Goal: Task Accomplishment & Management: Complete application form

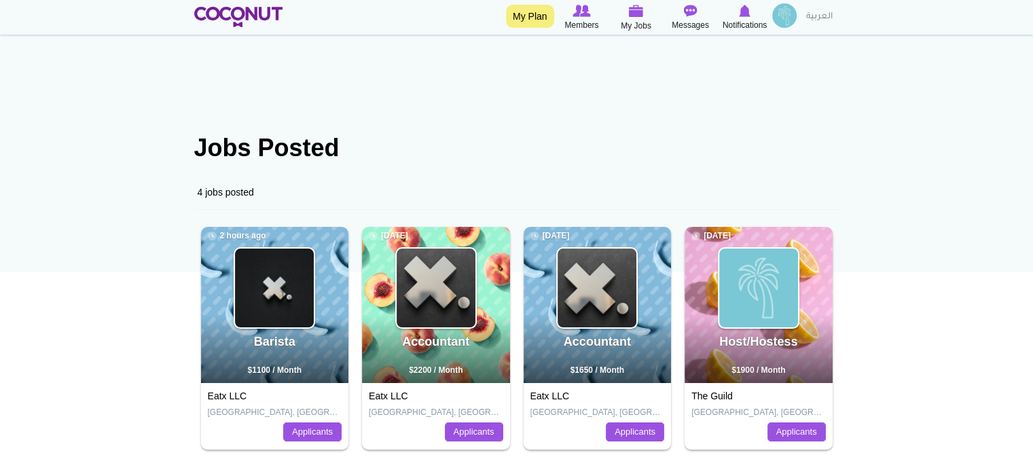
scroll to position [136, 0]
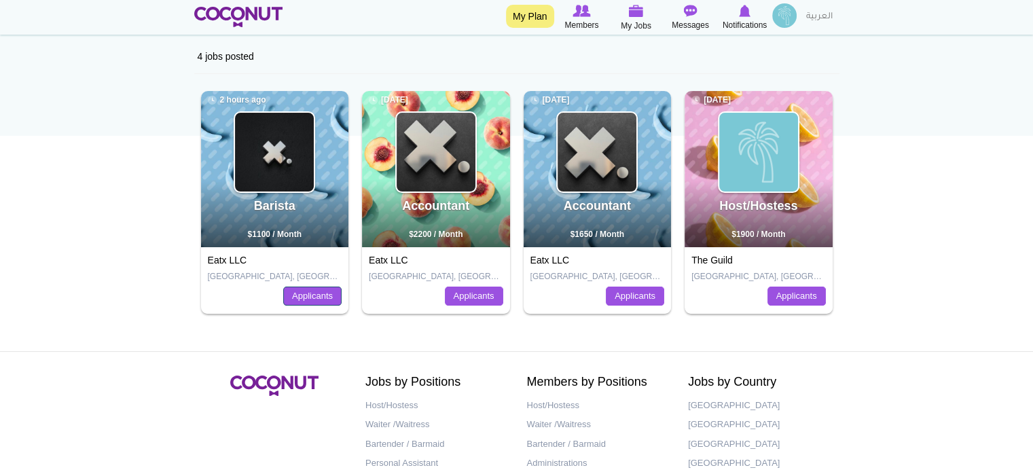
click at [285, 298] on link "Applicants" at bounding box center [312, 296] width 58 height 19
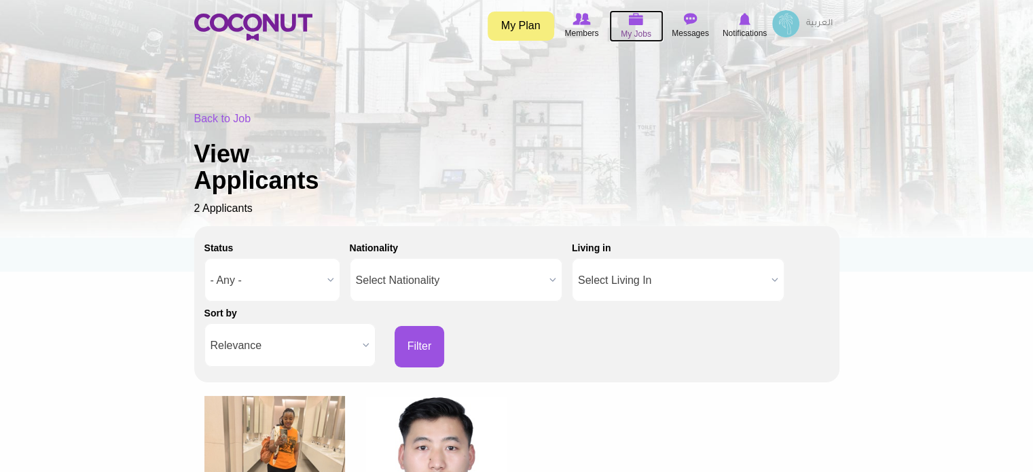
click at [641, 34] on span "My Jobs" at bounding box center [636, 34] width 31 height 14
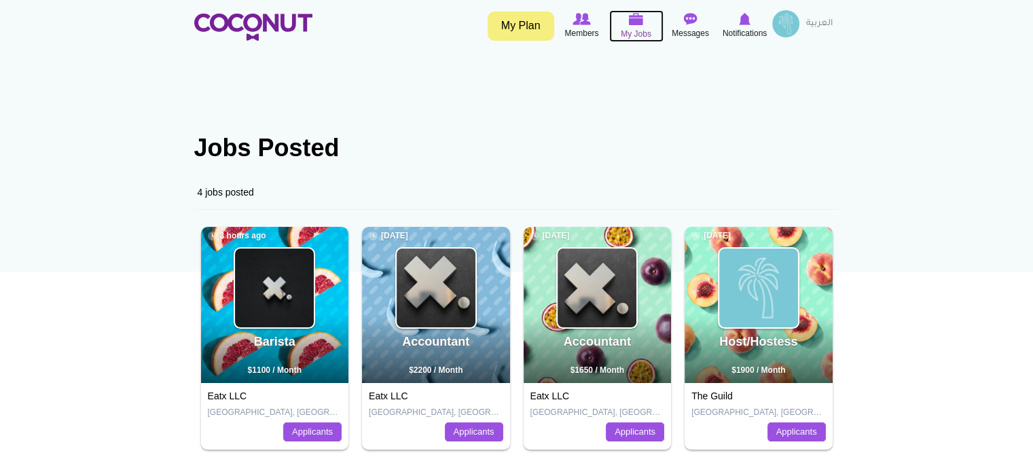
click at [631, 32] on span "My Jobs" at bounding box center [636, 34] width 31 height 14
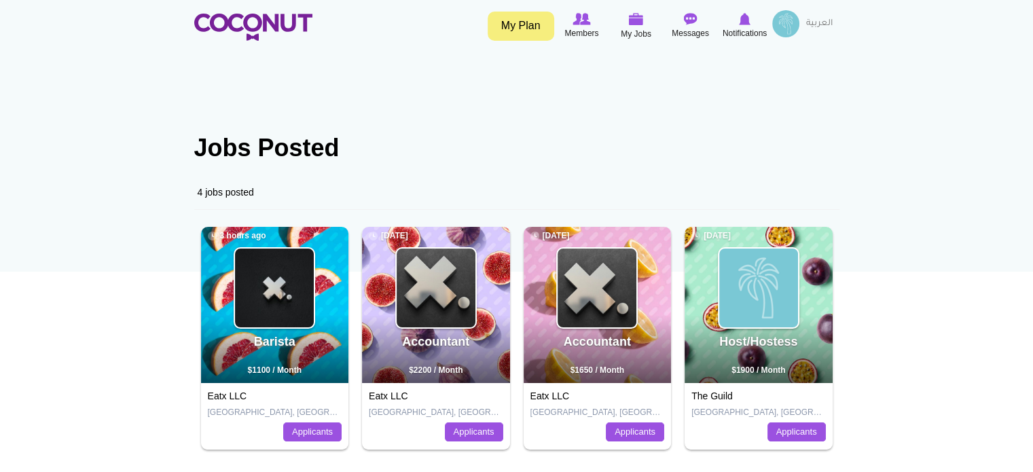
click at [533, 26] on link "My Plan" at bounding box center [521, 26] width 67 height 29
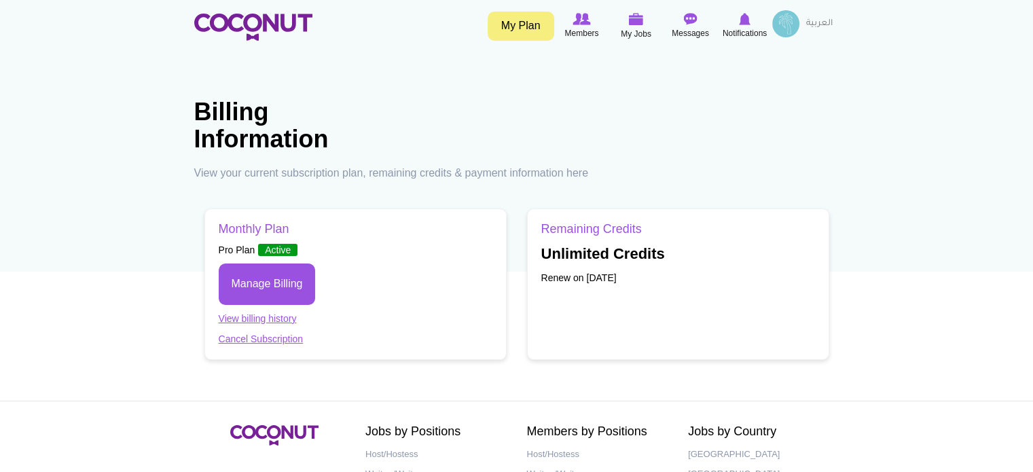
click at [792, 24] on img at bounding box center [785, 23] width 27 height 27
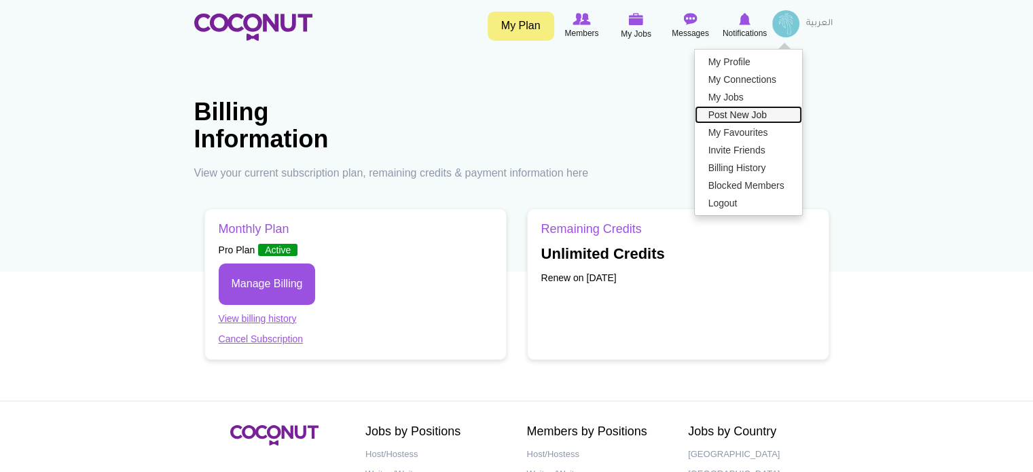
click at [737, 111] on link "Post New Job" at bounding box center [748, 115] width 107 height 18
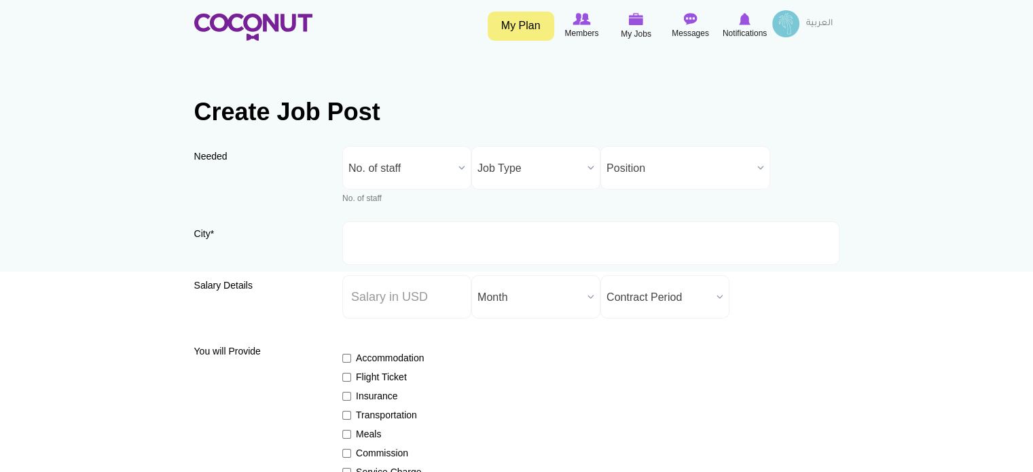
click at [461, 168] on b at bounding box center [462, 168] width 18 height 42
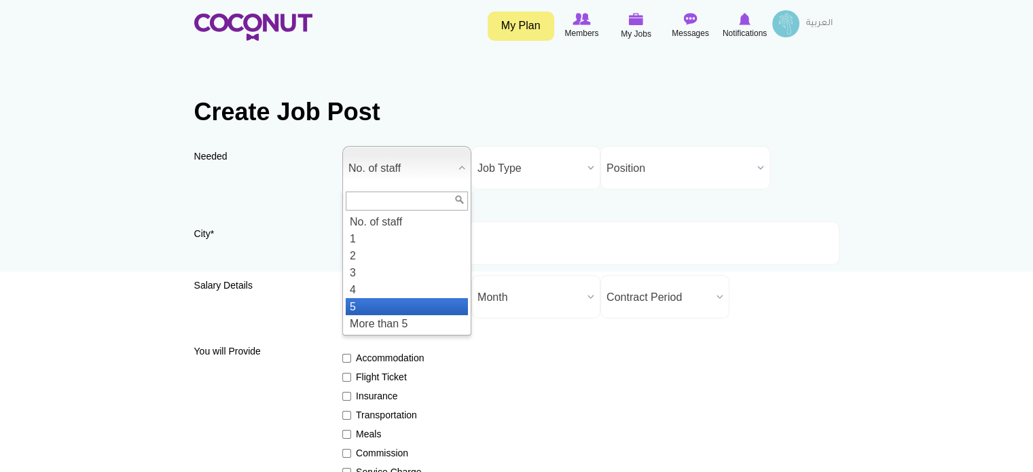
click at [353, 304] on li "5" at bounding box center [407, 306] width 122 height 17
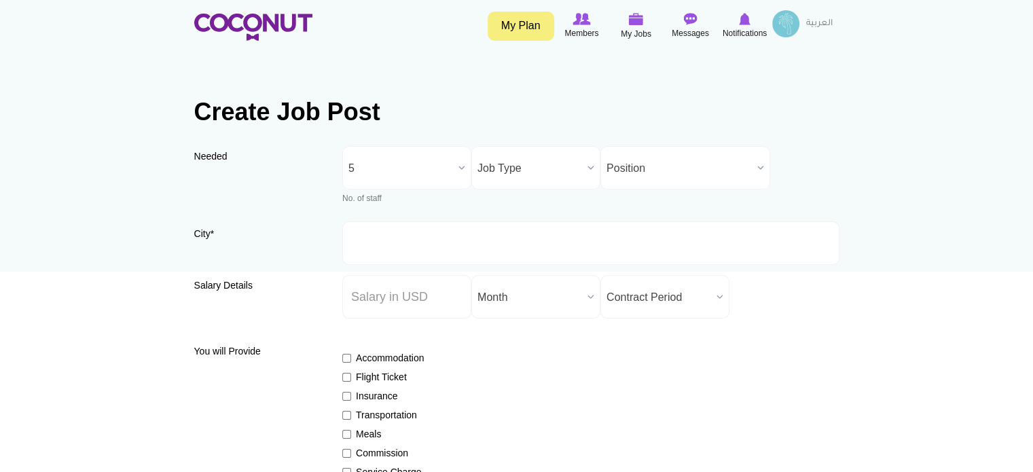
click at [533, 169] on span "Job Type" at bounding box center [530, 168] width 105 height 43
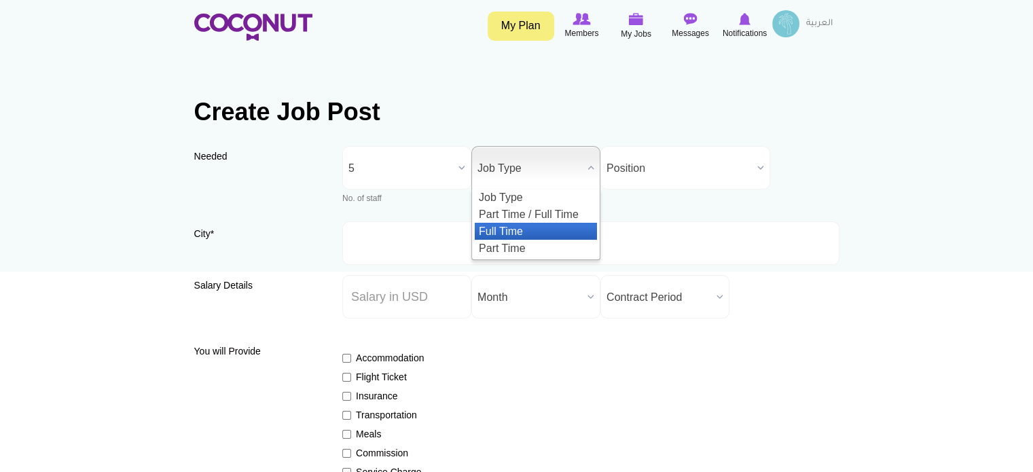
click at [531, 223] on li "Full Time" at bounding box center [536, 231] width 122 height 17
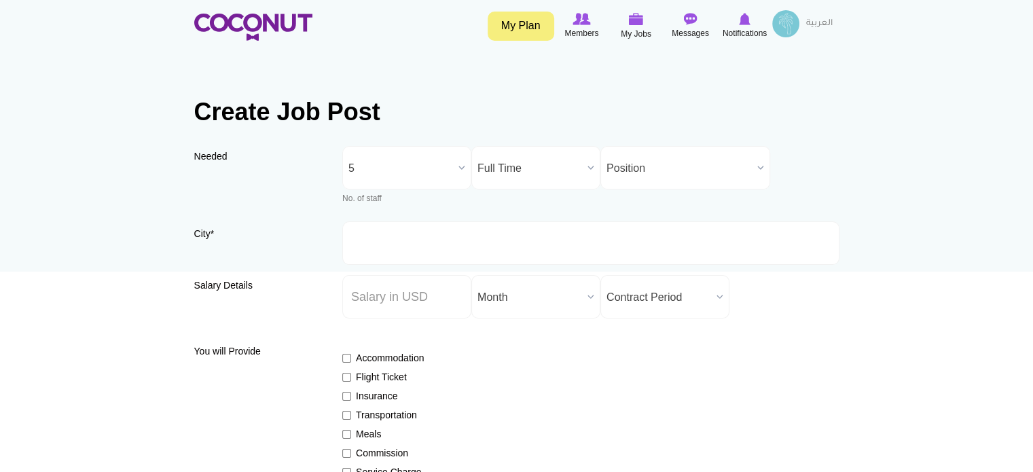
click at [653, 173] on span "Position" at bounding box center [679, 168] width 145 height 43
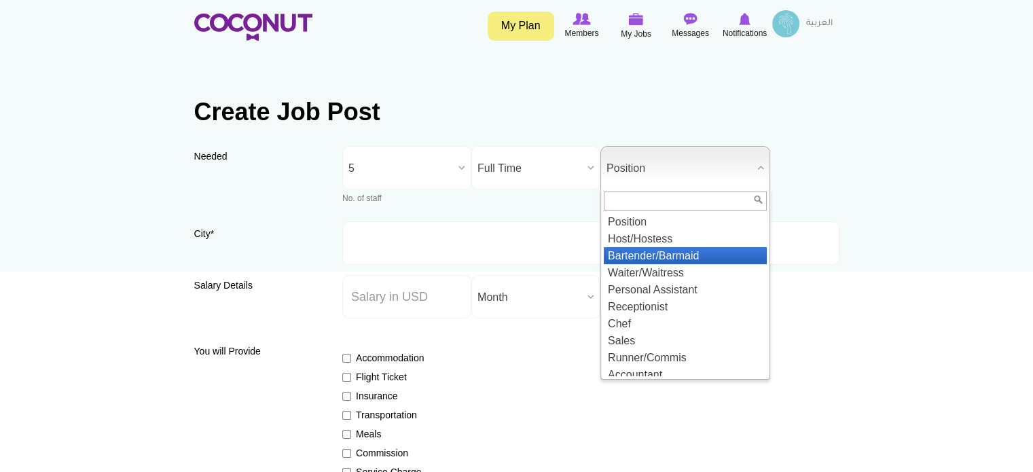
click at [649, 250] on li "Bartender/Barmaid" at bounding box center [685, 255] width 163 height 17
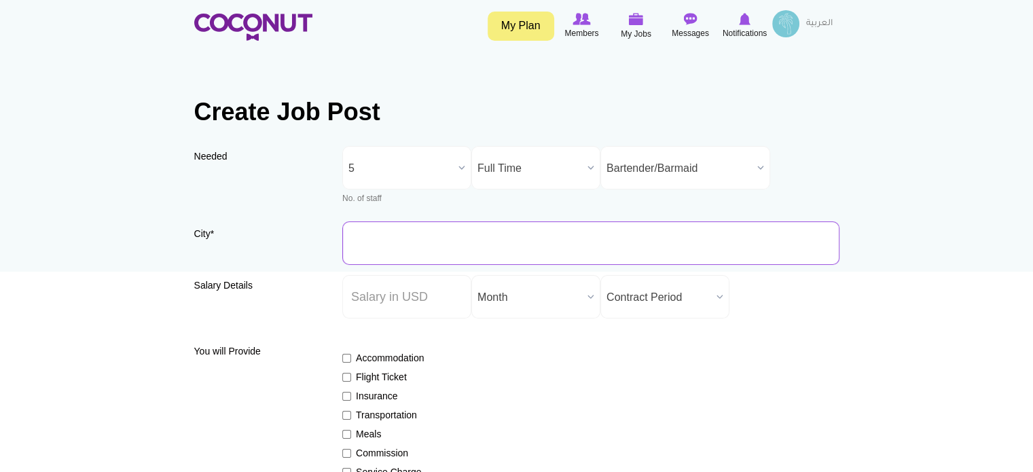
click at [439, 243] on input "City *" at bounding box center [590, 242] width 497 height 43
type input "[GEOGRAPHIC_DATA], [GEOGRAPHIC_DATA]"
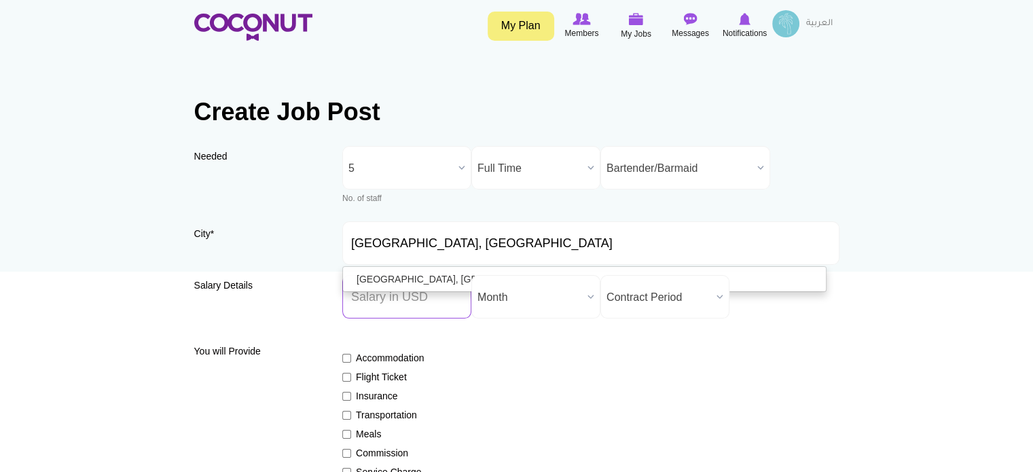
click at [386, 298] on input "Salary ($) *" at bounding box center [406, 296] width 129 height 43
type input "1250"
click at [635, 302] on span "Contract Period" at bounding box center [659, 297] width 105 height 43
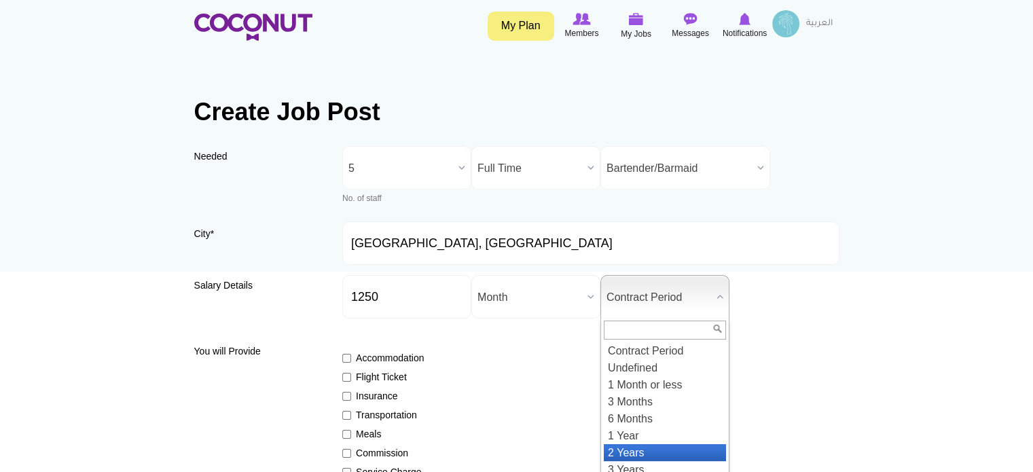
click at [635, 444] on li "2 Years" at bounding box center [665, 452] width 122 height 17
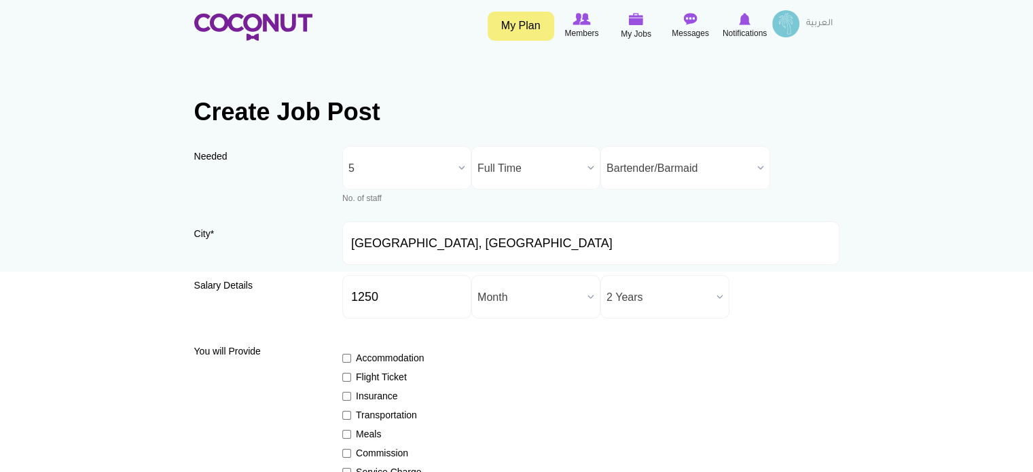
click at [564, 348] on div "Accommodation Flight Ticket Insurance Transportation Meals Commission Service C…" at bounding box center [590, 454] width 497 height 230
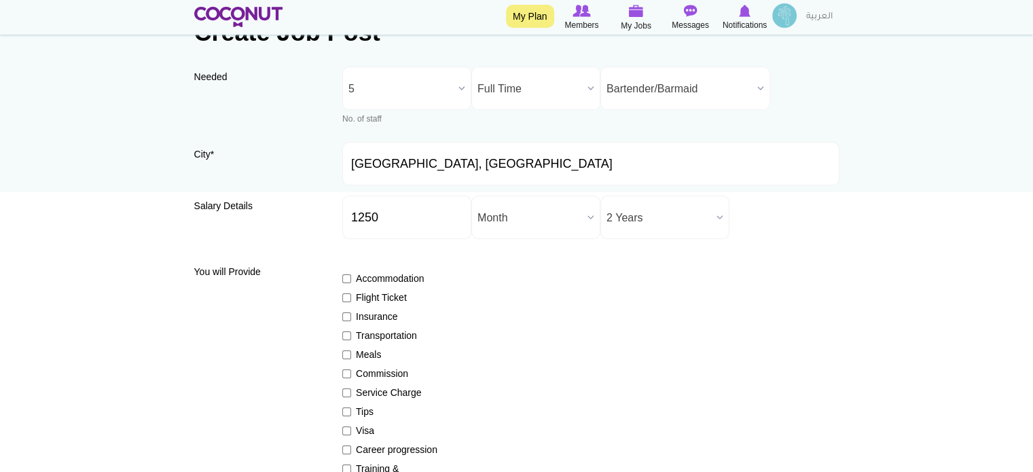
scroll to position [136, 0]
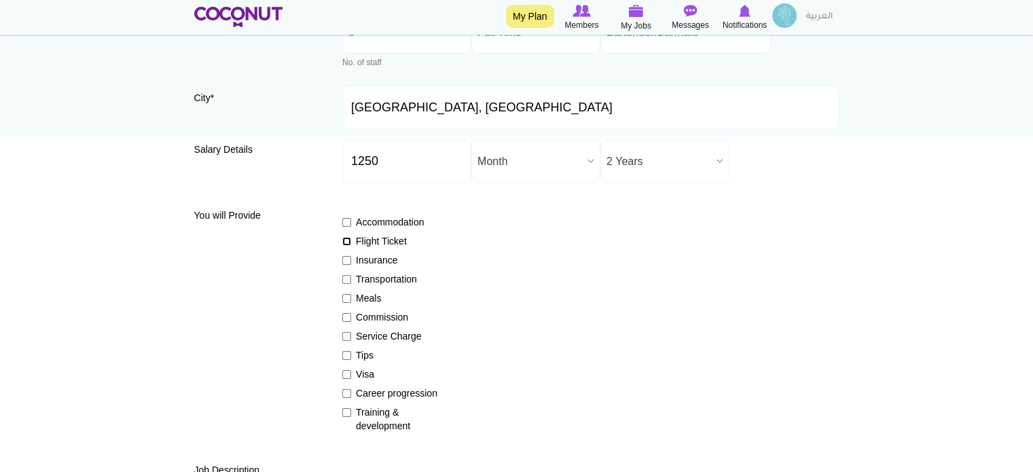
click at [347, 245] on input "Flight Ticket" at bounding box center [346, 241] width 9 height 9
checkbox input "true"
click at [346, 259] on input "Insurance" at bounding box center [346, 260] width 9 height 9
checkbox input "true"
click at [346, 300] on input "Meals" at bounding box center [346, 298] width 9 height 9
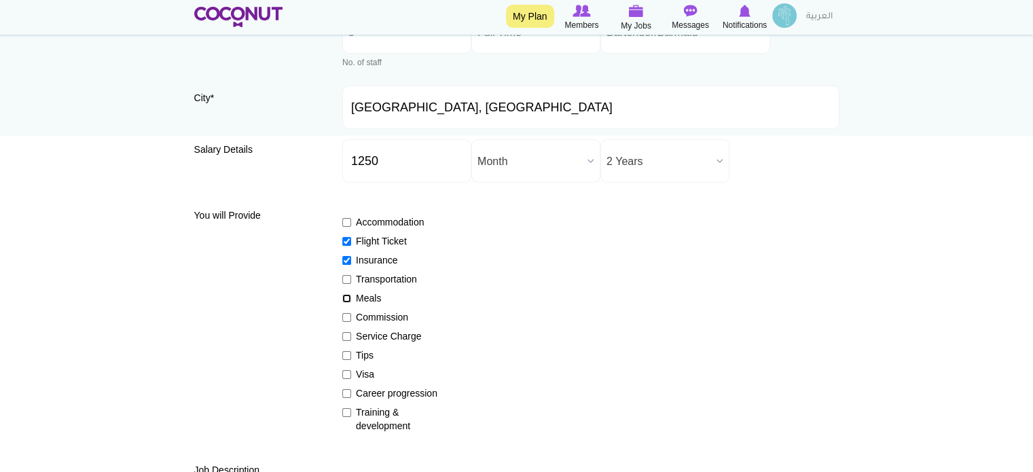
checkbox input "true"
click at [346, 357] on input "Tips" at bounding box center [346, 355] width 9 height 9
checkbox input "true"
click at [348, 372] on input "Visa" at bounding box center [346, 374] width 9 height 9
checkbox input "true"
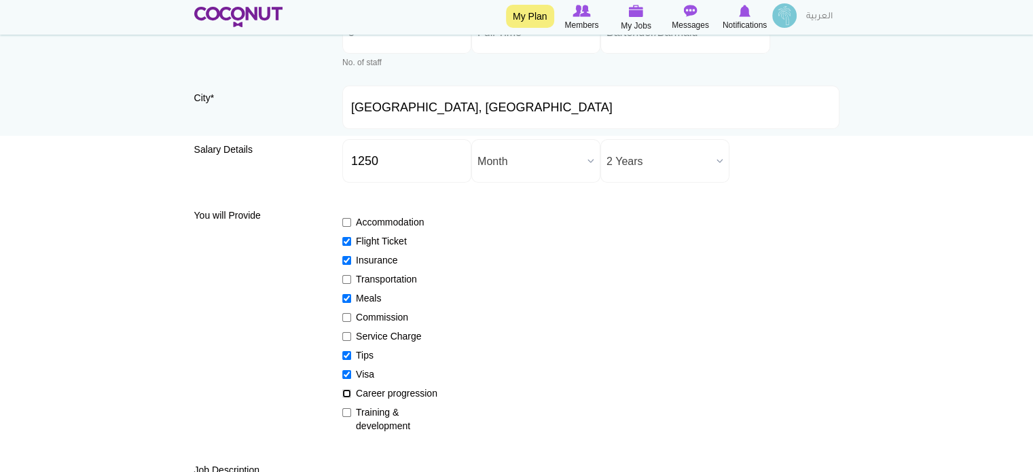
click at [345, 391] on input "Career progression" at bounding box center [346, 393] width 9 height 9
checkbox input "true"
drag, startPoint x: 345, startPoint y: 417, endPoint x: 351, endPoint y: 407, distance: 11.5
click at [346, 415] on label "Training & development" at bounding box center [391, 419] width 99 height 27
click at [346, 415] on input "Training & development" at bounding box center [346, 412] width 9 height 9
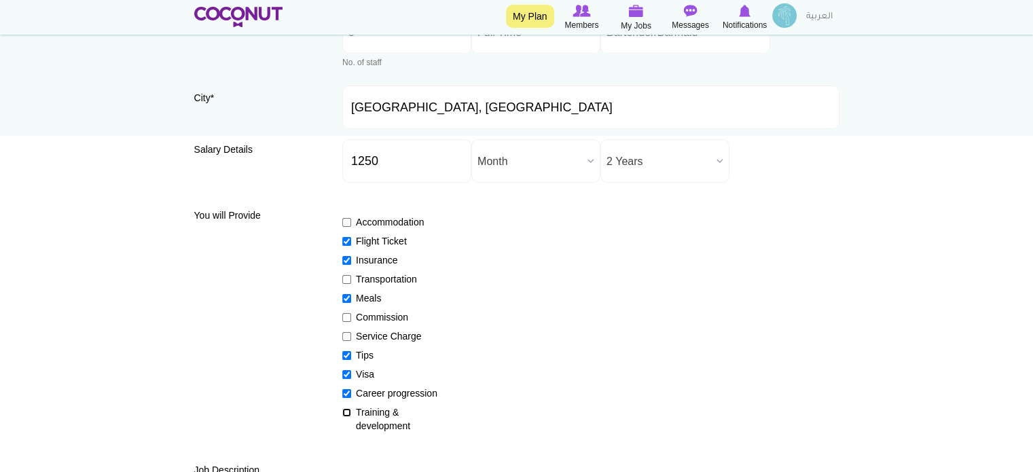
checkbox input "true"
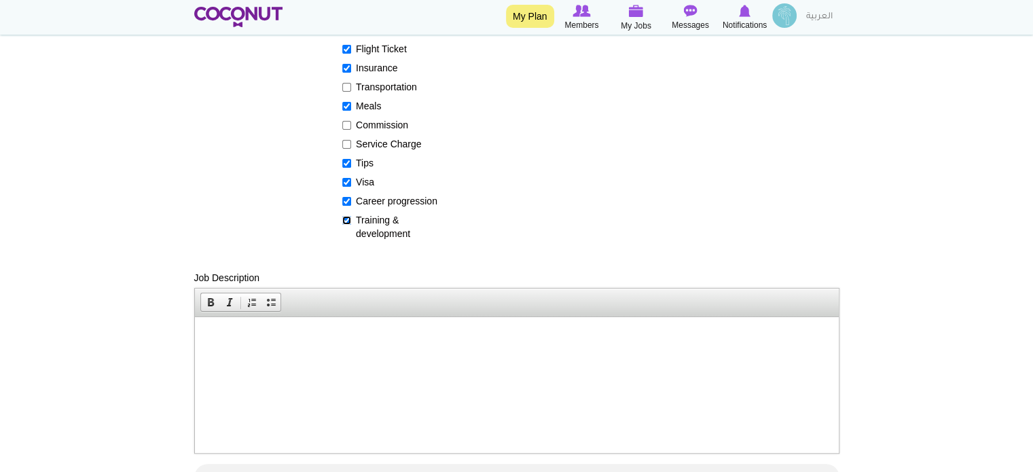
scroll to position [340, 0]
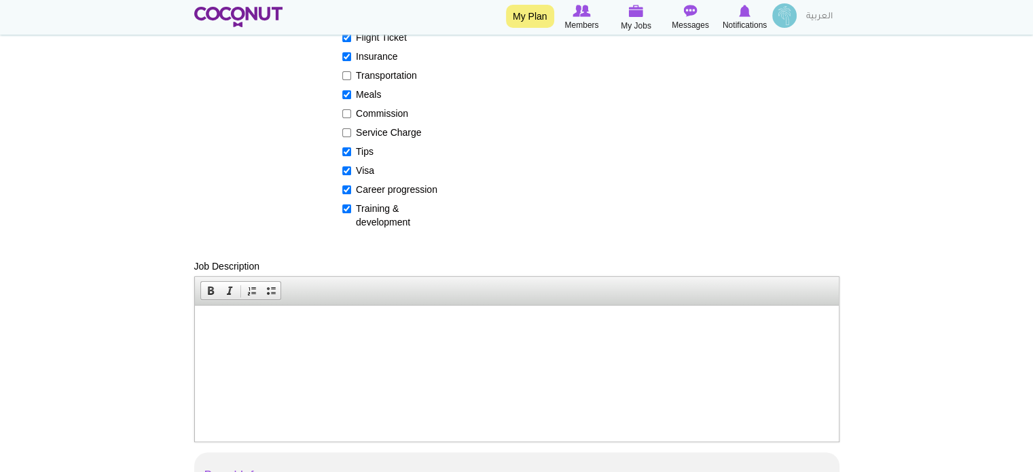
click at [495, 320] on p at bounding box center [516, 326] width 617 height 14
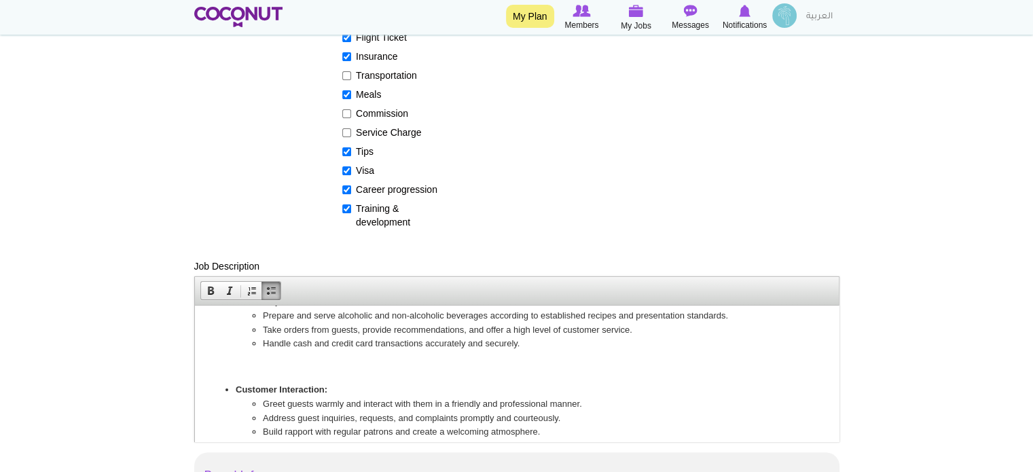
scroll to position [0, 0]
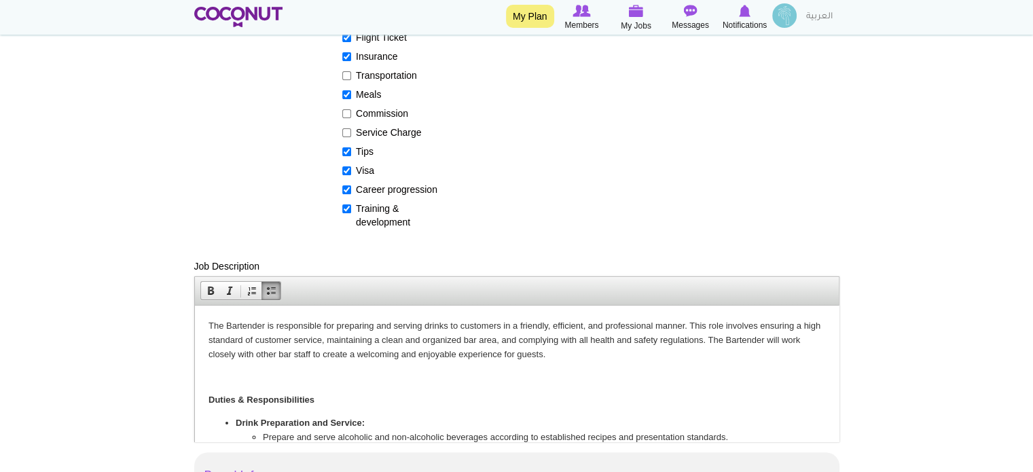
click at [210, 370] on p at bounding box center [516, 377] width 617 height 14
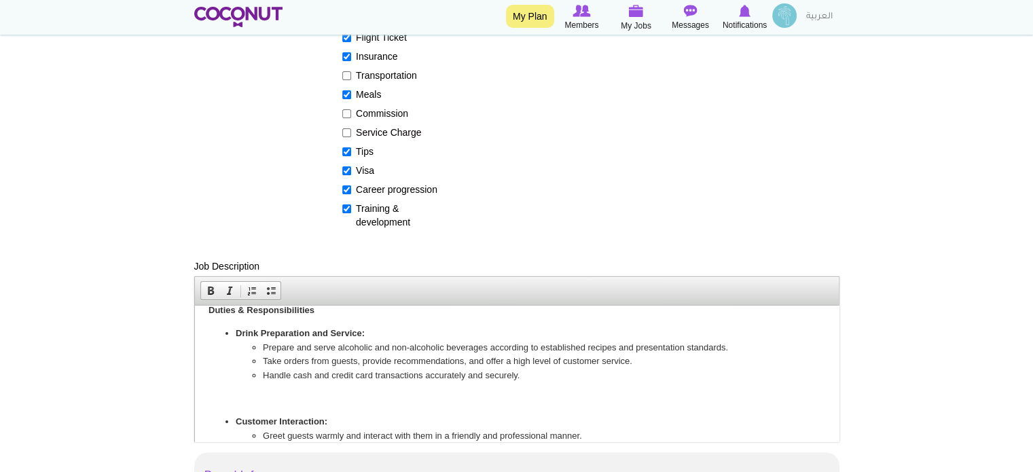
scroll to position [136, 0]
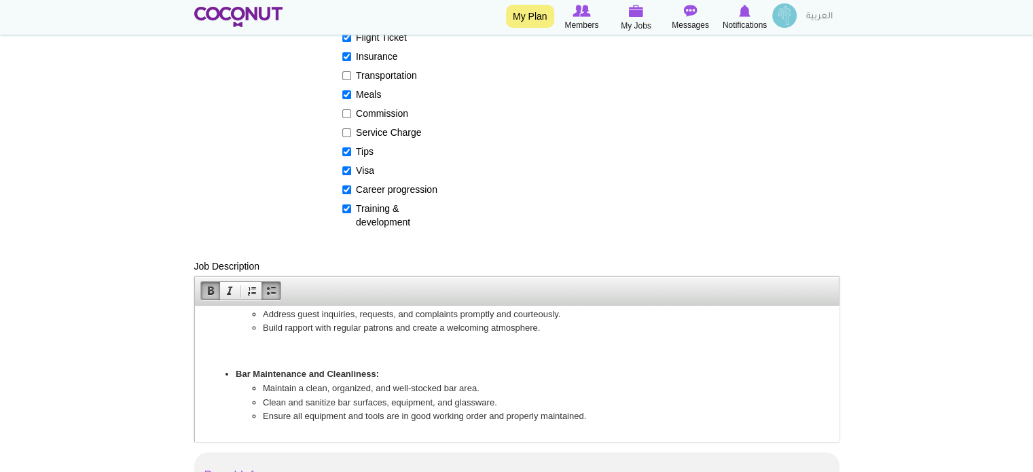
scroll to position [204, 0]
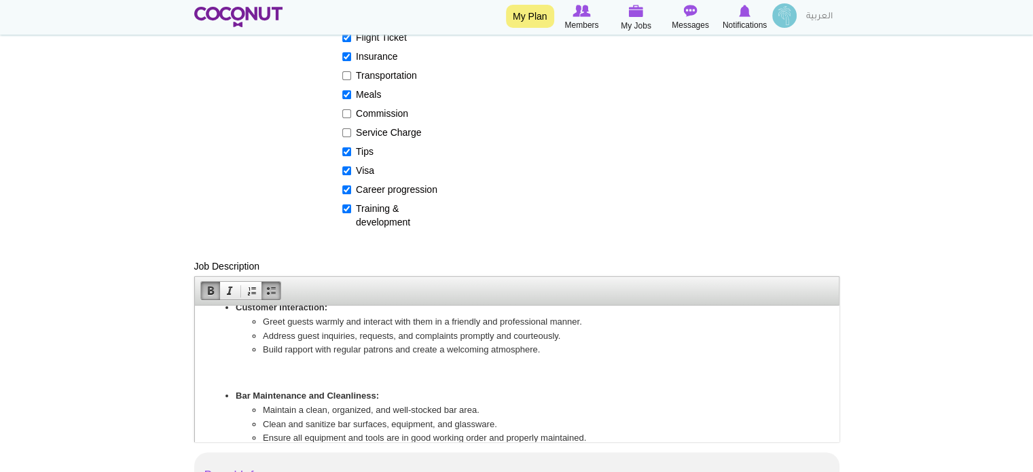
click at [282, 367] on p at bounding box center [516, 372] width 617 height 14
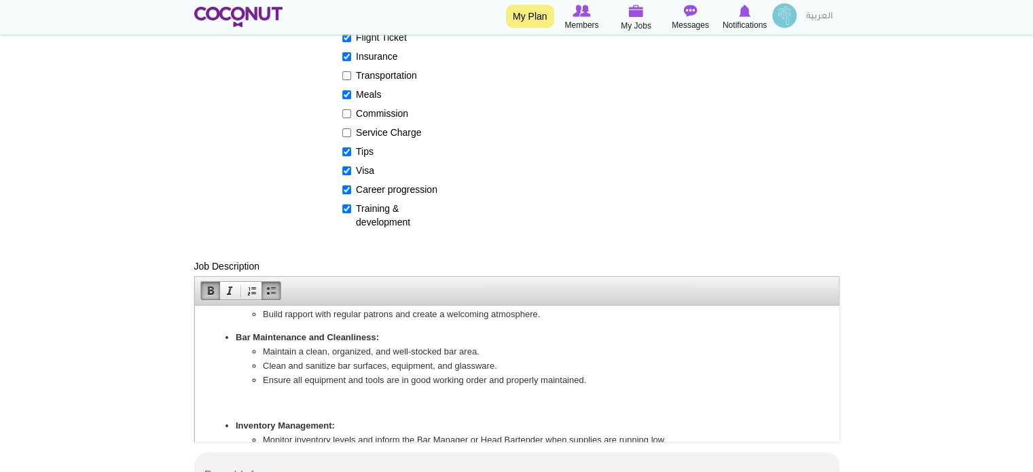
scroll to position [272, 0]
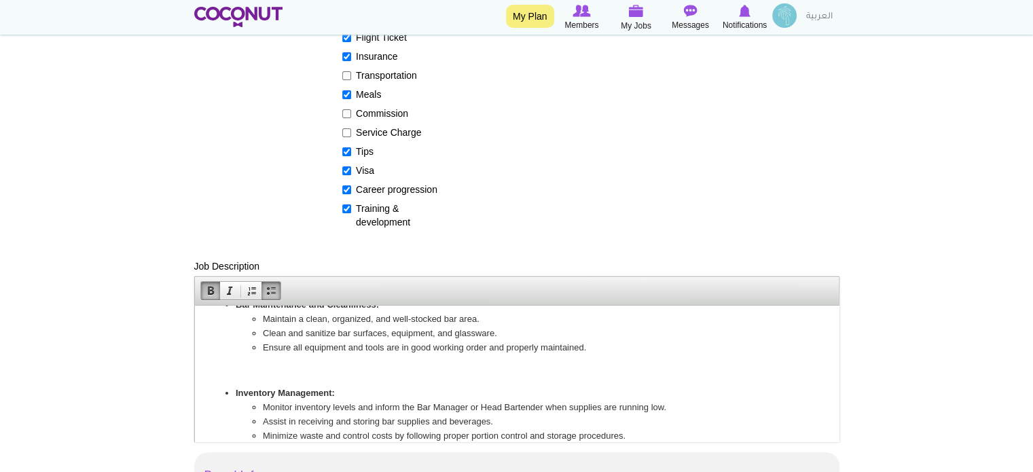
click at [271, 365] on p at bounding box center [516, 370] width 617 height 14
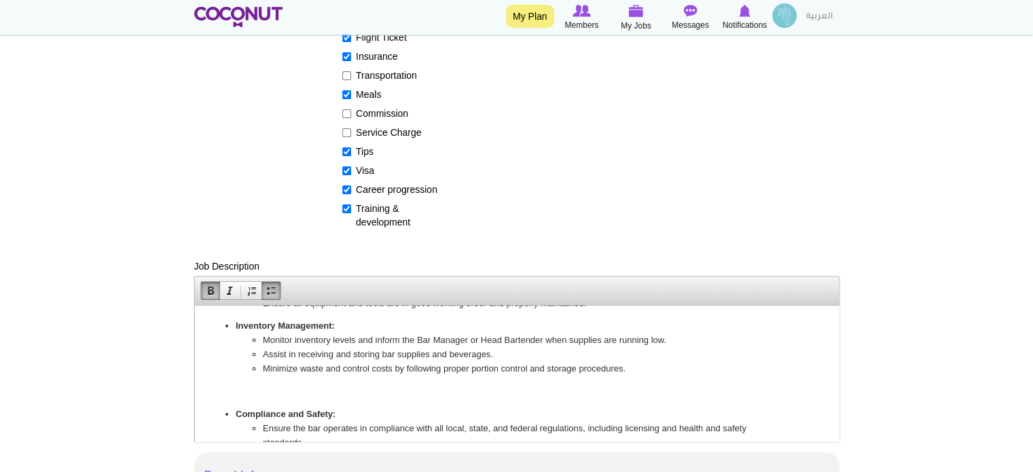
scroll to position [340, 0]
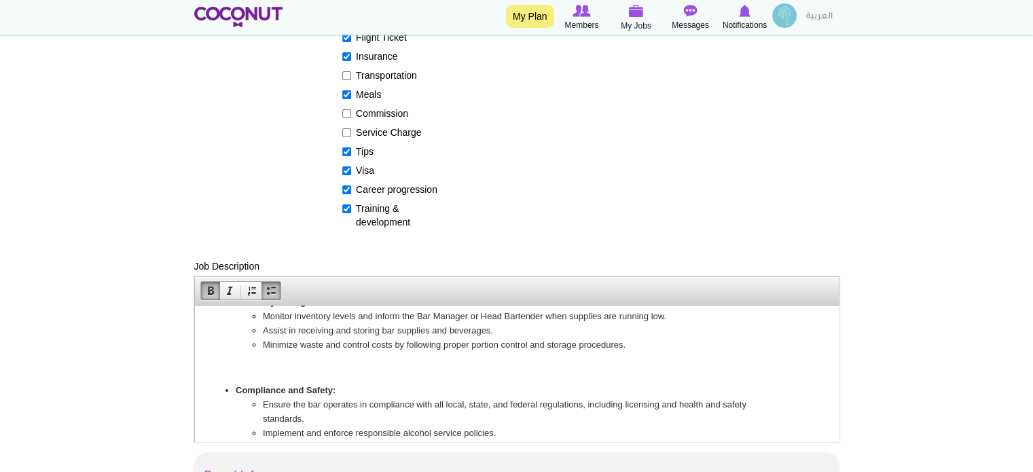
click at [273, 361] on p at bounding box center [516, 368] width 617 height 14
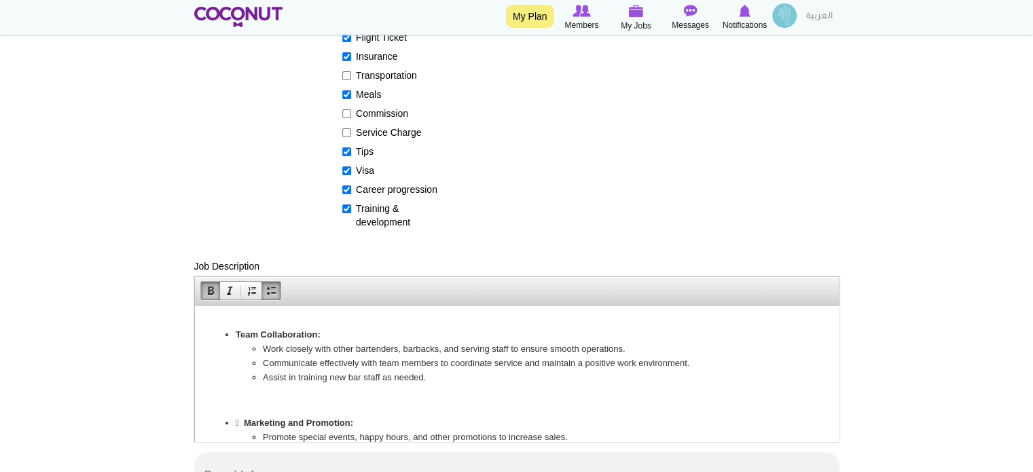
scroll to position [475, 0]
click at [282, 317] on p at bounding box center [516, 311] width 617 height 14
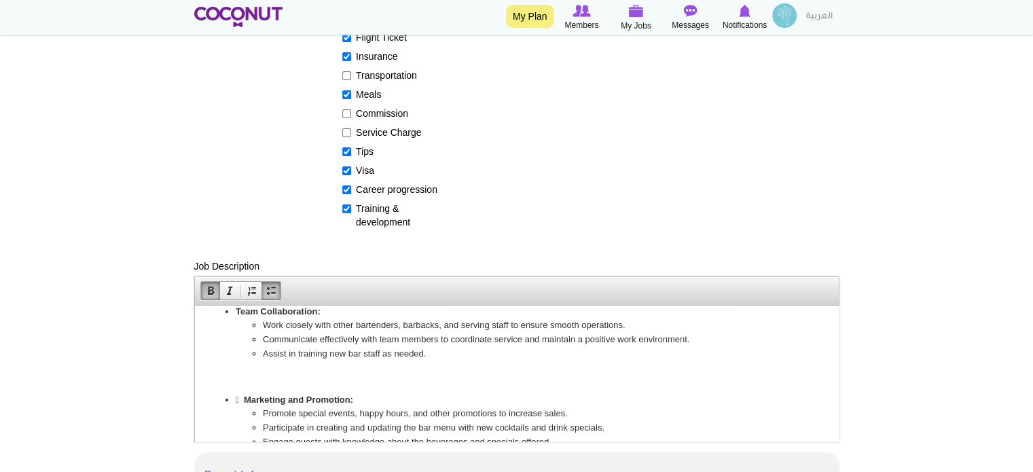
scroll to position [452, 0]
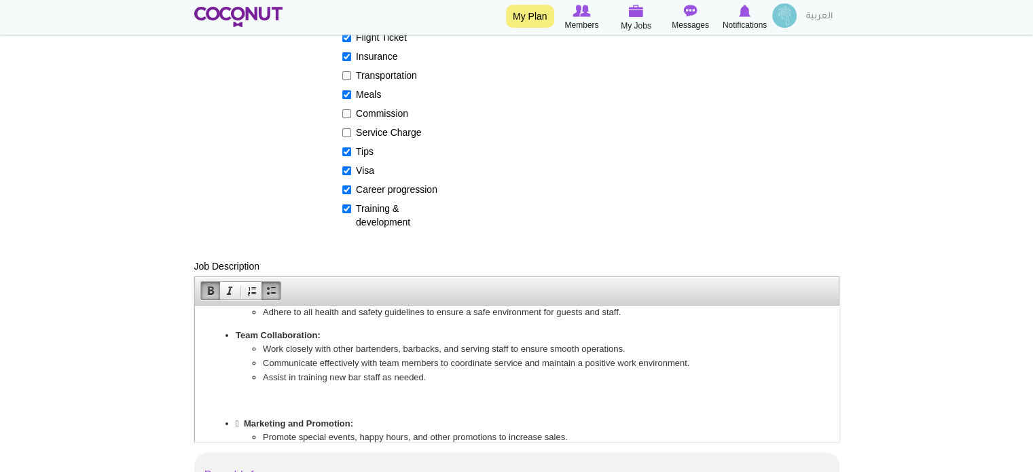
click at [283, 389] on body "Please share your updated CV at recruitment@eatx.com. Only Shortlisted Candidat…" at bounding box center [516, 246] width 617 height 759
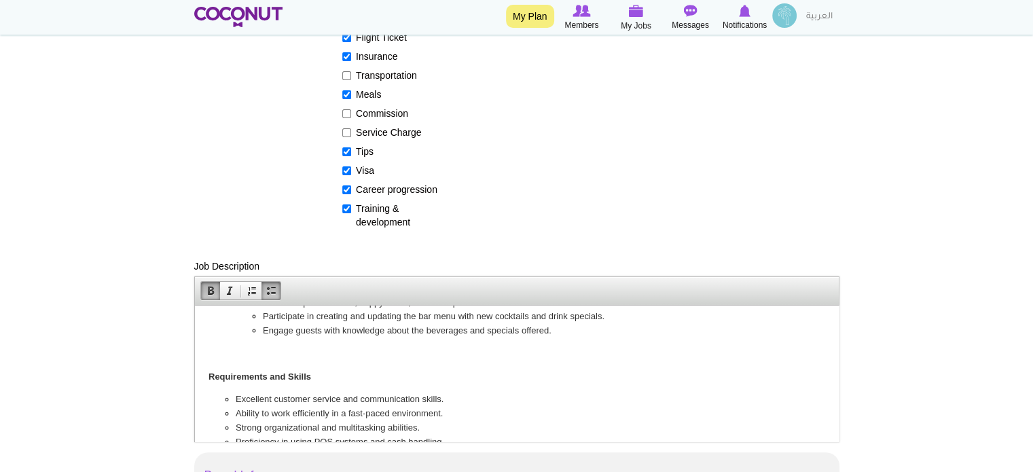
scroll to position [588, 0]
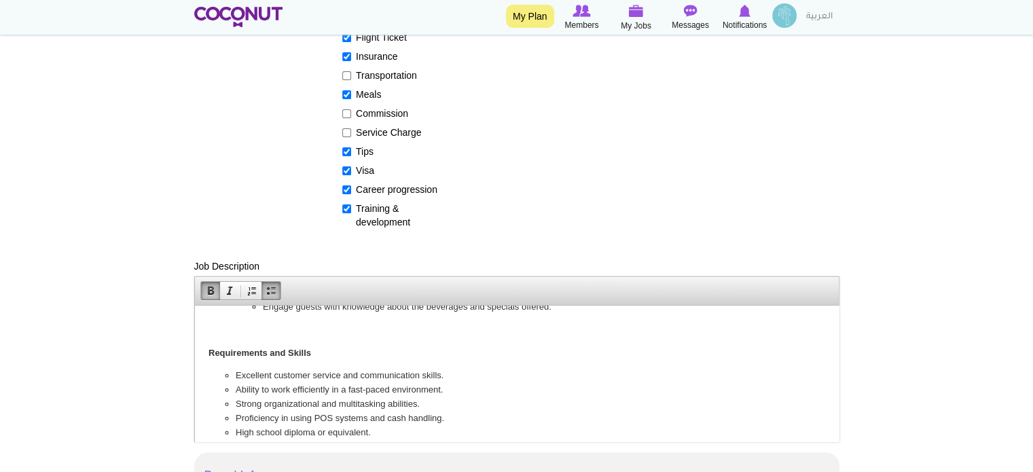
click at [257, 327] on p at bounding box center [516, 330] width 617 height 14
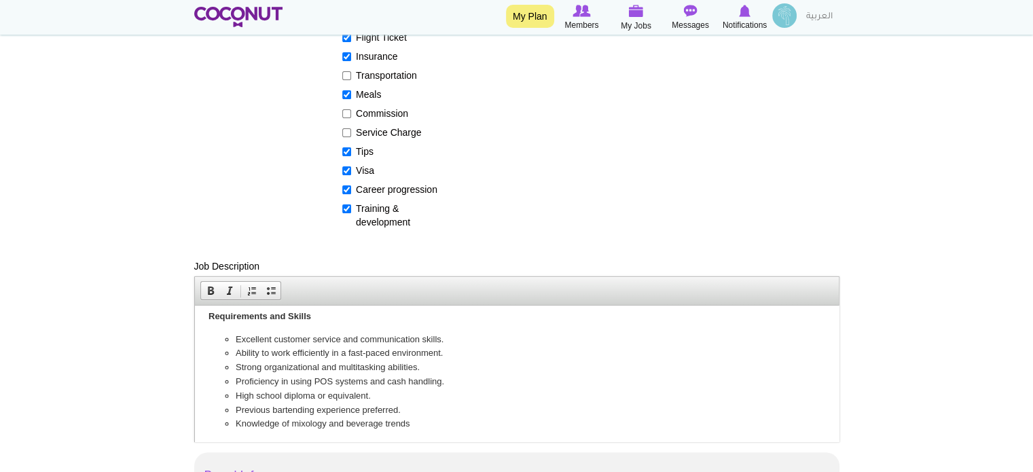
scroll to position [605, 0]
drag, startPoint x: 387, startPoint y: 378, endPoint x: 439, endPoint y: 379, distance: 52.3
click at [439, 379] on li "Proficiency in using POS systems and cash handling." at bounding box center [516, 378] width 562 height 14
click at [434, 404] on li "Previous bartending experience preferred." at bounding box center [516, 406] width 562 height 14
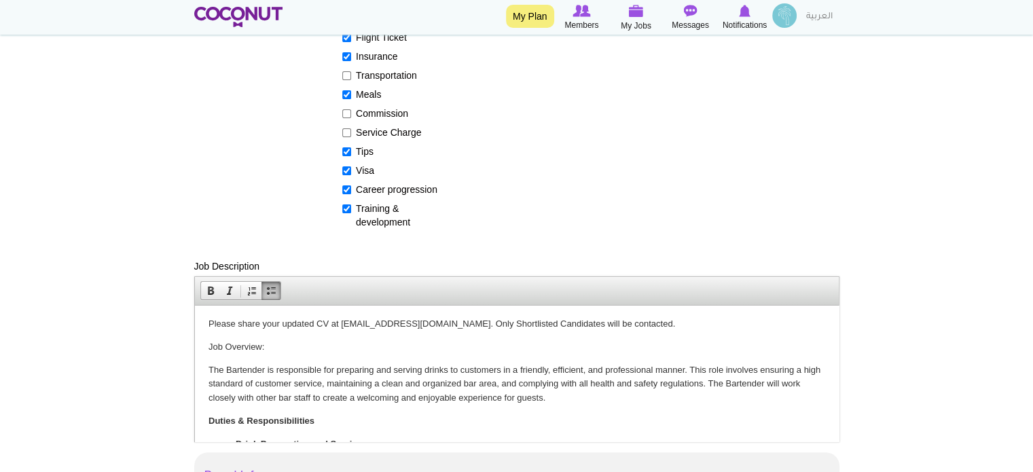
scroll to position [0, 0]
drag, startPoint x: 207, startPoint y: 346, endPoint x: 264, endPoint y: 350, distance: 57.2
click at [264, 350] on p "Job Overview:" at bounding box center [516, 349] width 617 height 14
click at [209, 290] on span at bounding box center [210, 290] width 11 height 11
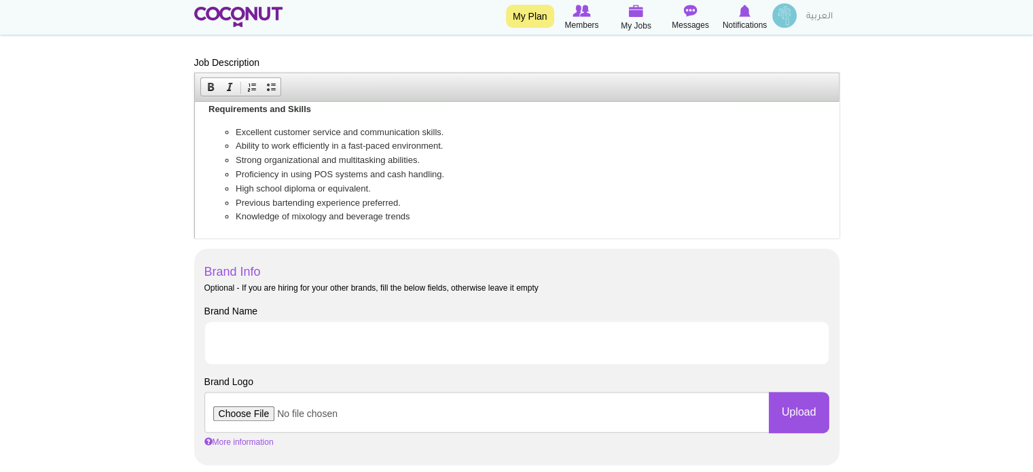
scroll to position [611, 0]
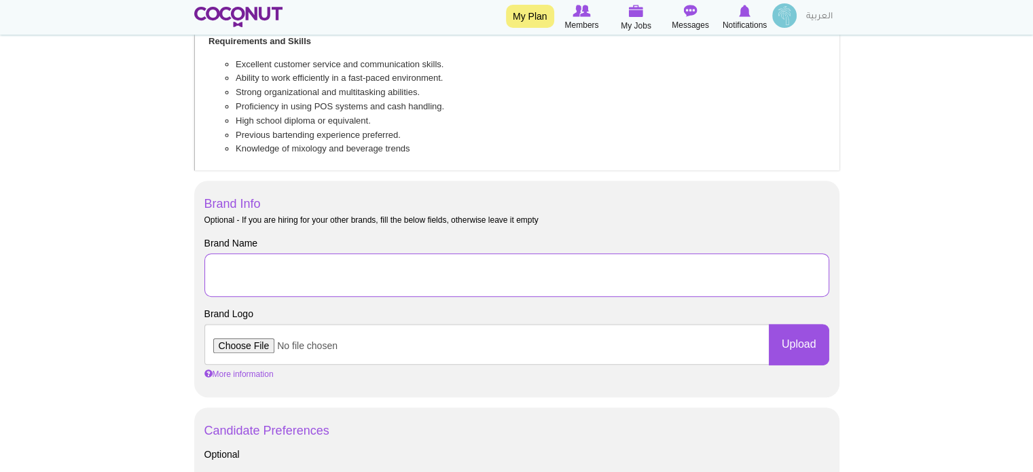
click at [367, 272] on input "Brand Name" at bounding box center [516, 274] width 625 height 43
type input "E"
type input "H"
type input "Eatx LLC"
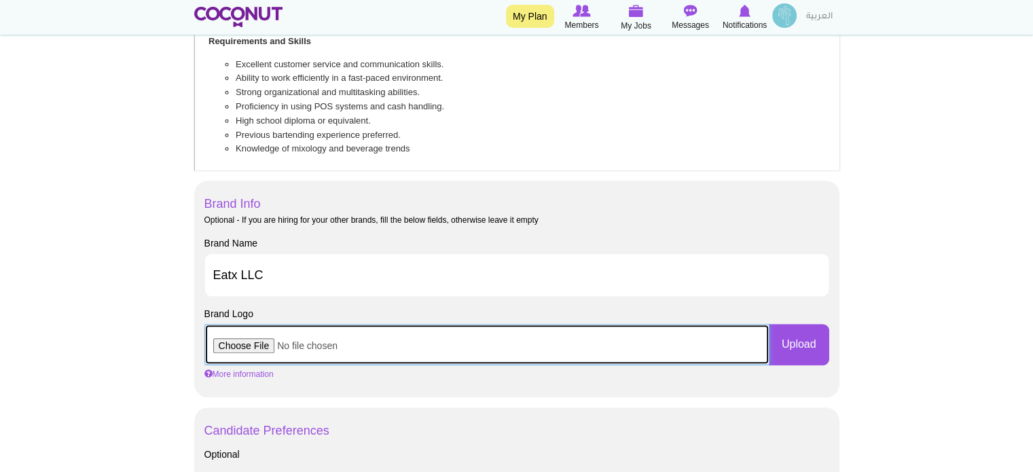
click at [262, 344] on input "file" at bounding box center [486, 344] width 565 height 41
type input "C:\fakepath\Eatx Logo 1.jpeg"
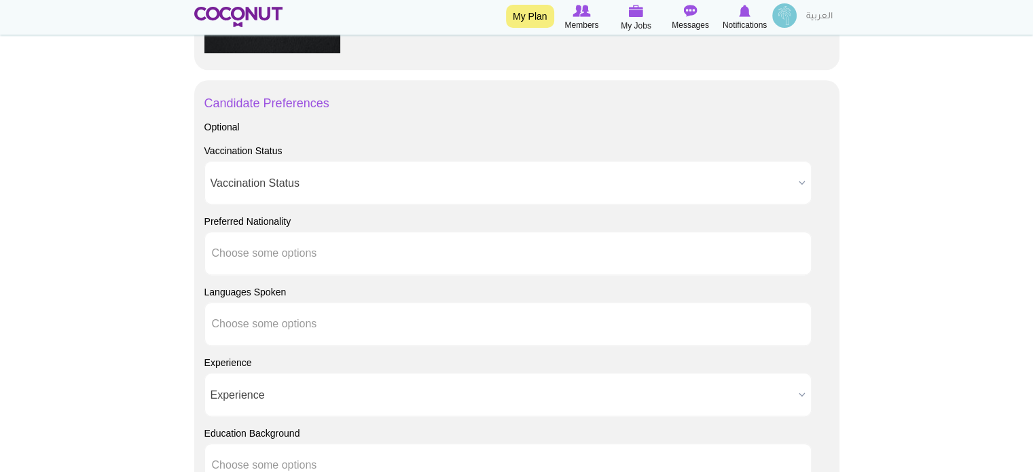
scroll to position [1019, 0]
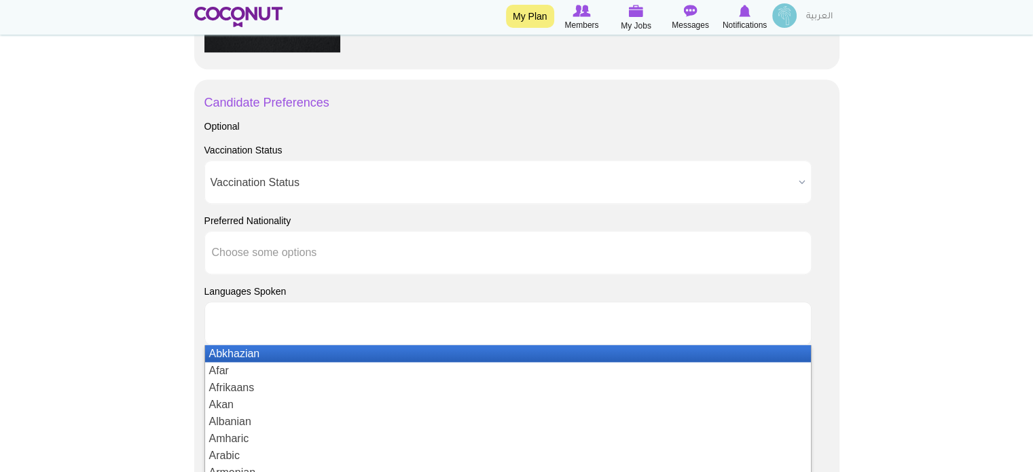
click at [235, 319] on input "text" at bounding box center [273, 323] width 122 height 12
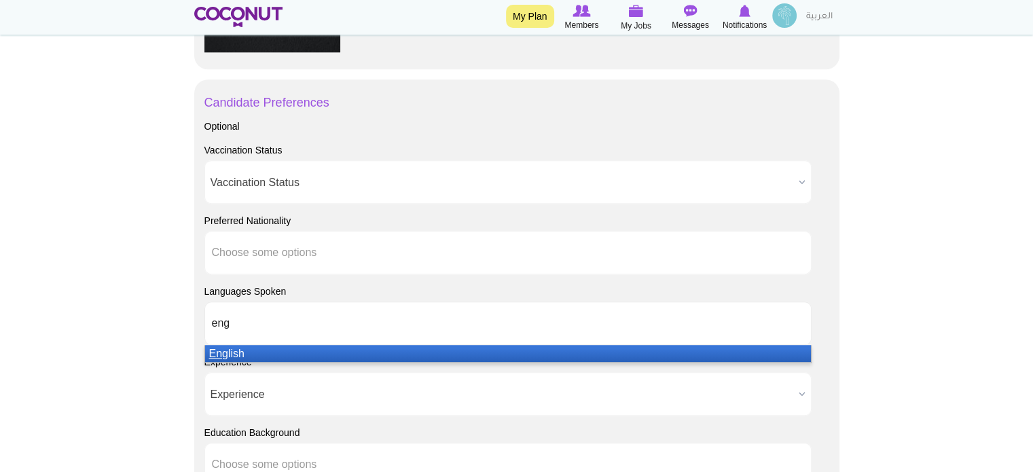
type input "eng"
click at [234, 353] on li "Eng lish" at bounding box center [508, 353] width 606 height 17
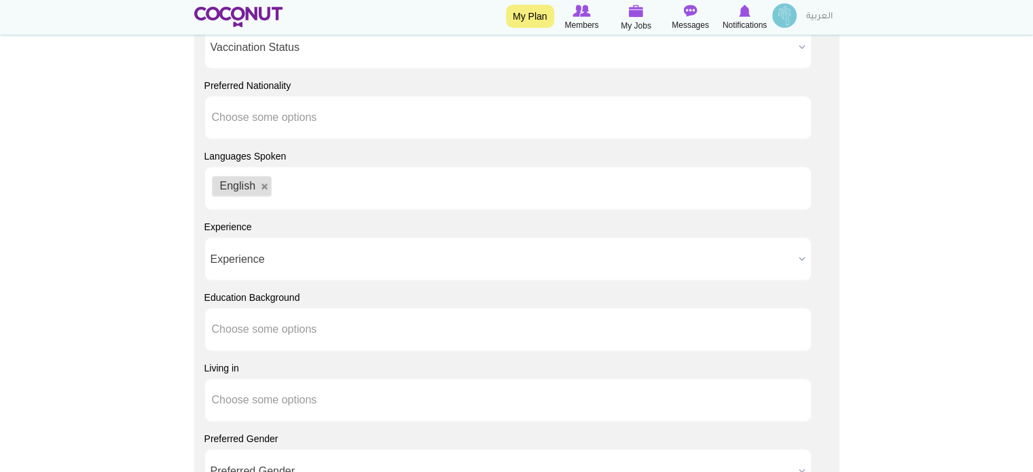
scroll to position [1155, 0]
click at [228, 257] on span "Experience" at bounding box center [502, 258] width 583 height 43
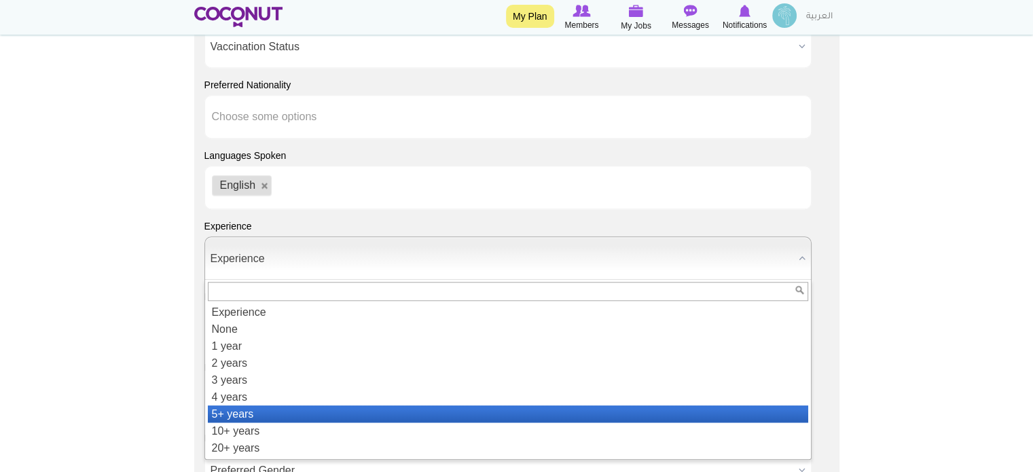
click at [239, 414] on li "5+ years" at bounding box center [508, 414] width 600 height 17
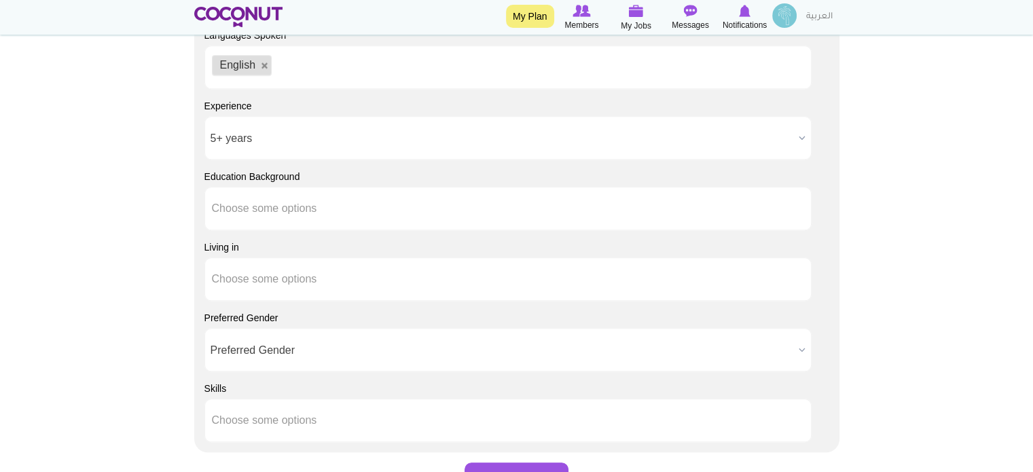
scroll to position [1291, 0]
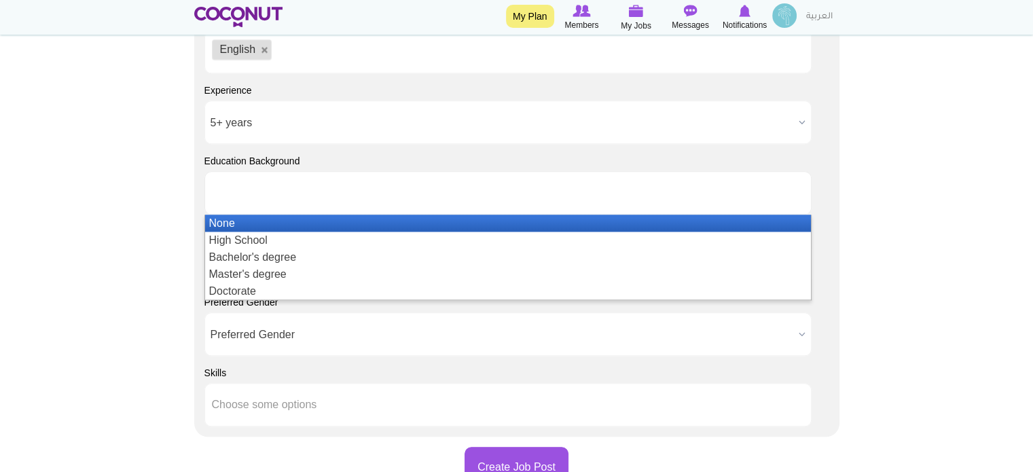
click at [226, 197] on input "text" at bounding box center [273, 193] width 122 height 12
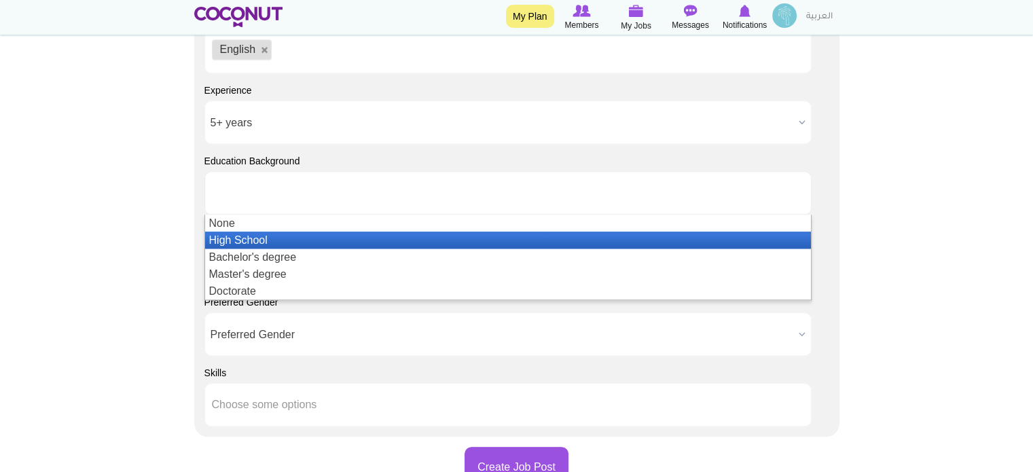
click at [228, 241] on li "High School" at bounding box center [508, 240] width 606 height 17
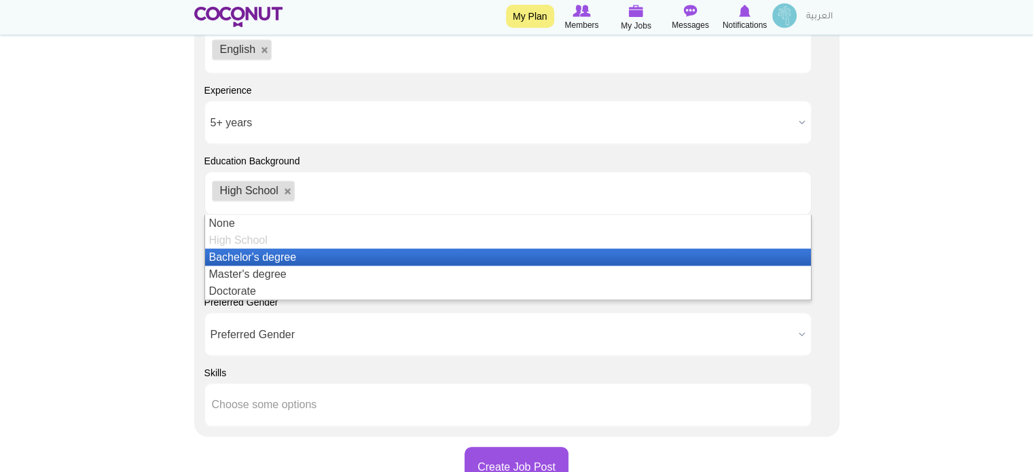
click at [229, 260] on li "Bachelor's degree" at bounding box center [508, 257] width 606 height 17
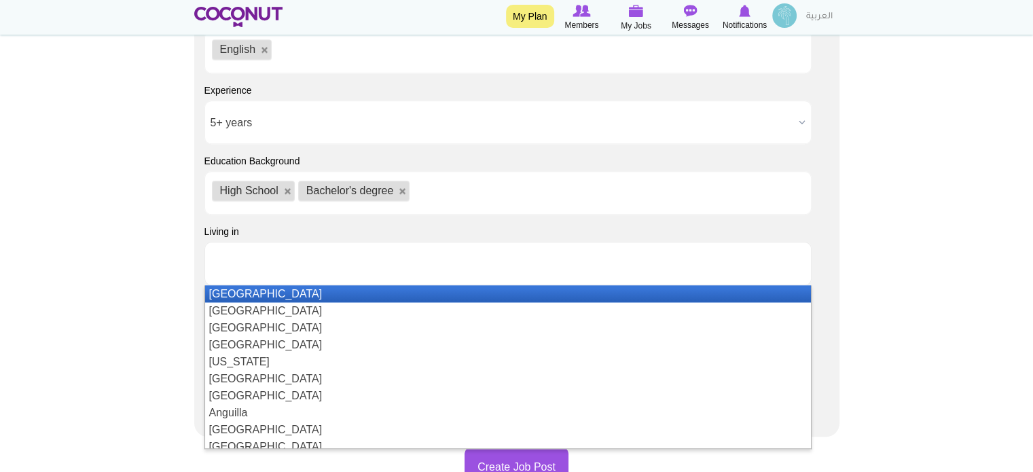
click at [204, 266] on ul at bounding box center [507, 263] width 607 height 43
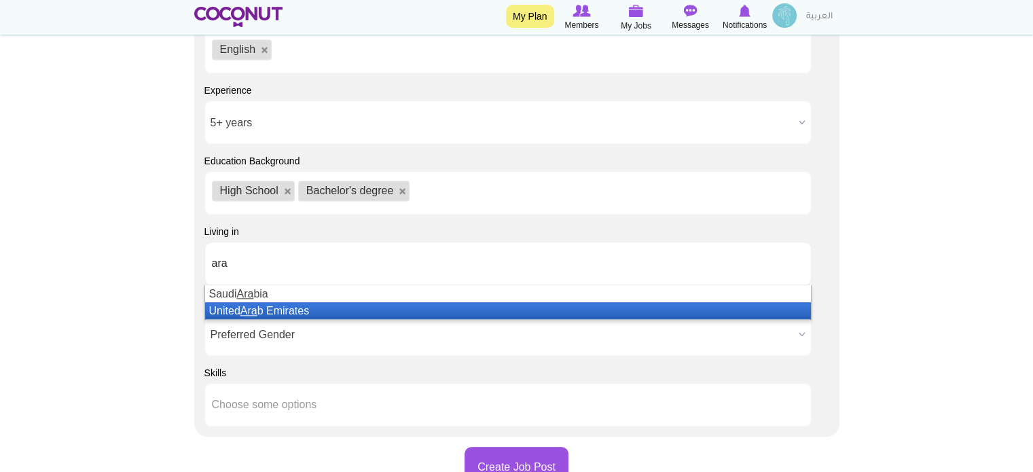
type input "ara"
click at [217, 308] on li "United Ara b Emirates" at bounding box center [508, 310] width 606 height 17
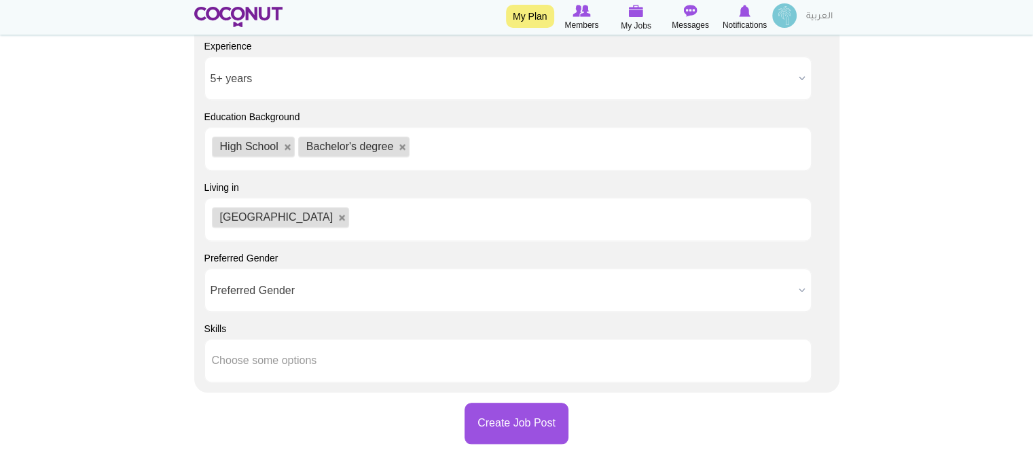
scroll to position [1359, 0]
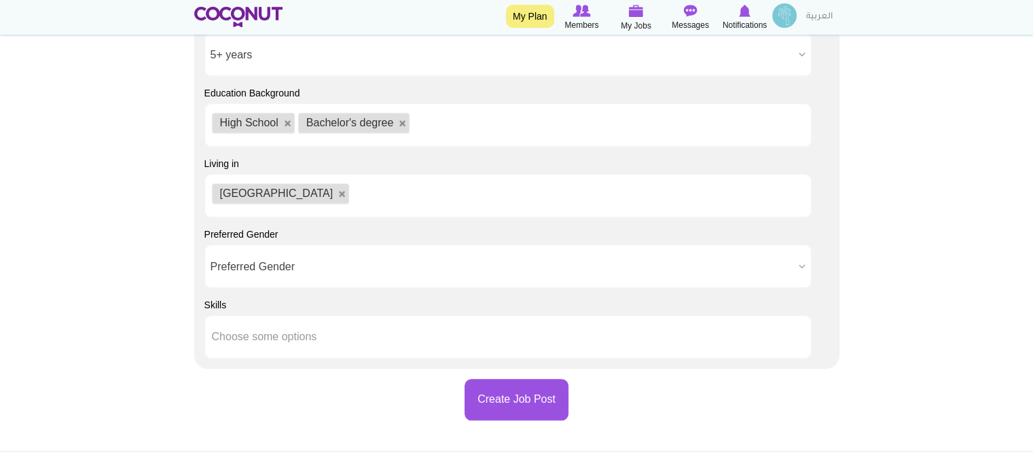
click at [262, 268] on span "Preferred Gender" at bounding box center [502, 266] width 583 height 43
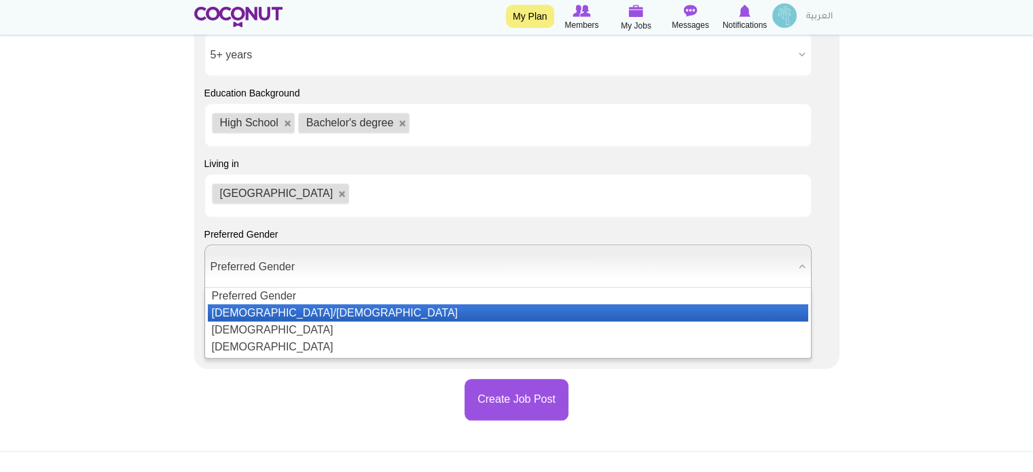
click at [261, 312] on li "Male/Female" at bounding box center [508, 312] width 600 height 17
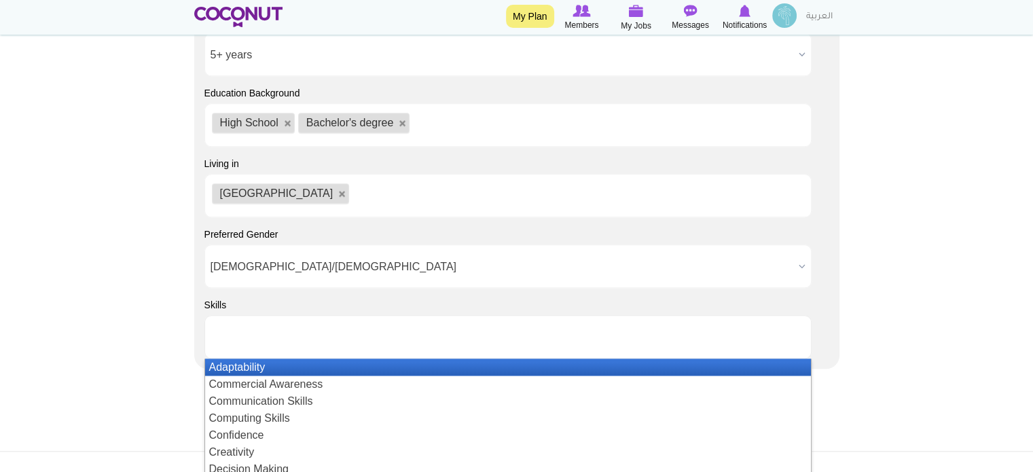
click at [240, 334] on input "text" at bounding box center [273, 337] width 122 height 12
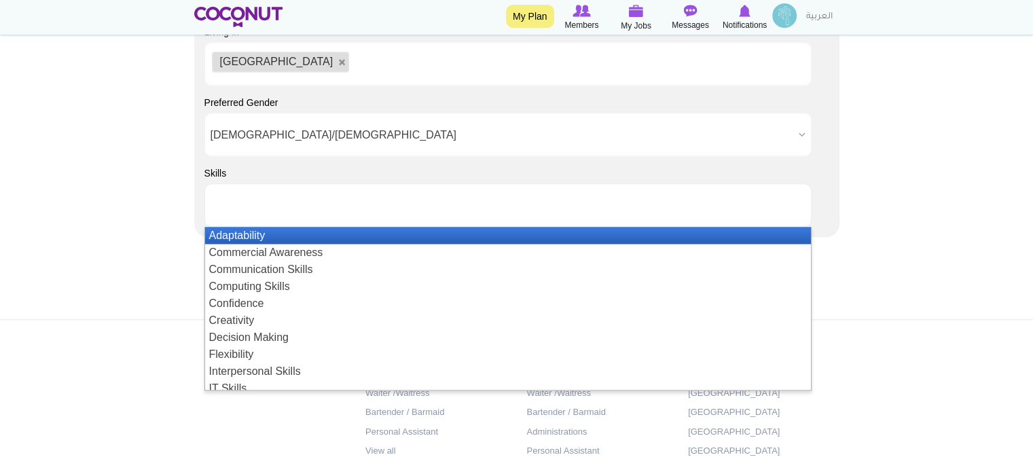
scroll to position [1494, 0]
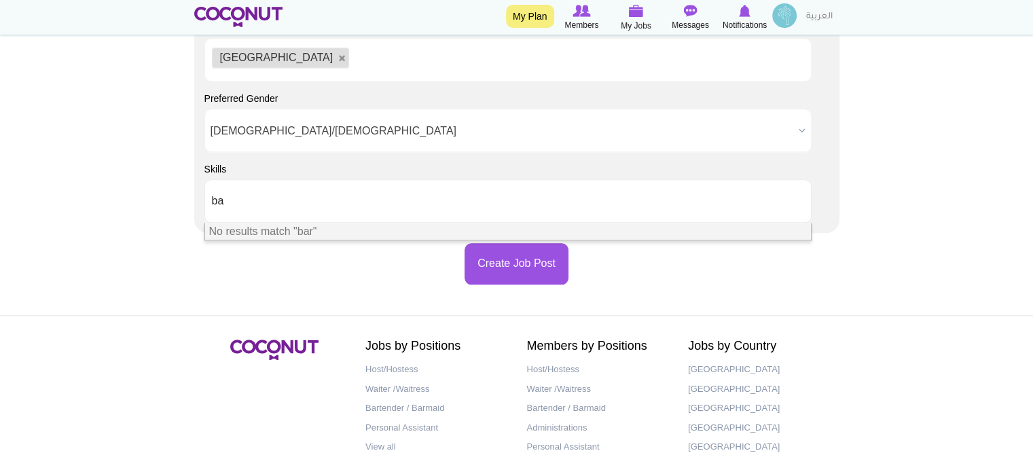
type input "b"
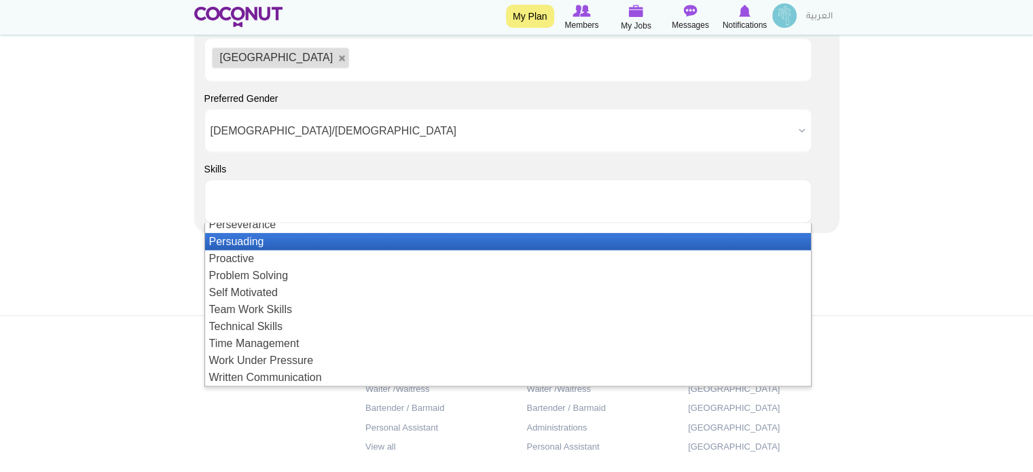
scroll to position [0, 0]
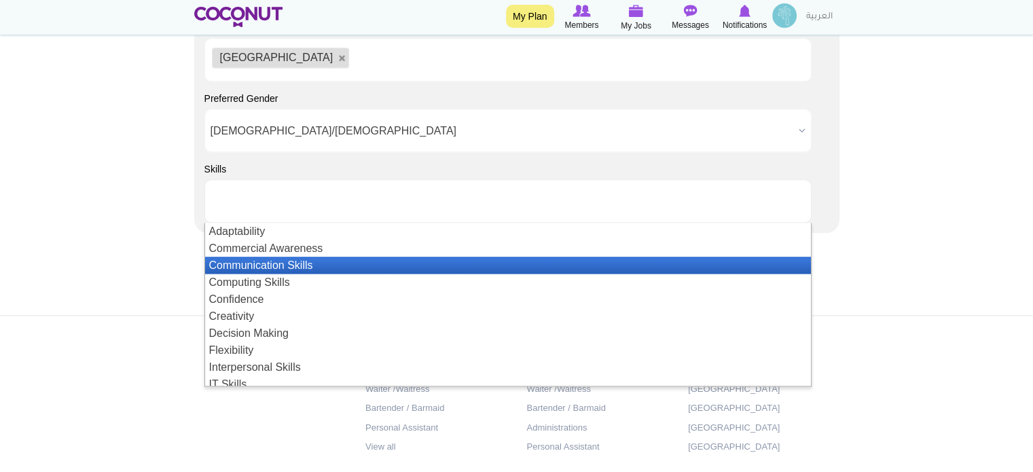
click at [318, 259] on li "Communication Skills" at bounding box center [508, 265] width 606 height 17
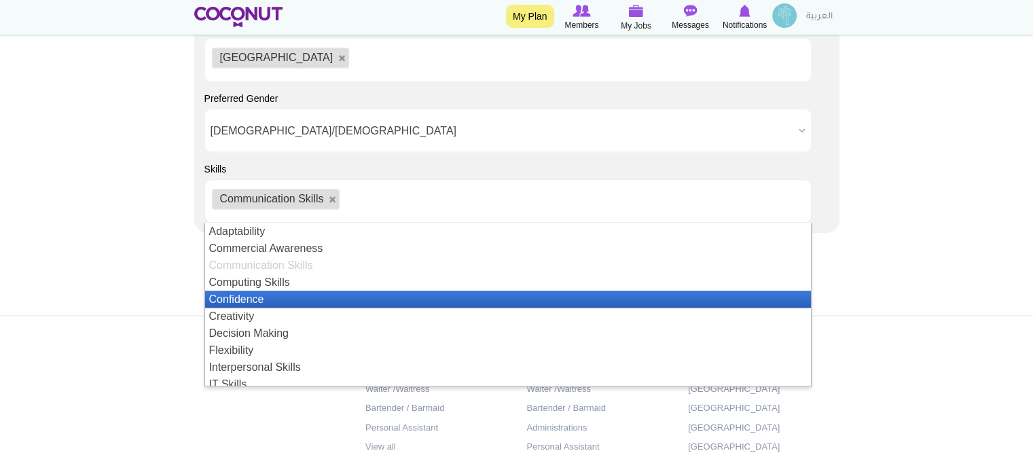
click at [289, 295] on li "Confidence" at bounding box center [508, 299] width 606 height 17
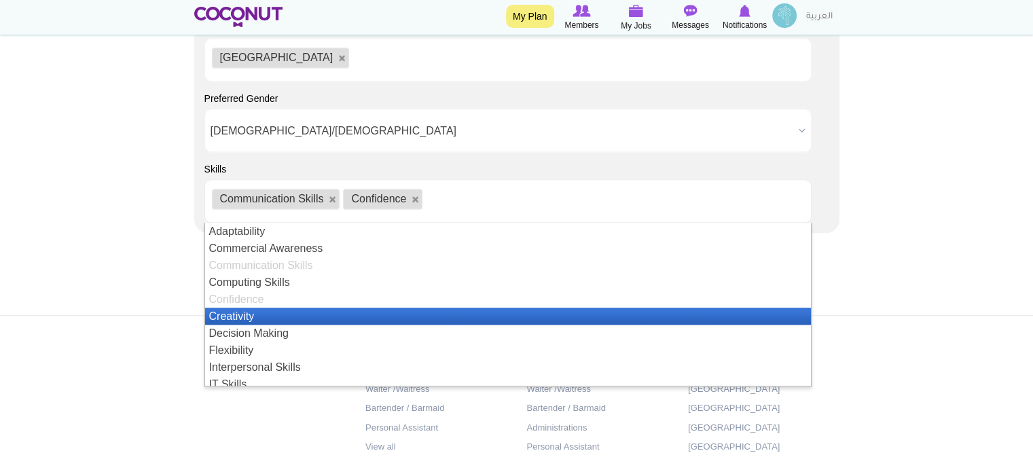
click at [287, 315] on li "Creativity" at bounding box center [508, 316] width 606 height 17
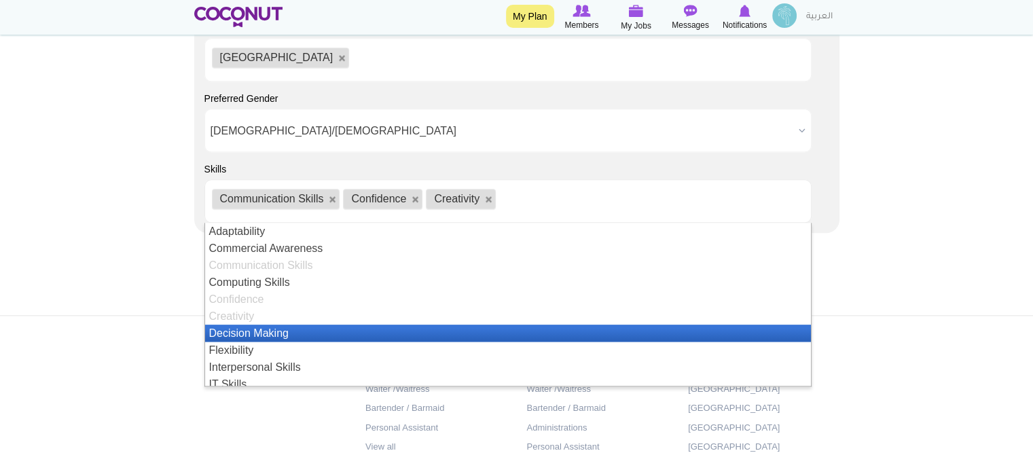
scroll to position [68, 0]
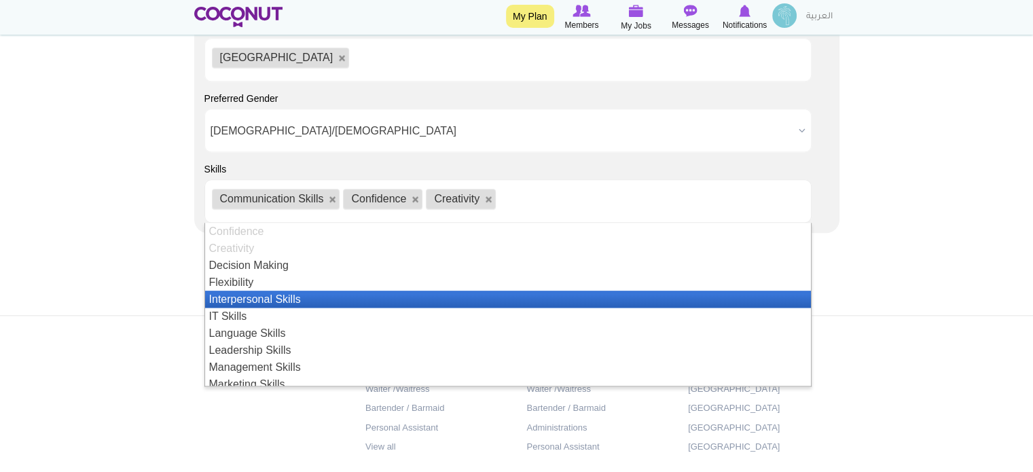
click at [306, 292] on li "Interpersonal Skills" at bounding box center [508, 299] width 606 height 17
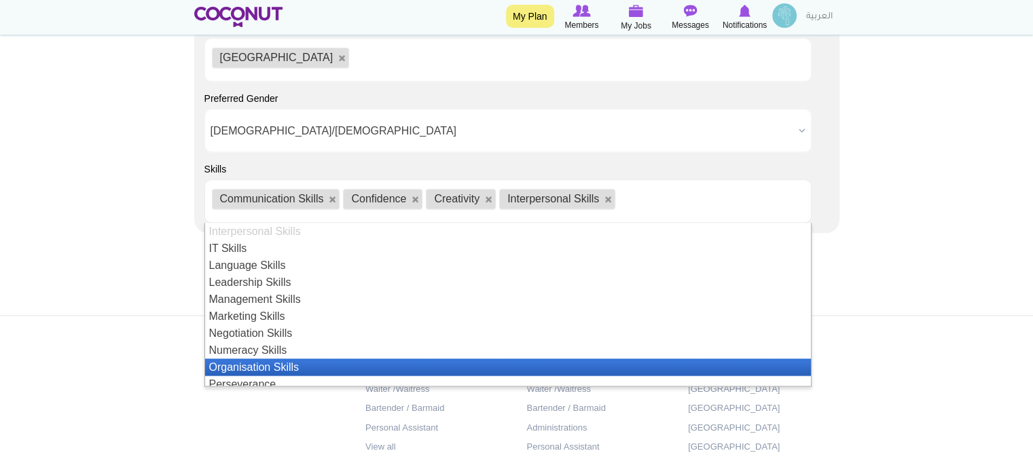
scroll to position [204, 0]
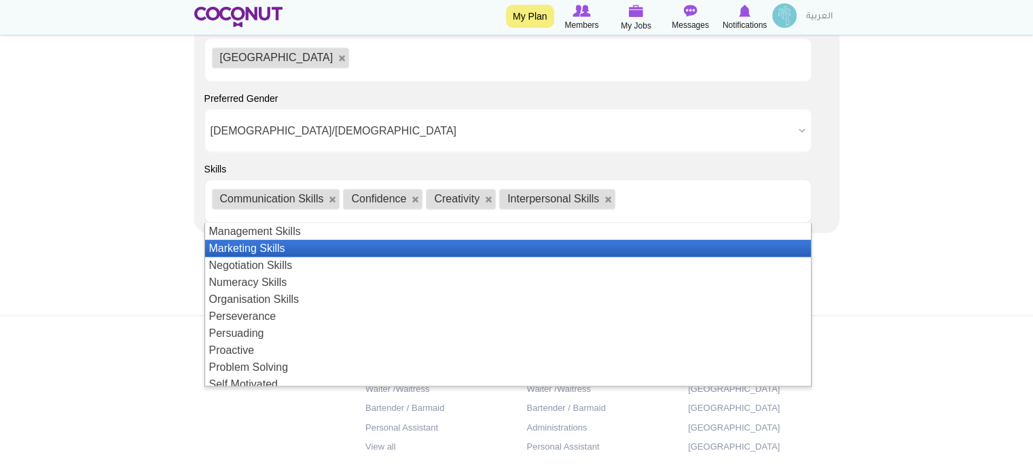
click at [307, 247] on li "Marketing Skills" at bounding box center [508, 248] width 606 height 17
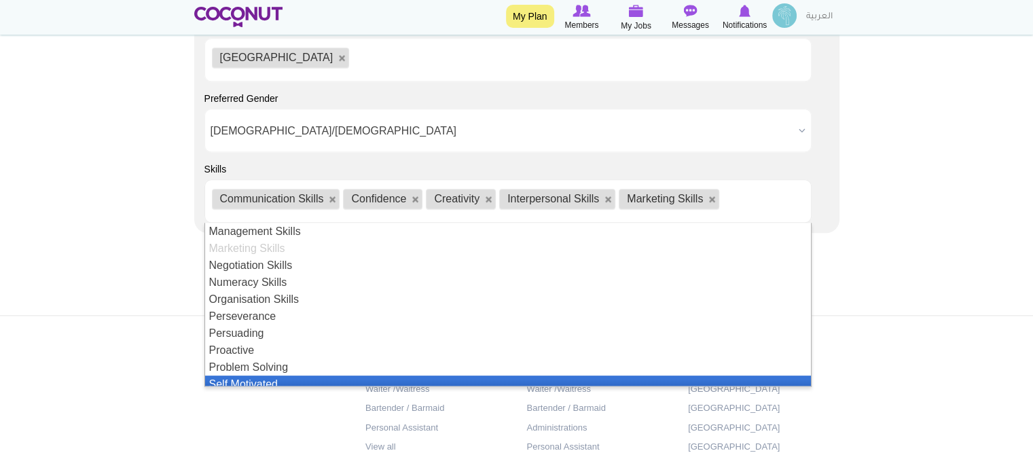
scroll to position [272, 0]
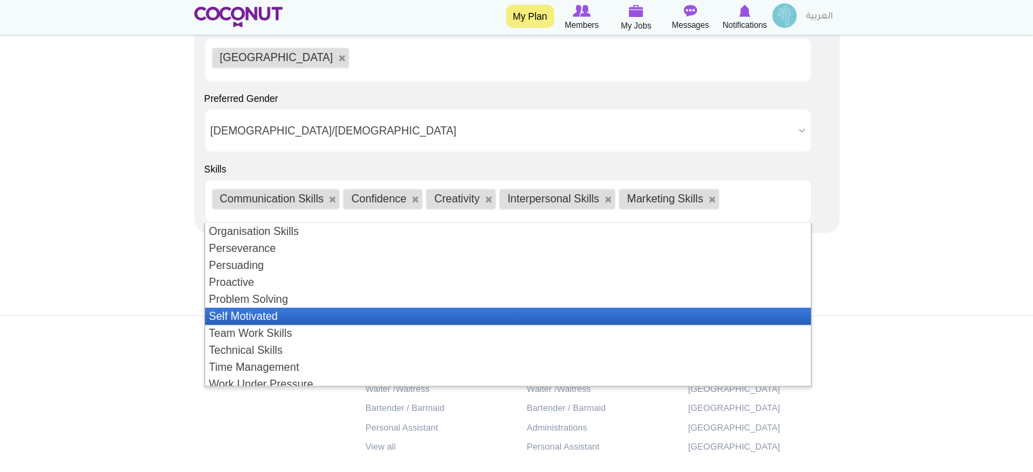
click at [303, 310] on li "Self Motivated" at bounding box center [508, 316] width 606 height 17
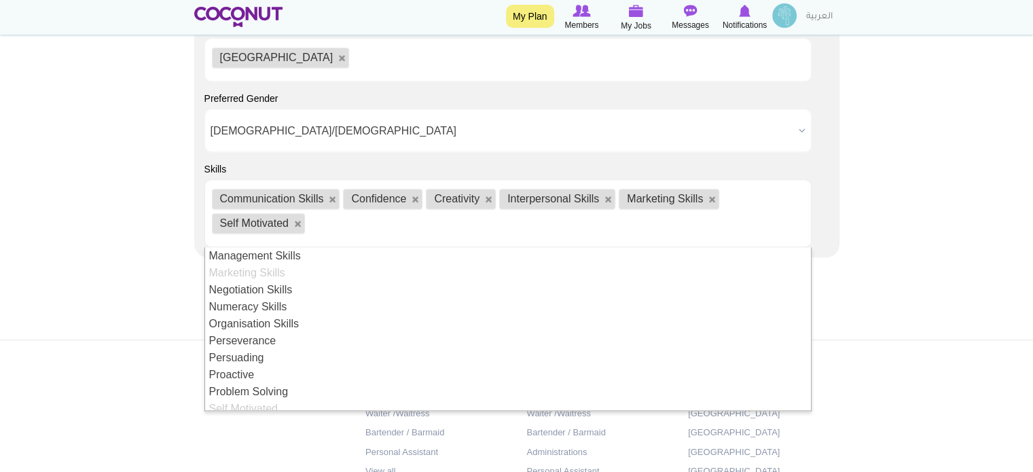
scroll to position [295, 0]
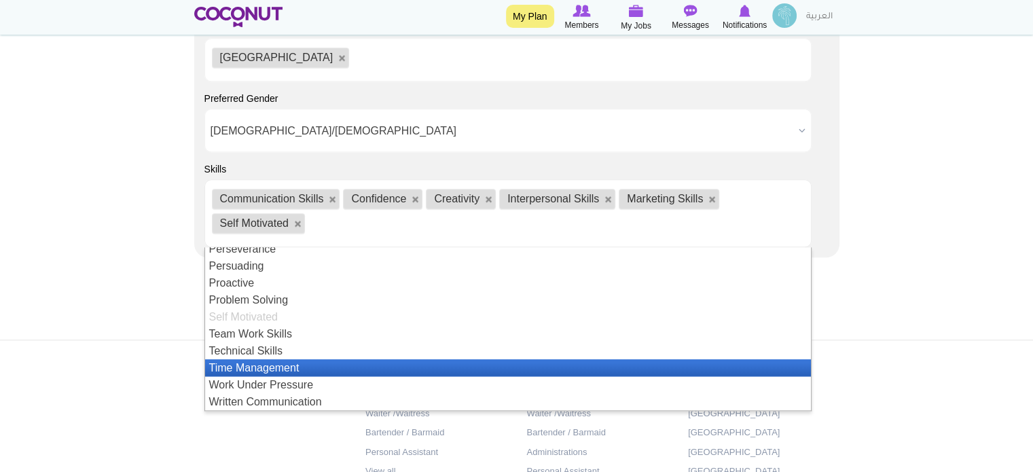
click at [298, 363] on li "Time Management" at bounding box center [508, 367] width 606 height 17
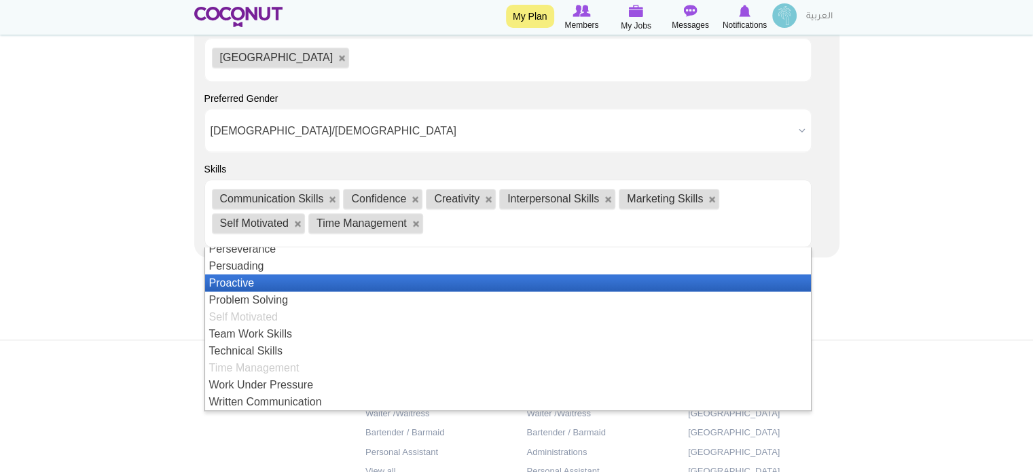
click at [248, 281] on li "Proactive" at bounding box center [508, 282] width 606 height 17
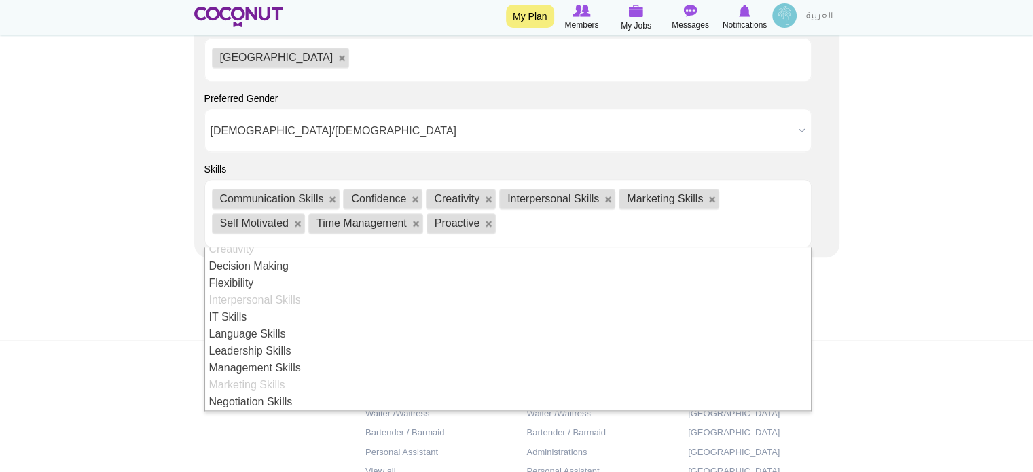
scroll to position [24, 0]
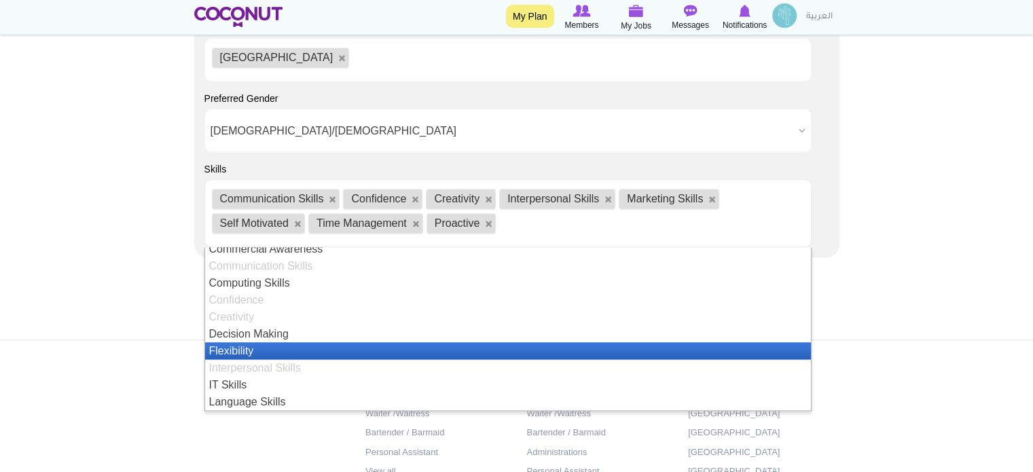
click at [266, 350] on li "Flexibility" at bounding box center [508, 350] width 606 height 17
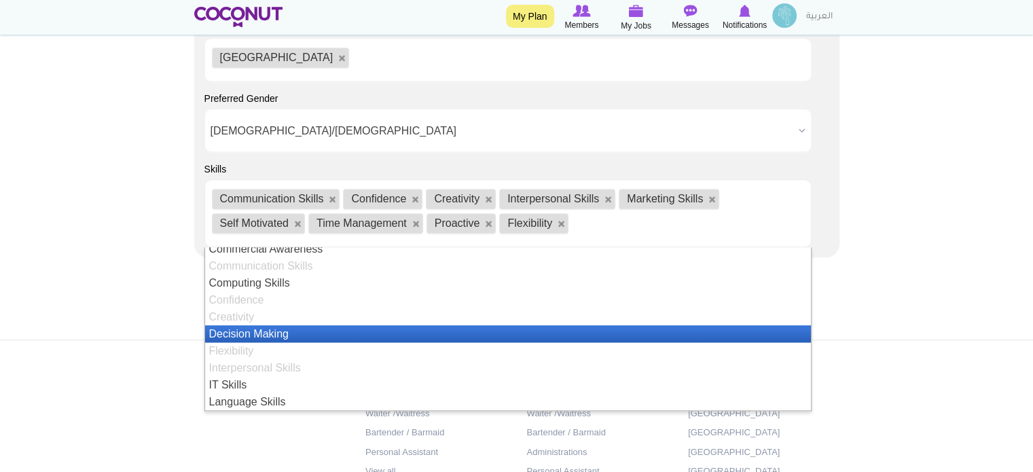
scroll to position [0, 0]
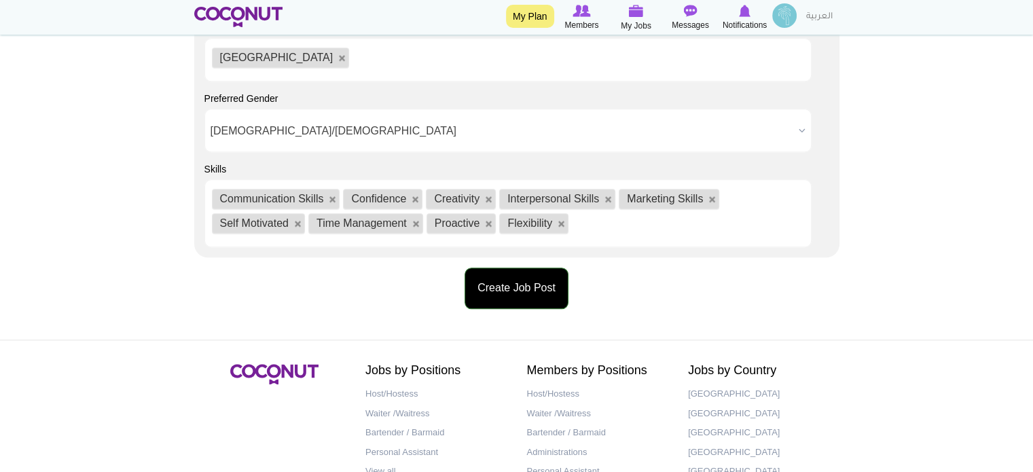
click at [552, 289] on button "Create Job Post" at bounding box center [517, 288] width 104 height 41
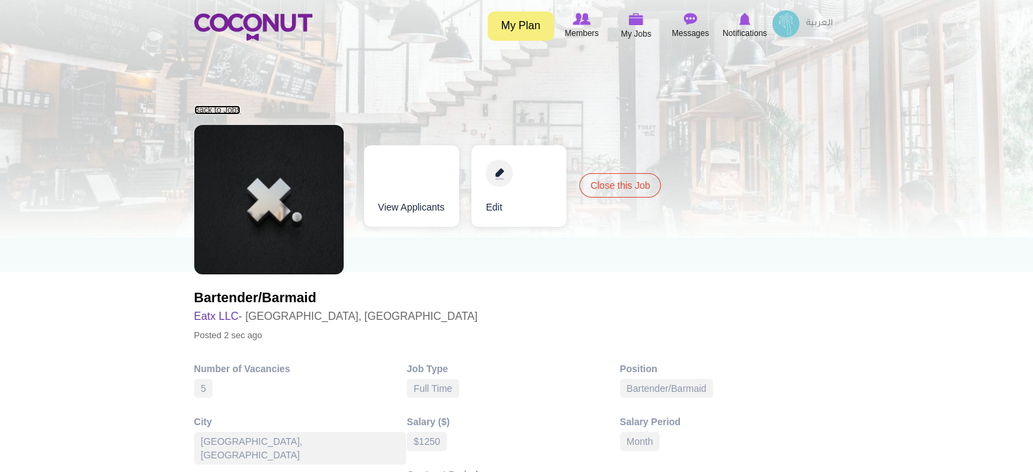
click at [209, 111] on link "Back to Jobs" at bounding box center [217, 110] width 47 height 10
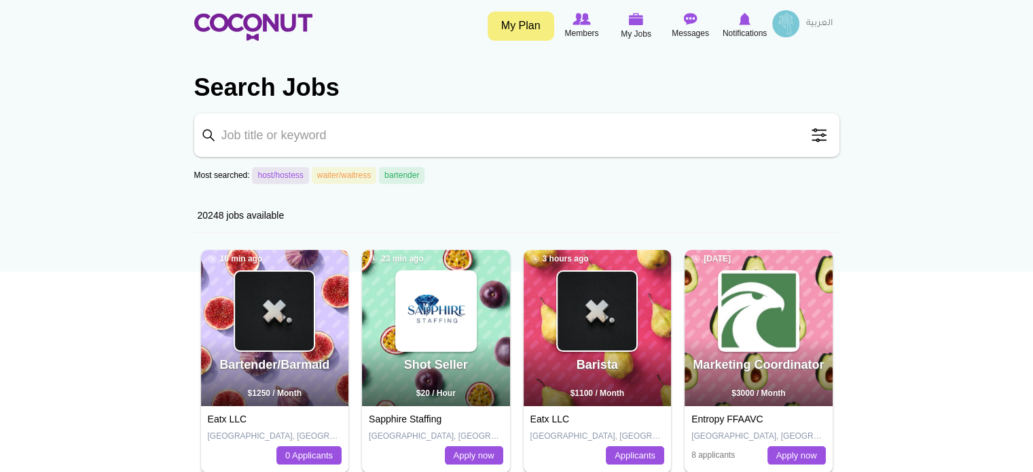
click at [306, 141] on input "Keyword" at bounding box center [516, 134] width 645 height 43
type input "h"
click at [827, 132] on span at bounding box center [819, 135] width 27 height 27
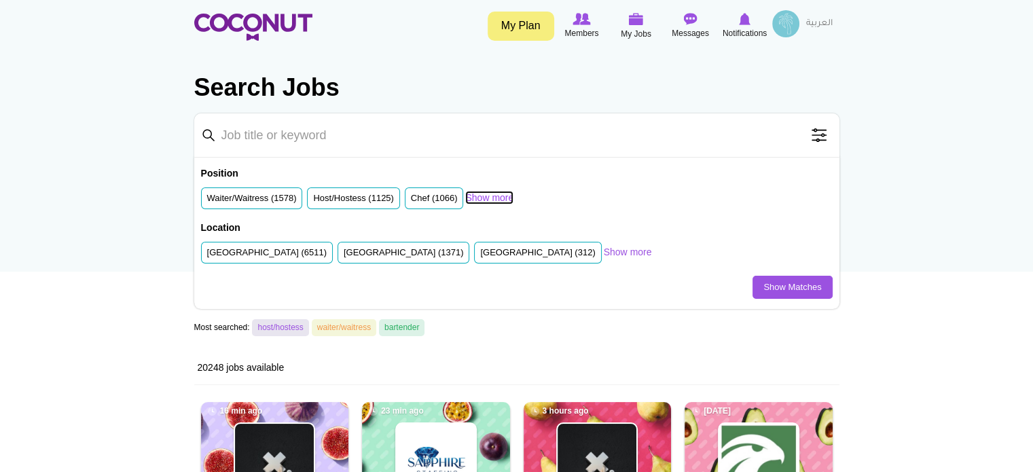
click at [502, 200] on link "Show more" at bounding box center [489, 198] width 48 height 14
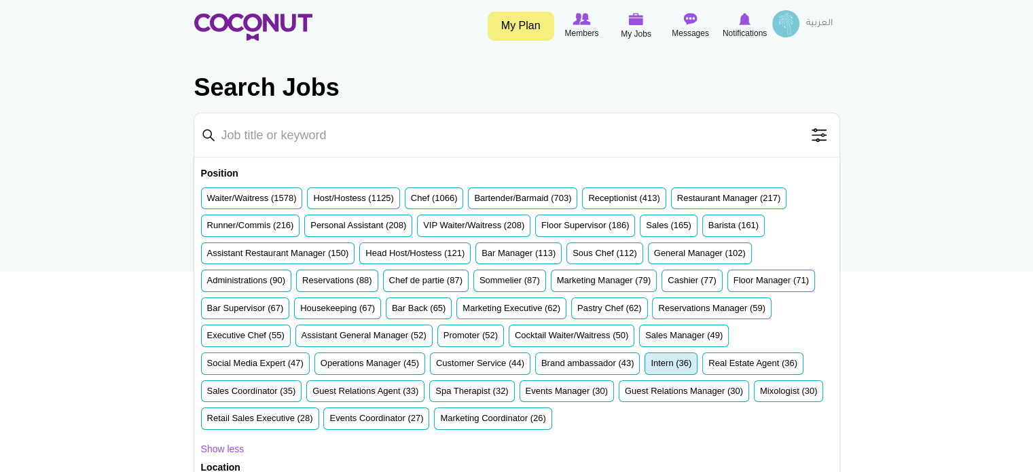
click at [669, 363] on label "Intern (36)" at bounding box center [671, 363] width 41 height 13
click at [651, 366] on input "Intern (36)" at bounding box center [651, 366] width 0 height 0
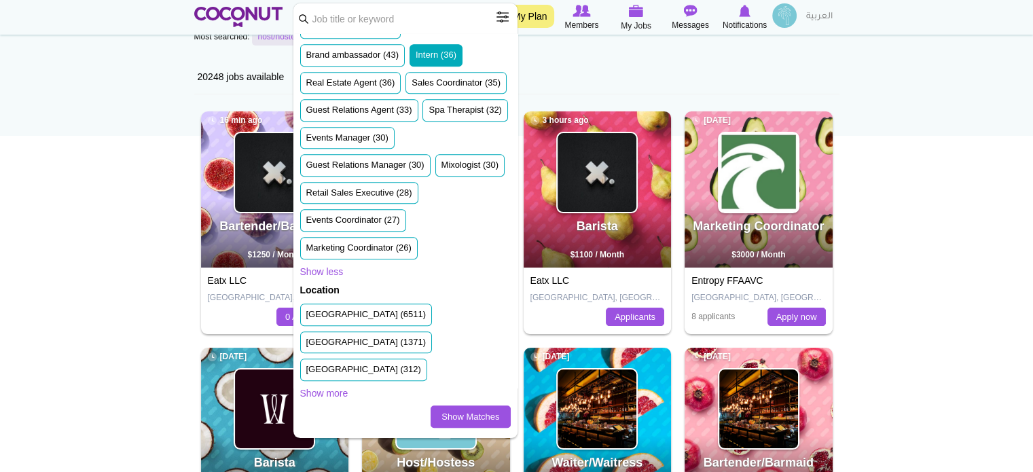
scroll to position [204, 0]
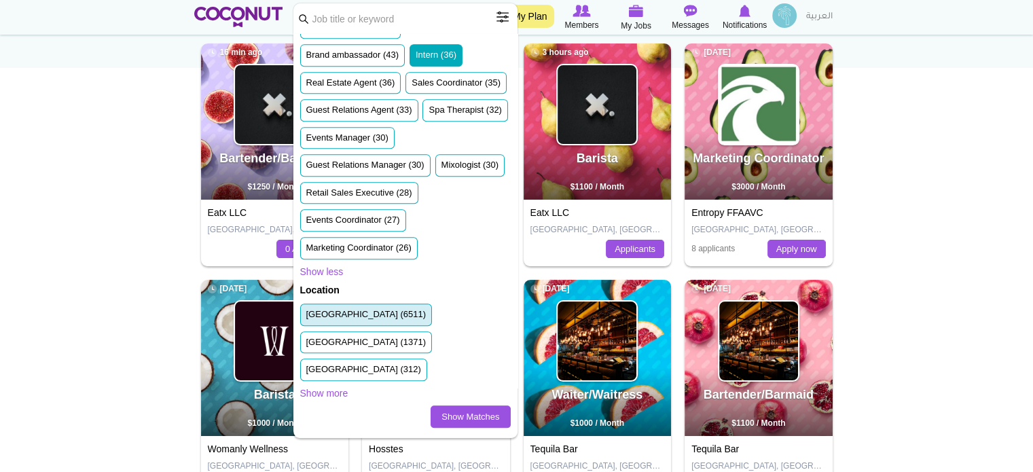
click at [380, 321] on label "United Arab Emirates (6511)" at bounding box center [366, 314] width 120 height 13
click at [306, 317] on input "United Arab Emirates (6511)" at bounding box center [306, 317] width 0 height 0
click at [447, 412] on link "Show Matches" at bounding box center [470, 417] width 79 height 23
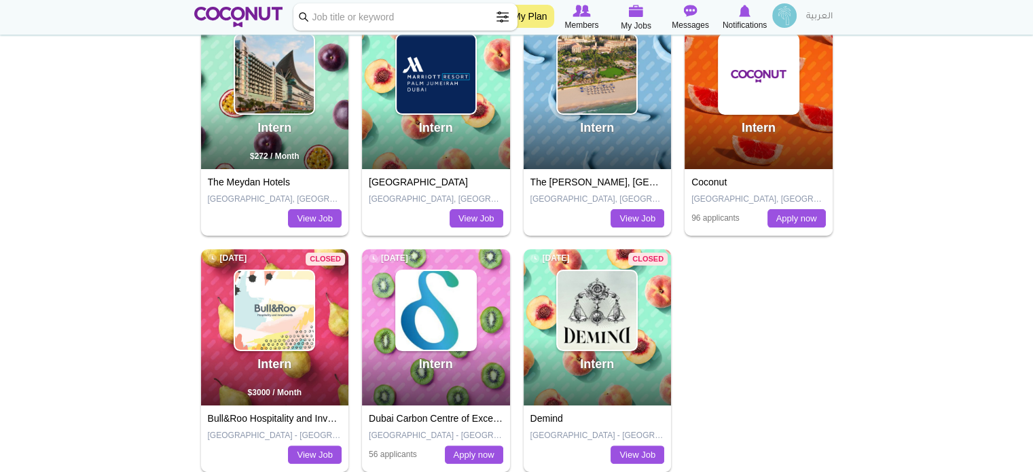
scroll to position [152, 0]
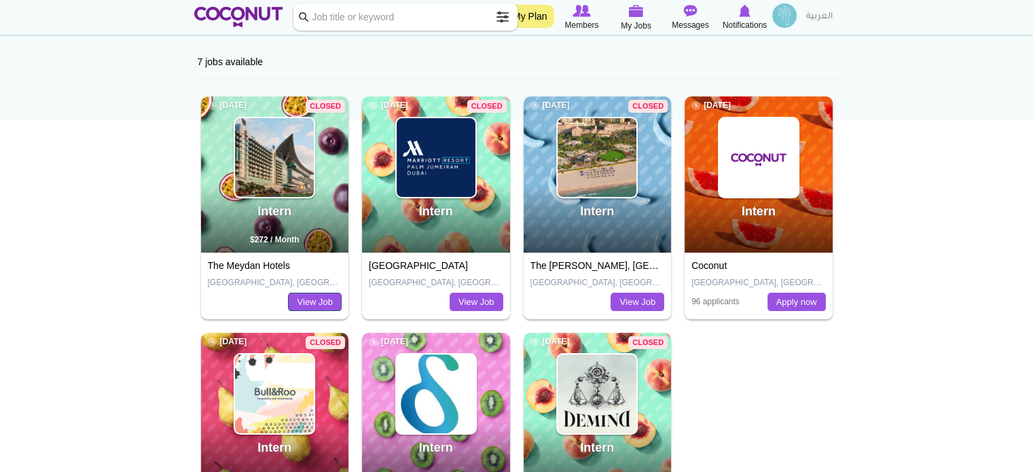
click at [329, 297] on link "View Job" at bounding box center [315, 302] width 54 height 19
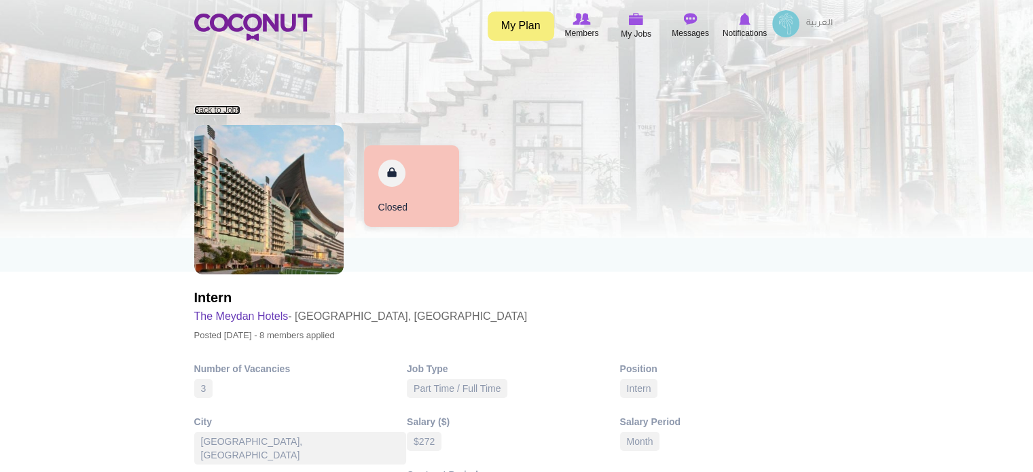
click at [209, 111] on link "Back to Jobs" at bounding box center [217, 110] width 47 height 10
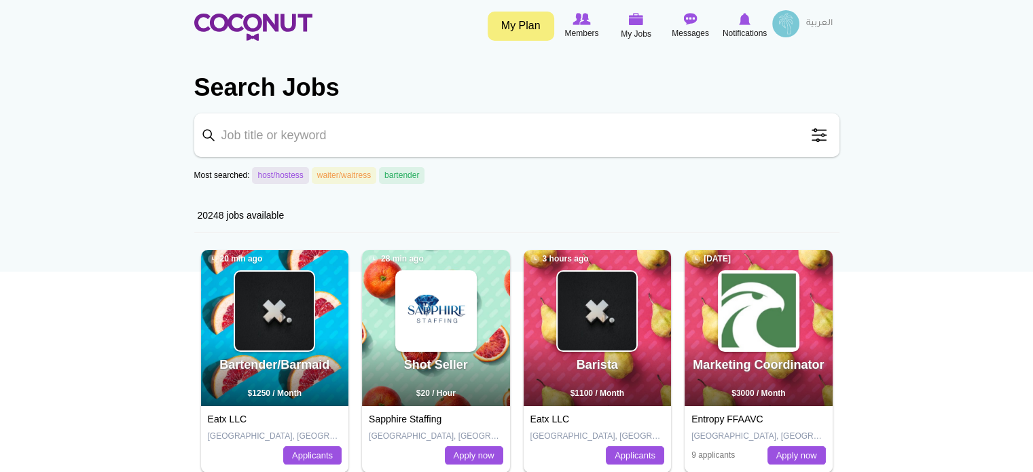
click at [818, 134] on span at bounding box center [819, 135] width 27 height 27
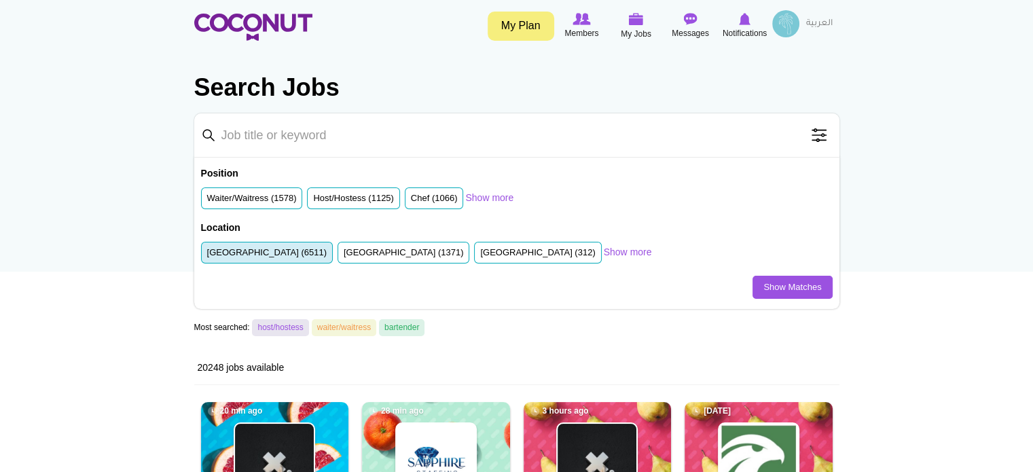
click at [258, 255] on label "[GEOGRAPHIC_DATA] (6511)" at bounding box center [267, 253] width 120 height 13
click at [207, 255] on input "[GEOGRAPHIC_DATA] (6511)" at bounding box center [207, 255] width 0 height 0
click at [772, 282] on link "Show Matches" at bounding box center [792, 287] width 79 height 23
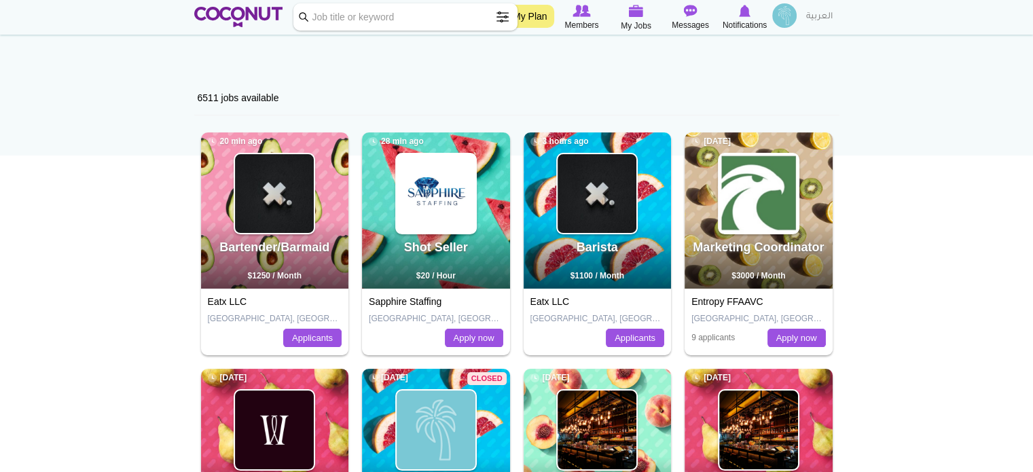
scroll to position [68, 0]
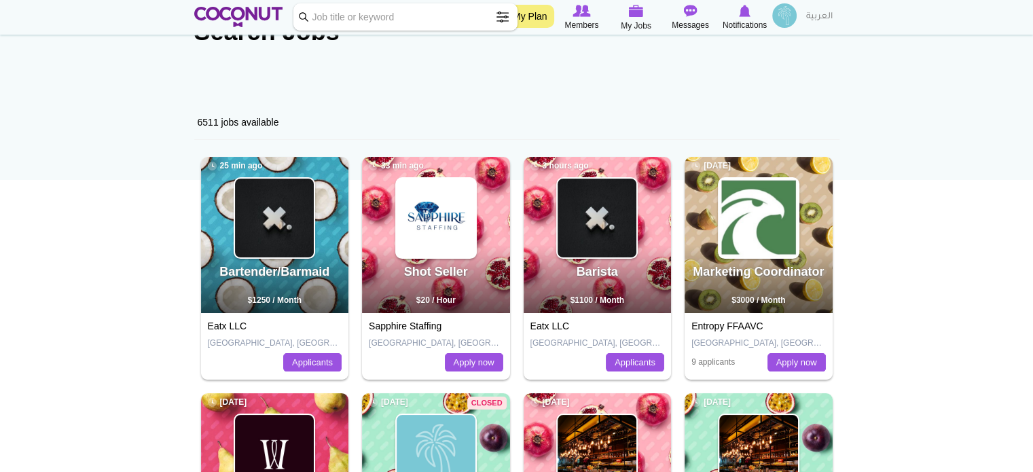
scroll to position [68, 0]
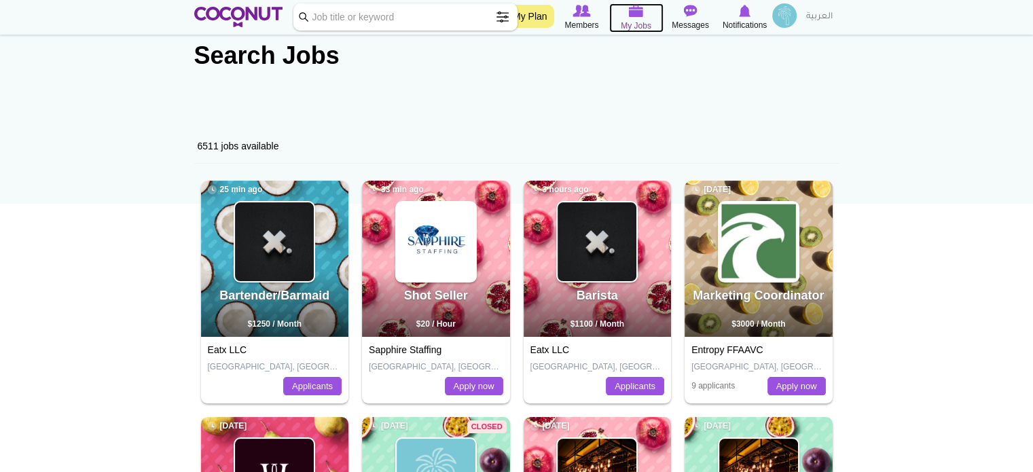
click at [634, 16] on img at bounding box center [636, 11] width 15 height 12
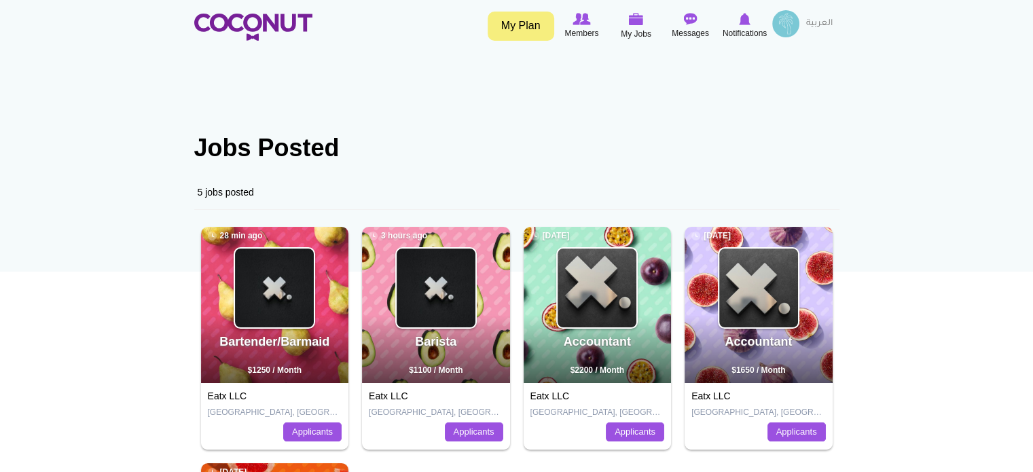
click at [790, 29] on img at bounding box center [785, 23] width 27 height 27
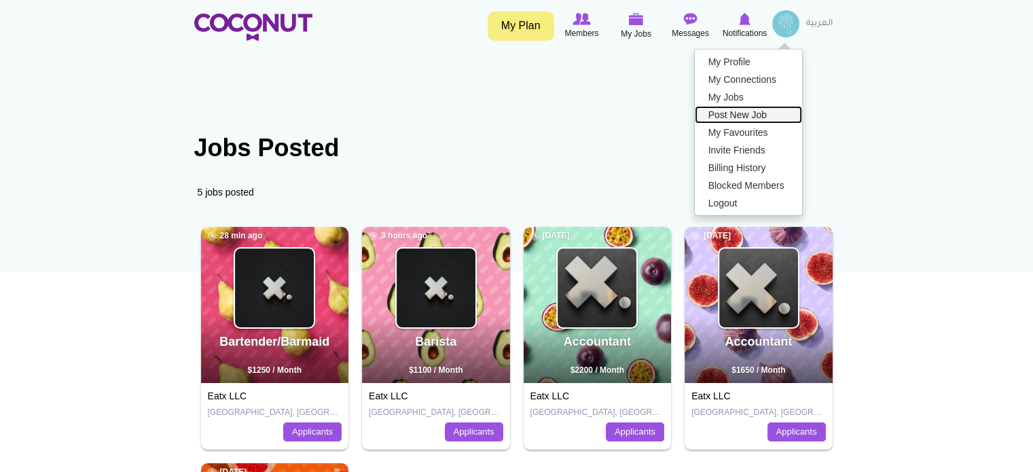
click at [737, 118] on link "Post New Job" at bounding box center [748, 115] width 107 height 18
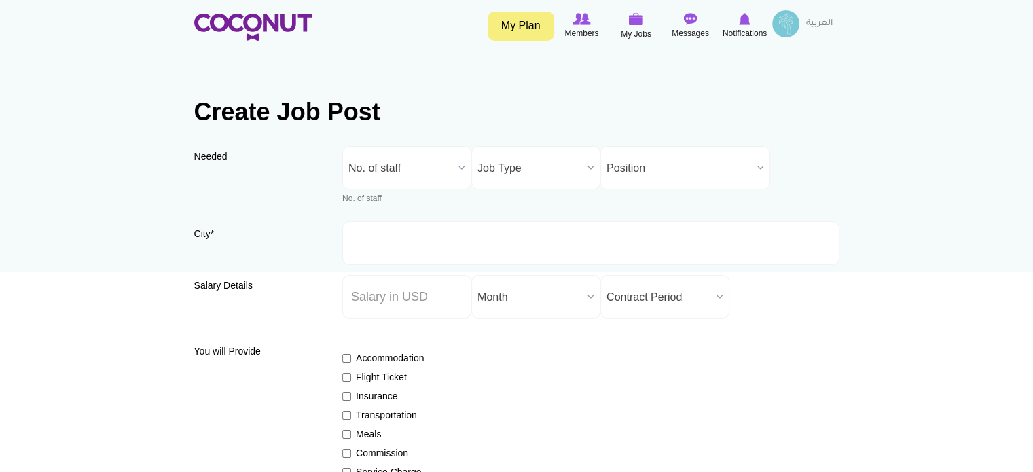
click at [382, 170] on span "No. of staff" at bounding box center [400, 168] width 105 height 43
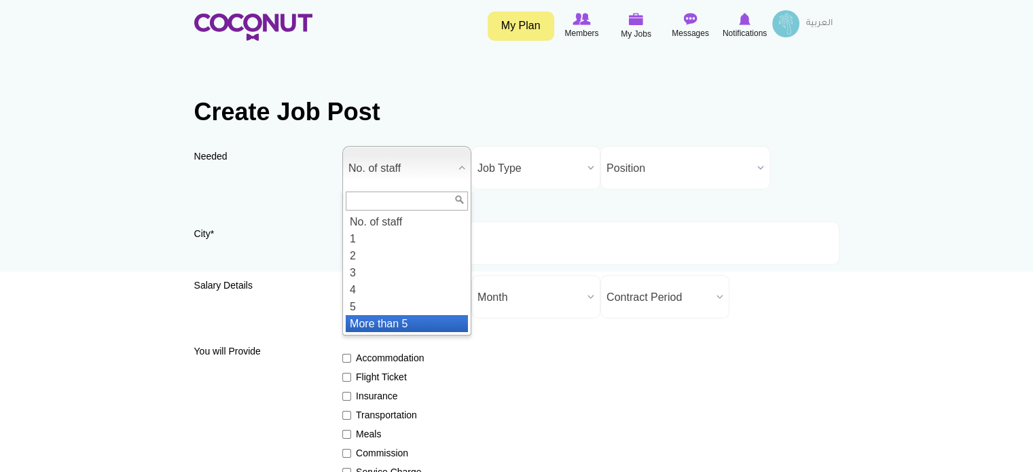
click at [360, 319] on li "More than 5" at bounding box center [407, 323] width 122 height 17
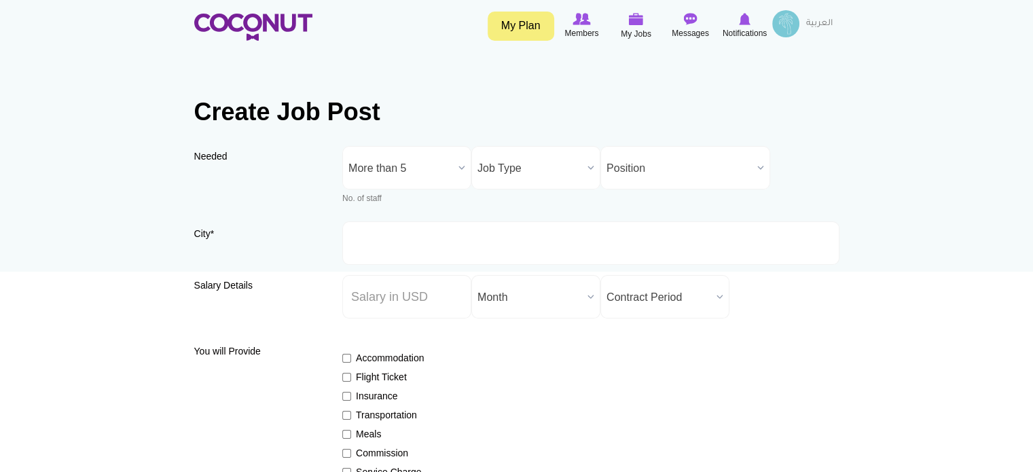
click at [523, 159] on span "Job Type" at bounding box center [530, 168] width 105 height 43
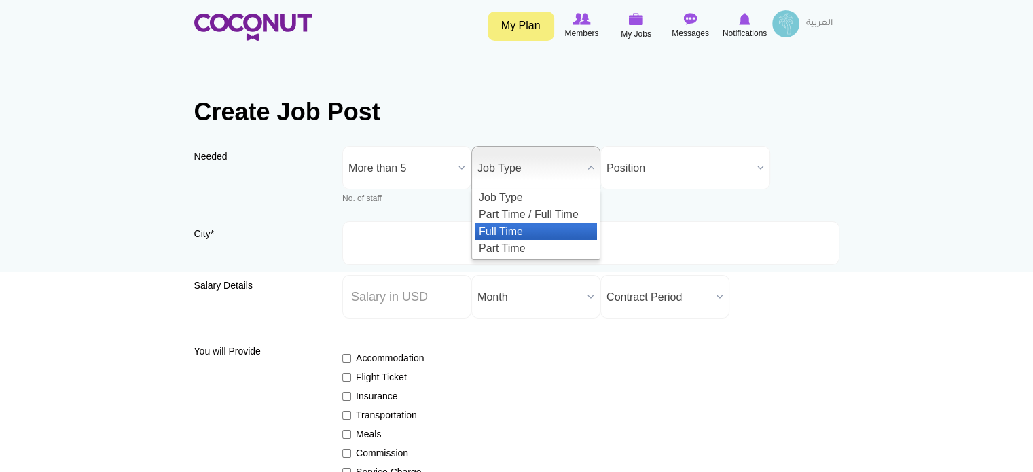
click at [518, 228] on li "Full Time" at bounding box center [536, 231] width 122 height 17
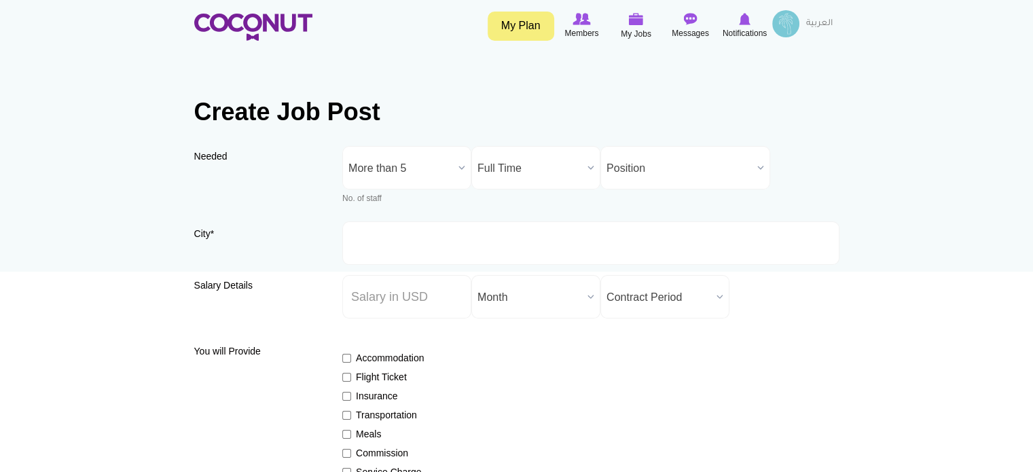
click at [642, 171] on span "Position" at bounding box center [679, 168] width 145 height 43
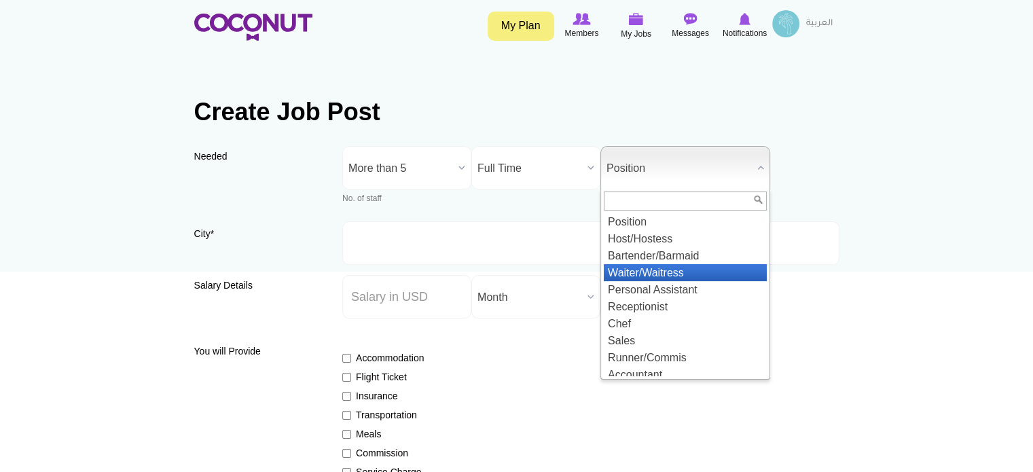
click at [641, 266] on li "Waiter/Waitress" at bounding box center [685, 272] width 163 height 17
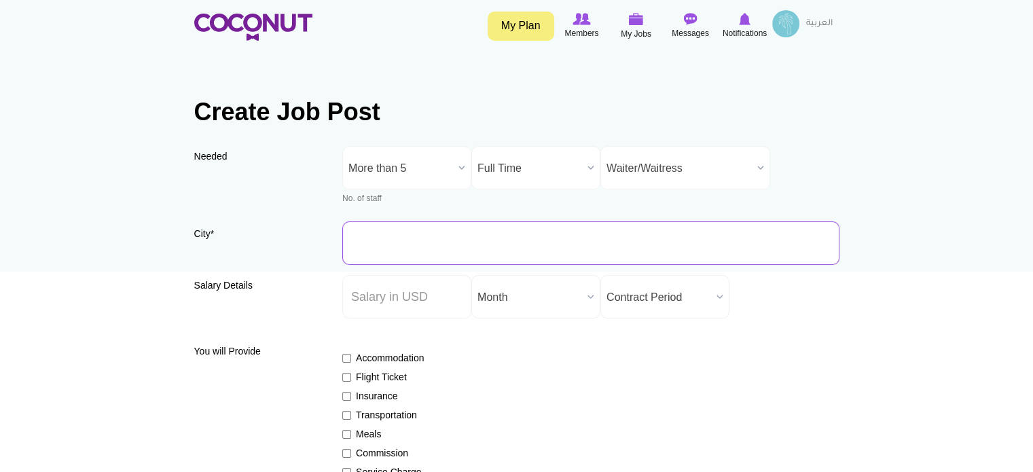
click at [410, 247] on input "City *" at bounding box center [590, 242] width 497 height 43
type input "[GEOGRAPHIC_DATA], [GEOGRAPHIC_DATA]"
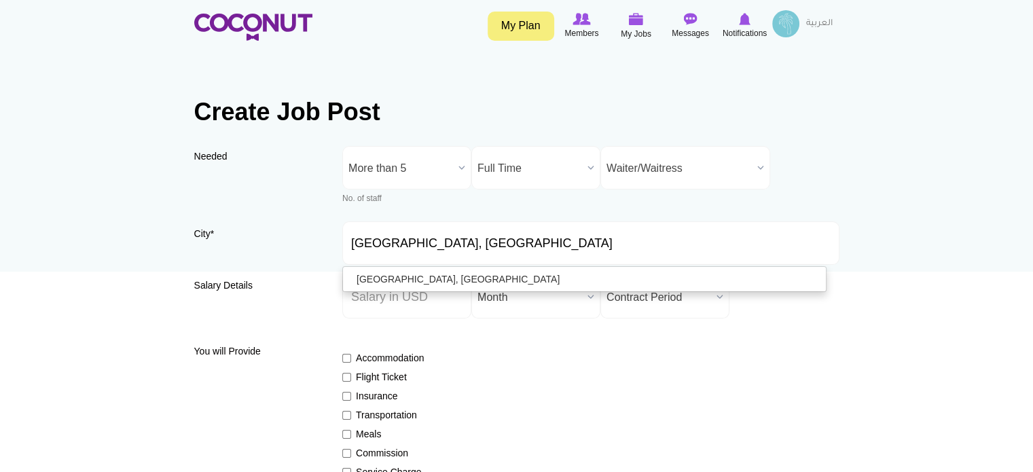
click at [296, 282] on h3 "Salary Details" at bounding box center [258, 286] width 129 height 10
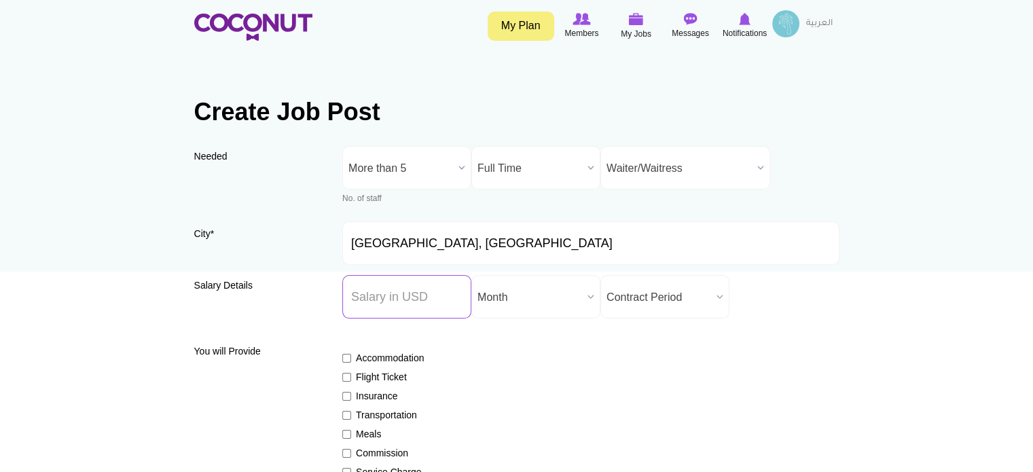
click at [382, 300] on input "Salary ($) *" at bounding box center [406, 296] width 129 height 43
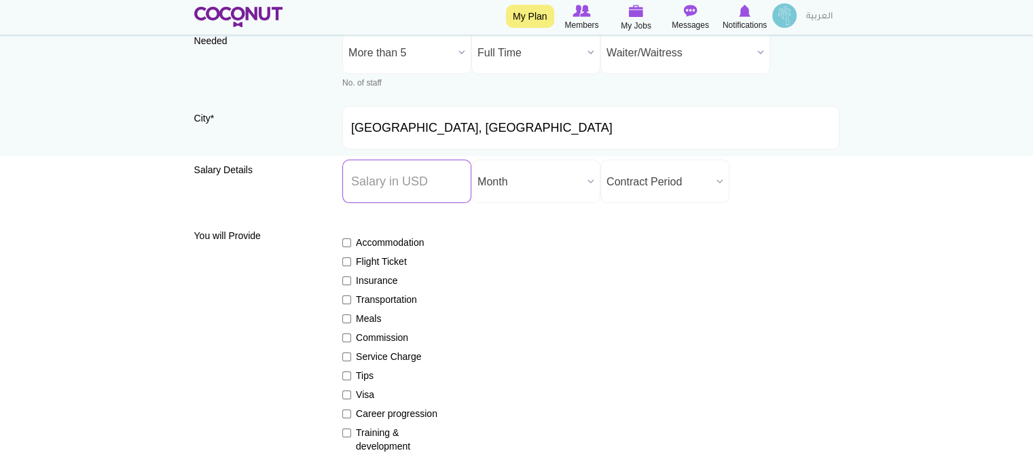
scroll to position [136, 0]
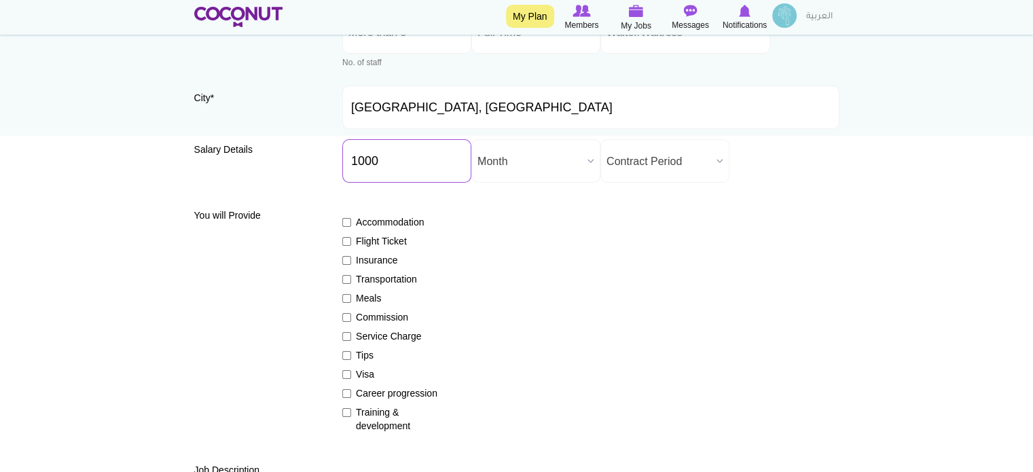
type input "1000"
click at [664, 165] on span "Contract Period" at bounding box center [659, 161] width 105 height 43
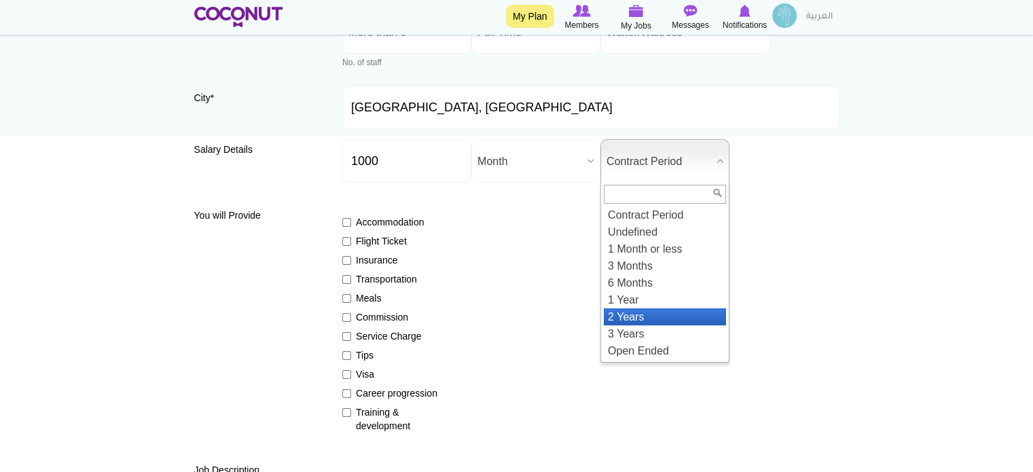
click at [617, 312] on li "2 Years" at bounding box center [665, 316] width 122 height 17
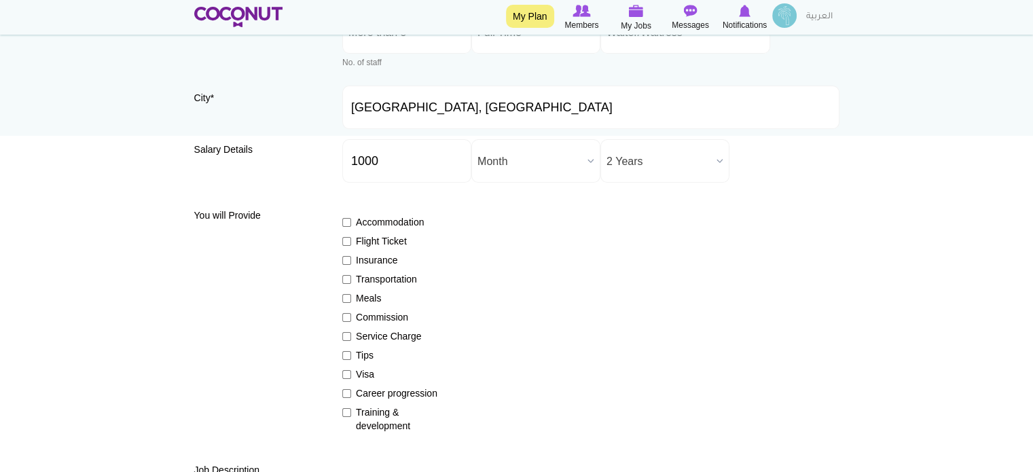
click at [527, 204] on div "Accommodation Flight Ticket Insurance Transportation Meals Commission Service C…" at bounding box center [590, 318] width 497 height 230
click at [380, 238] on label "Flight Ticket" at bounding box center [391, 241] width 99 height 14
click at [351, 238] on input "Flight Ticket" at bounding box center [346, 241] width 9 height 9
checkbox input "true"
click at [375, 257] on label "Insurance" at bounding box center [391, 260] width 99 height 14
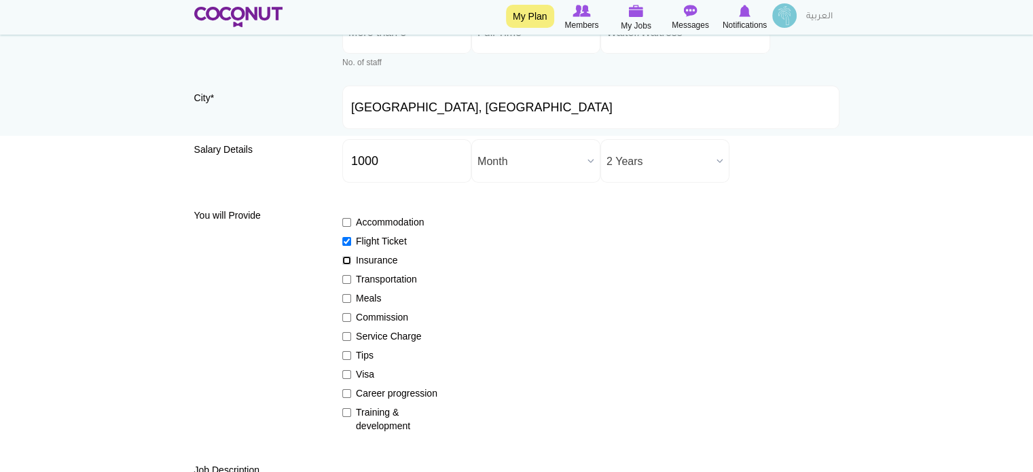
click at [351, 257] on input "Insurance" at bounding box center [346, 260] width 9 height 9
checkbox input "true"
click at [373, 294] on label "Meals" at bounding box center [391, 298] width 99 height 14
click at [351, 294] on input "Meals" at bounding box center [346, 298] width 9 height 9
checkbox input "true"
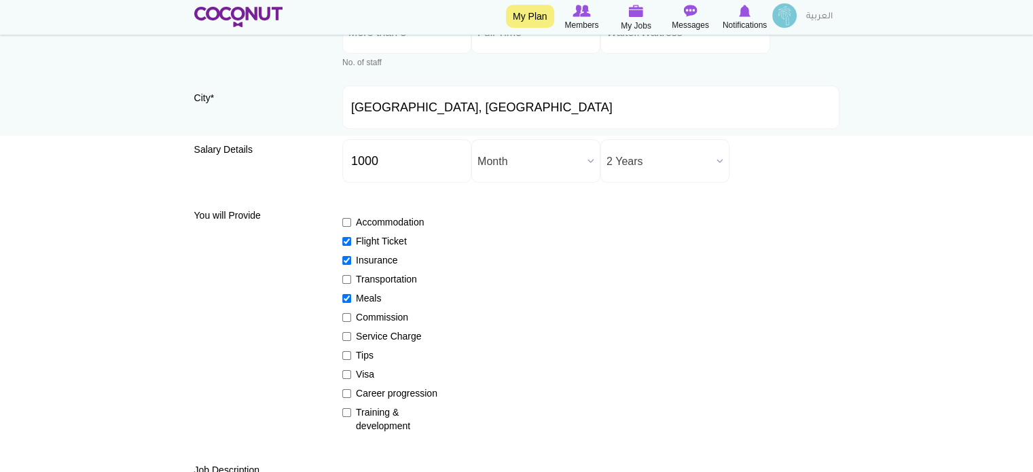
click at [366, 353] on label "Tips" at bounding box center [391, 355] width 99 height 14
click at [351, 353] on input "Tips" at bounding box center [346, 355] width 9 height 9
checkbox input "true"
click at [364, 374] on label "Visa" at bounding box center [391, 374] width 99 height 14
click at [351, 374] on input "Visa" at bounding box center [346, 374] width 9 height 9
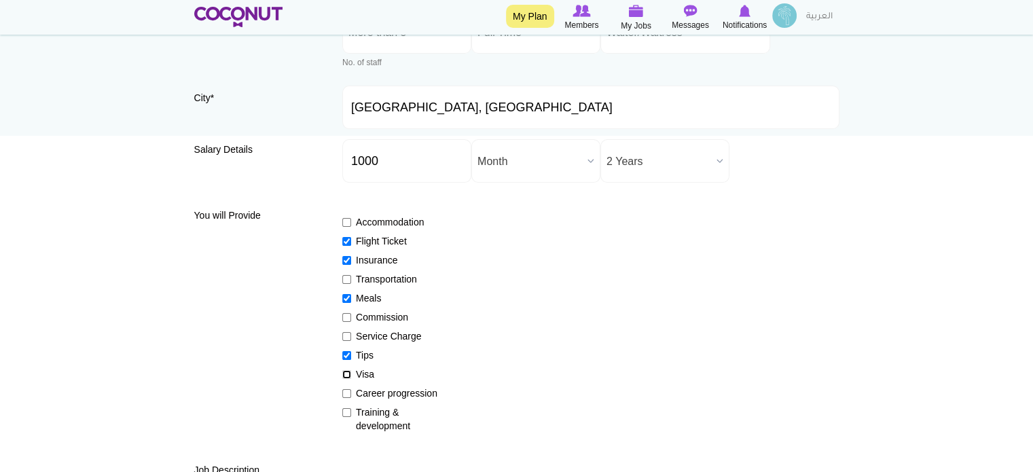
checkbox input "true"
click at [366, 395] on label "Career progression" at bounding box center [391, 394] width 99 height 14
click at [351, 395] on input "Career progression" at bounding box center [346, 393] width 9 height 9
checkbox input "true"
click at [367, 419] on label "Training & development" at bounding box center [391, 419] width 99 height 27
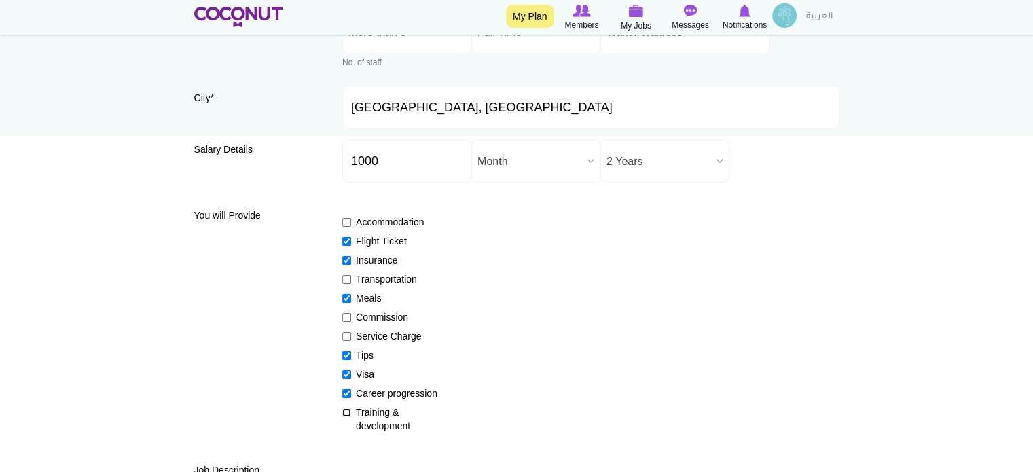
click at [351, 417] on input "Training & development" at bounding box center [346, 412] width 9 height 9
checkbox input "true"
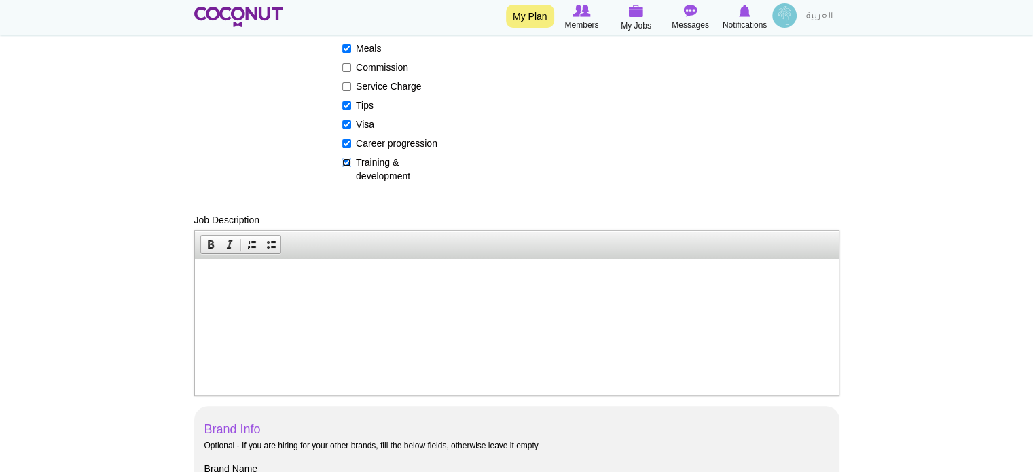
scroll to position [408, 0]
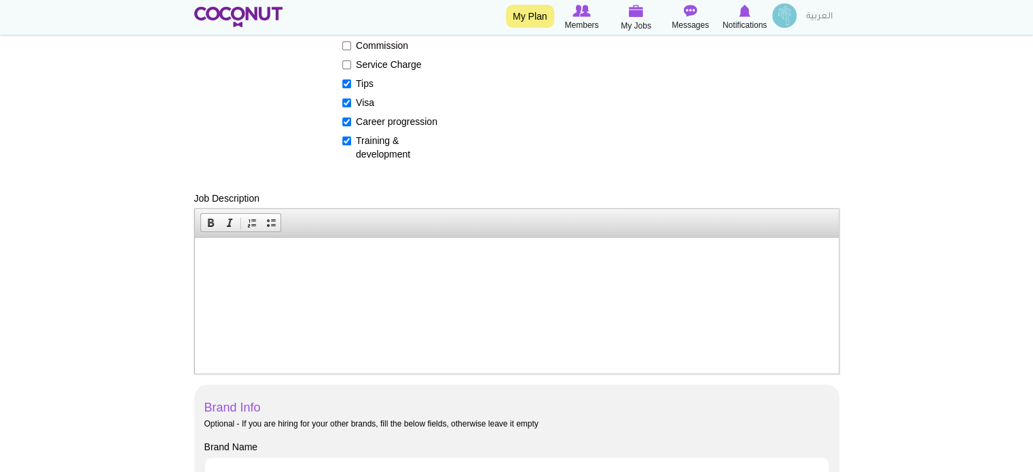
click at [395, 249] on html at bounding box center [516, 257] width 644 height 41
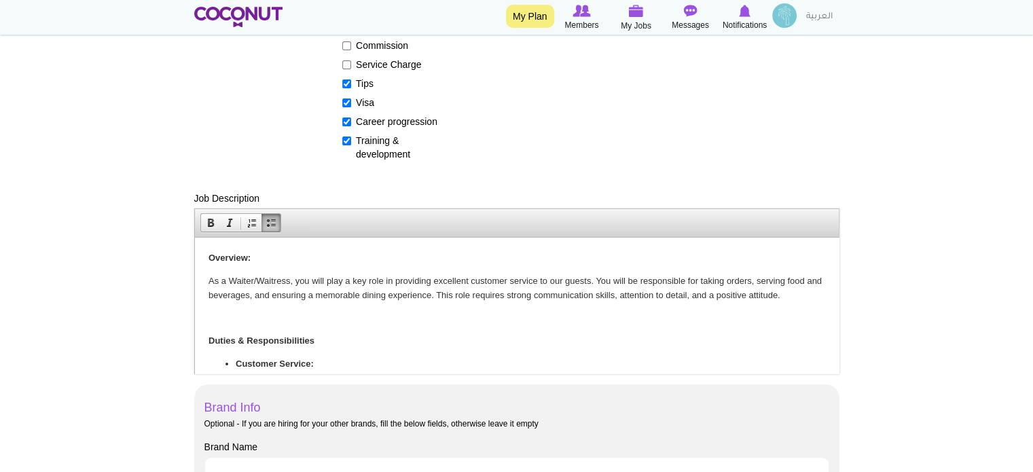
scroll to position [452, 0]
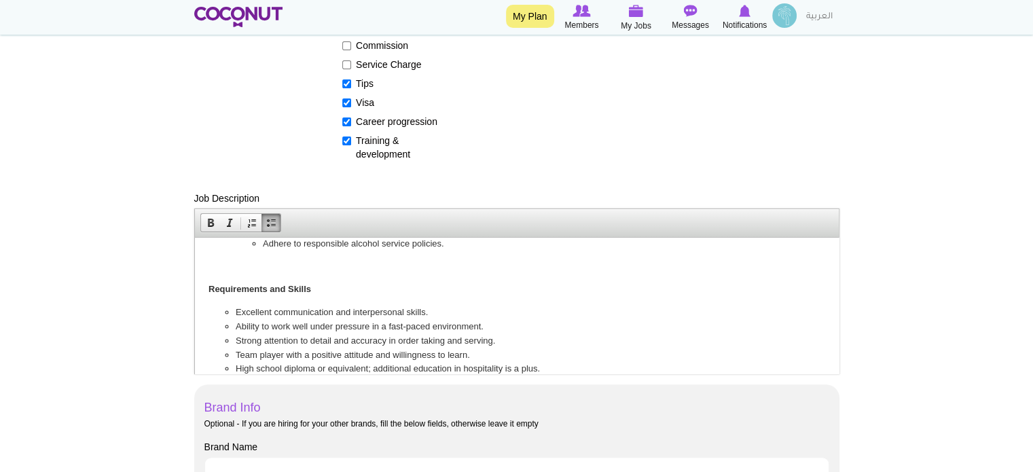
click at [324, 260] on p at bounding box center [516, 266] width 617 height 14
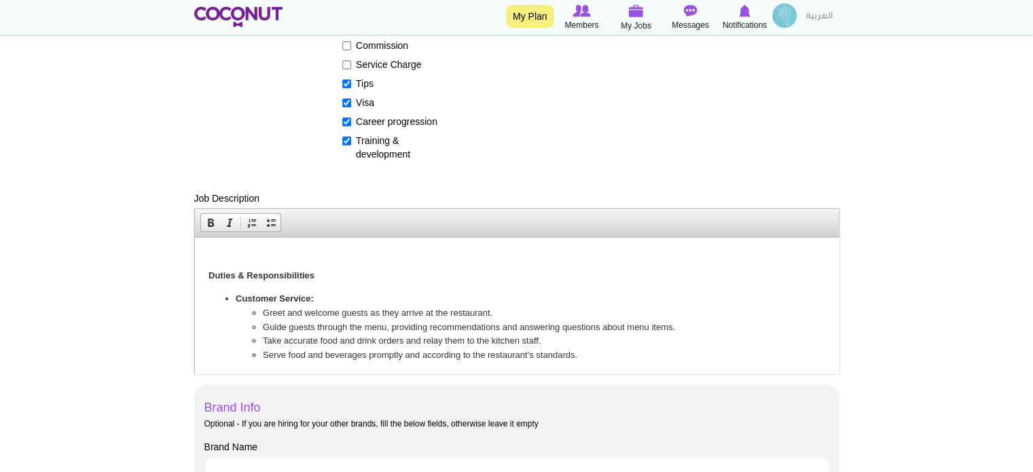
scroll to position [0, 0]
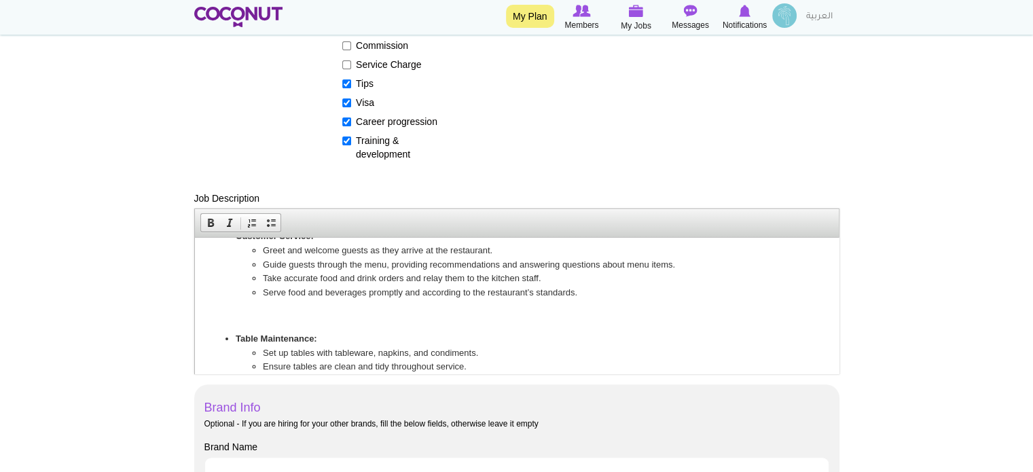
scroll to position [136, 0]
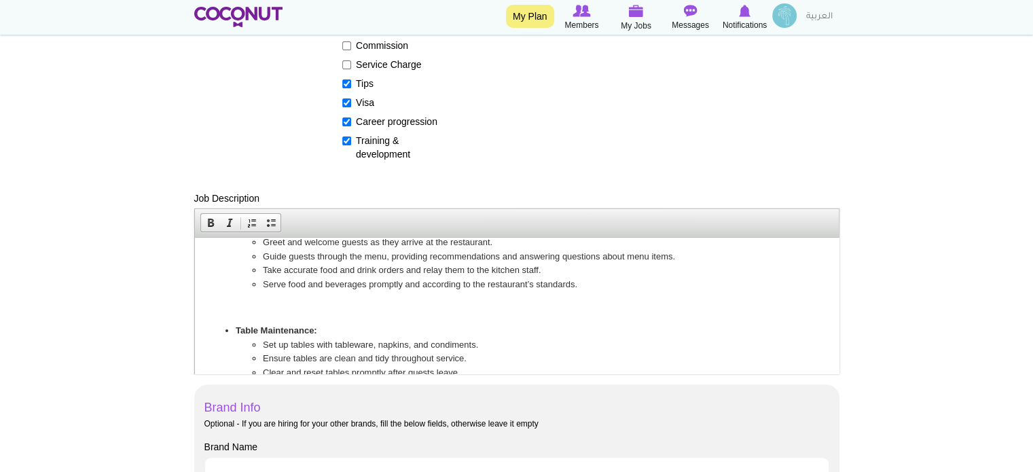
click at [258, 306] on p at bounding box center [516, 307] width 617 height 14
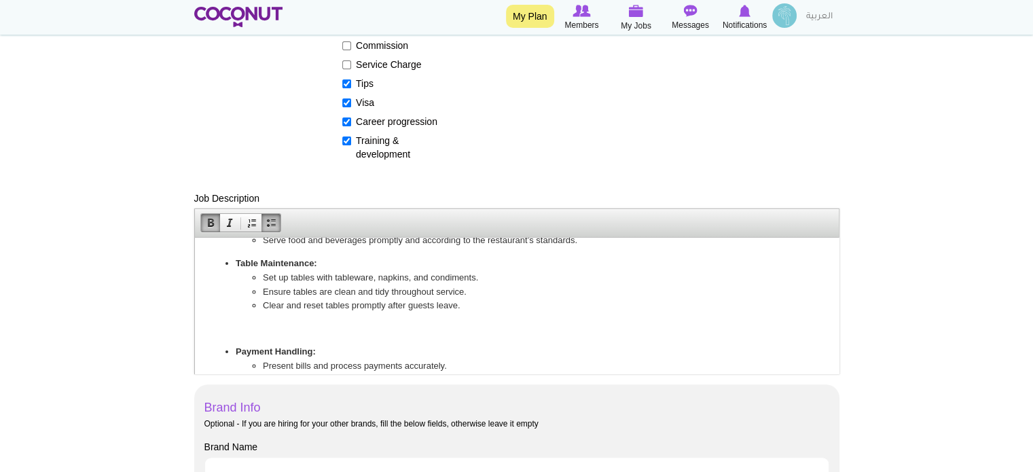
scroll to position [204, 0]
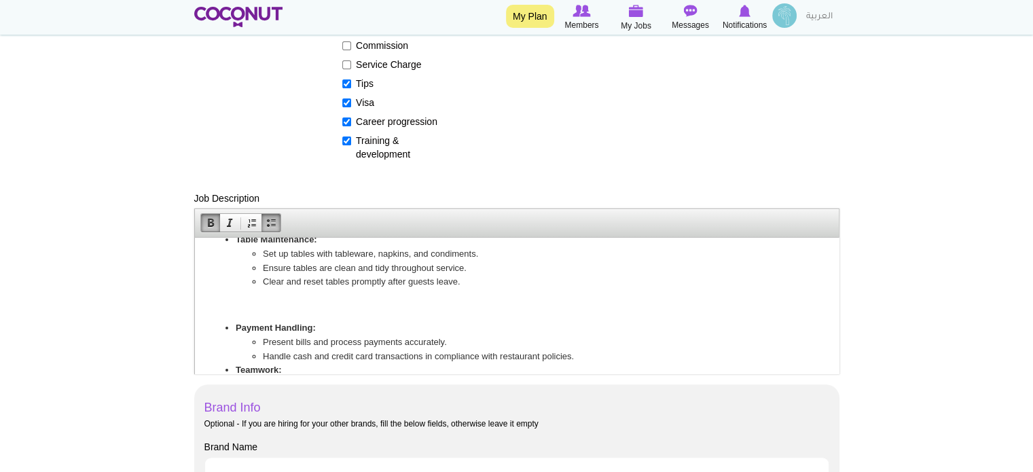
click at [260, 302] on p at bounding box center [516, 305] width 617 height 14
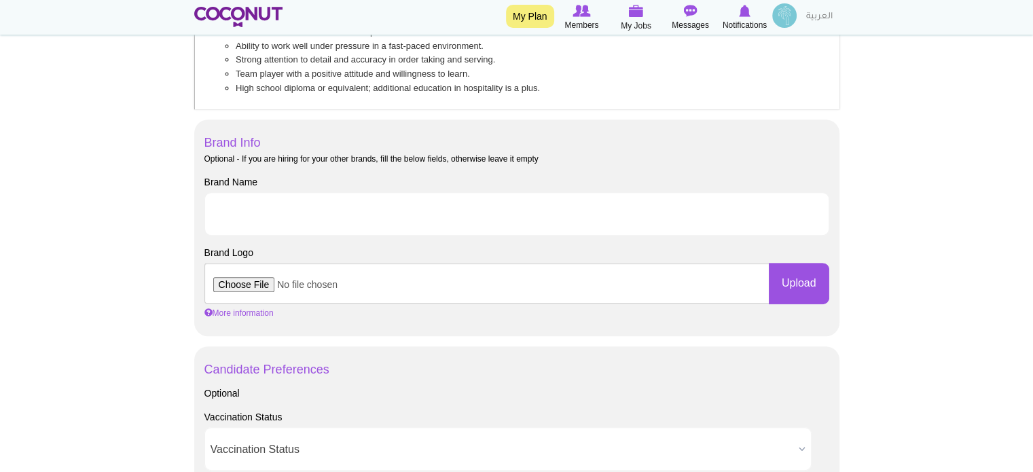
scroll to position [679, 0]
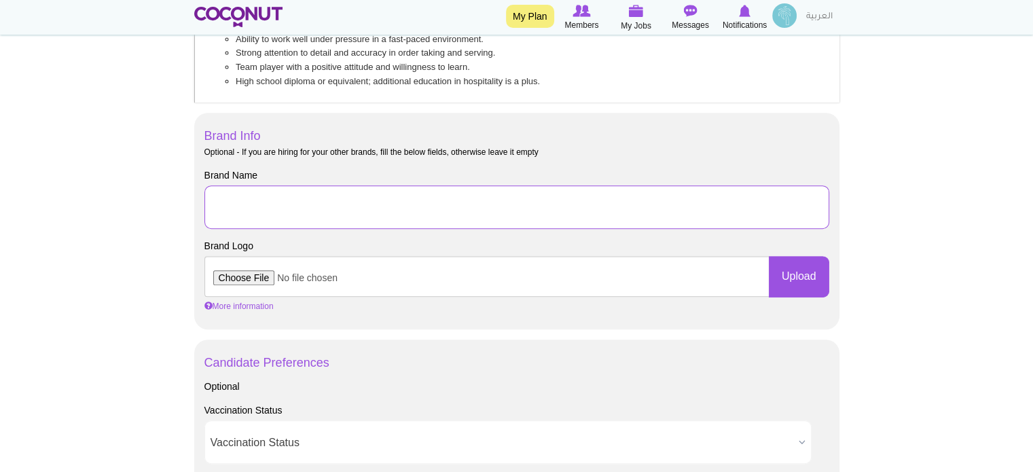
click at [298, 198] on input "Brand Name" at bounding box center [516, 206] width 625 height 43
type input "Eatx LLC"
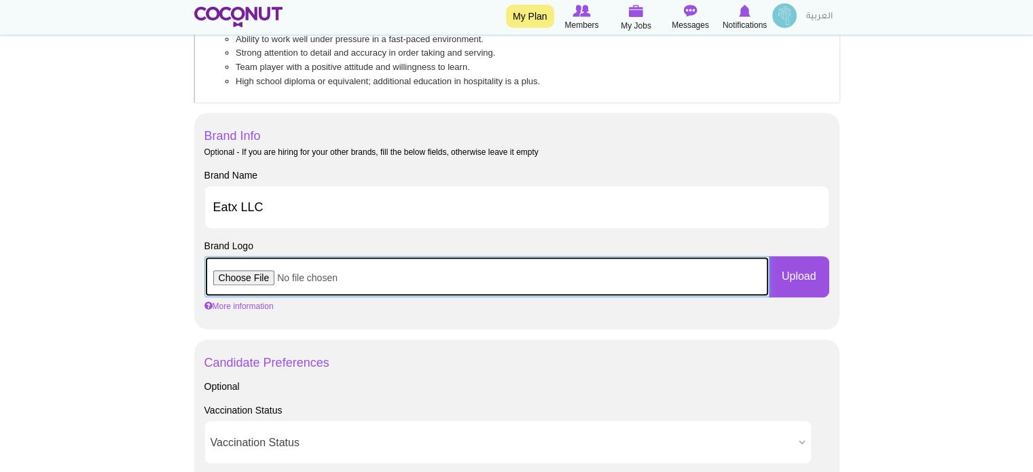
click at [267, 274] on input "file" at bounding box center [486, 276] width 565 height 41
type input "C:\fakepath\Eatx Logo 1.jpeg"
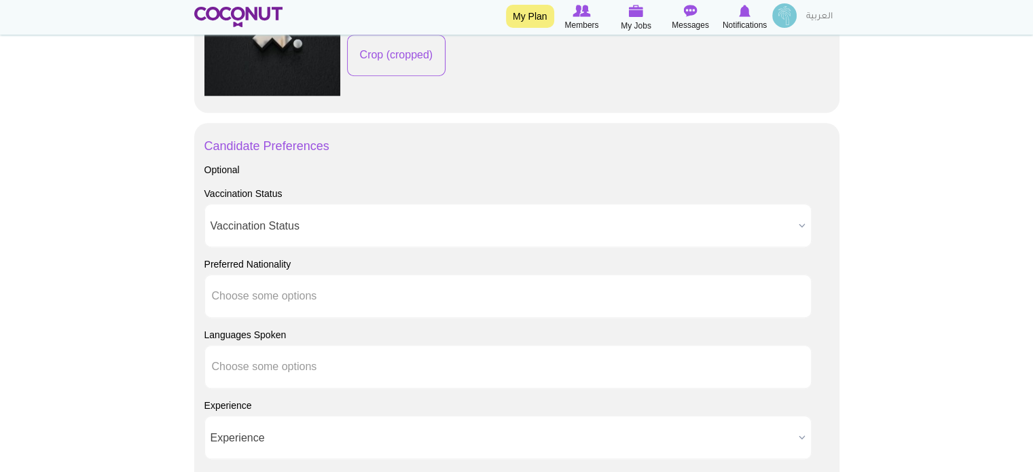
scroll to position [1019, 0]
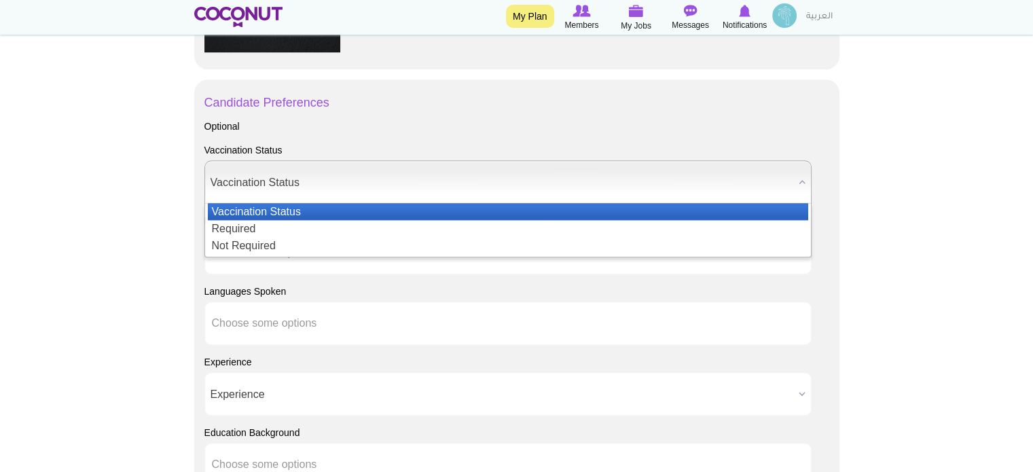
click at [327, 187] on span "Vaccination Status" at bounding box center [502, 182] width 583 height 43
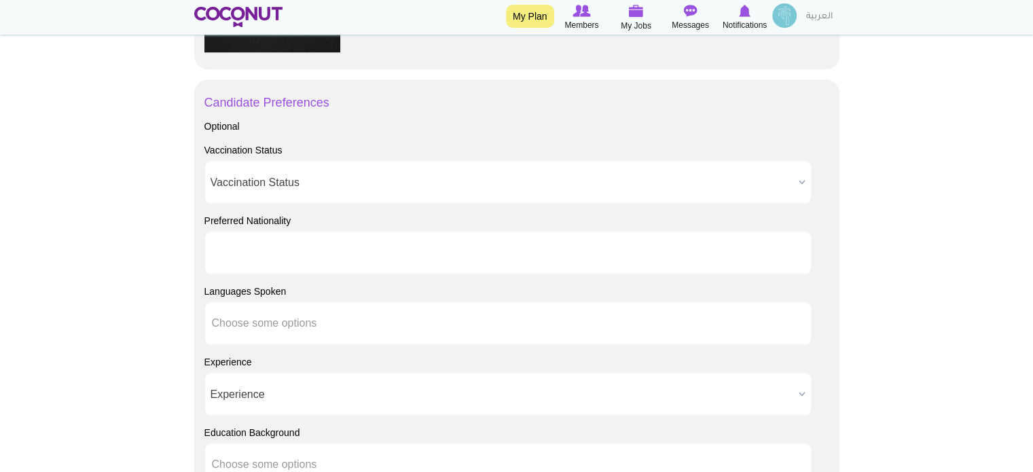
click at [239, 255] on input "text" at bounding box center [273, 253] width 122 height 12
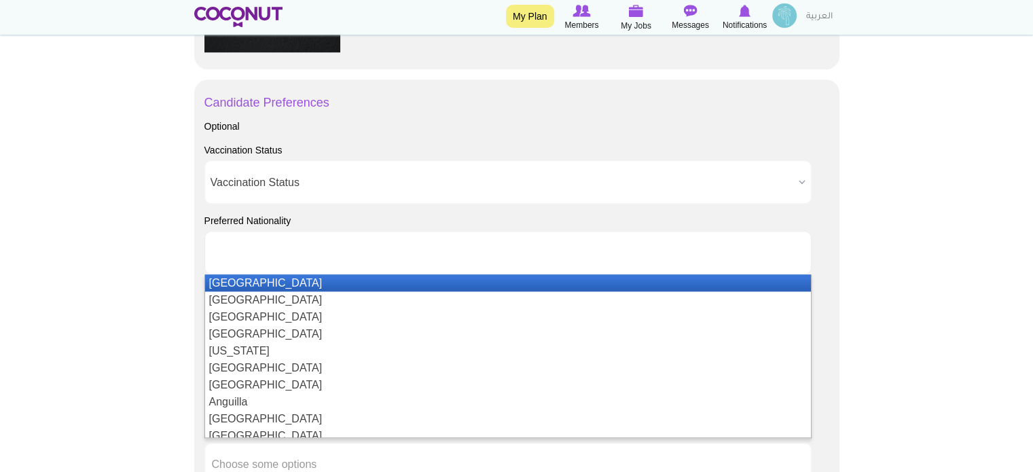
type input "Choose some options"
click at [240, 252] on input "text" at bounding box center [273, 253] width 122 height 12
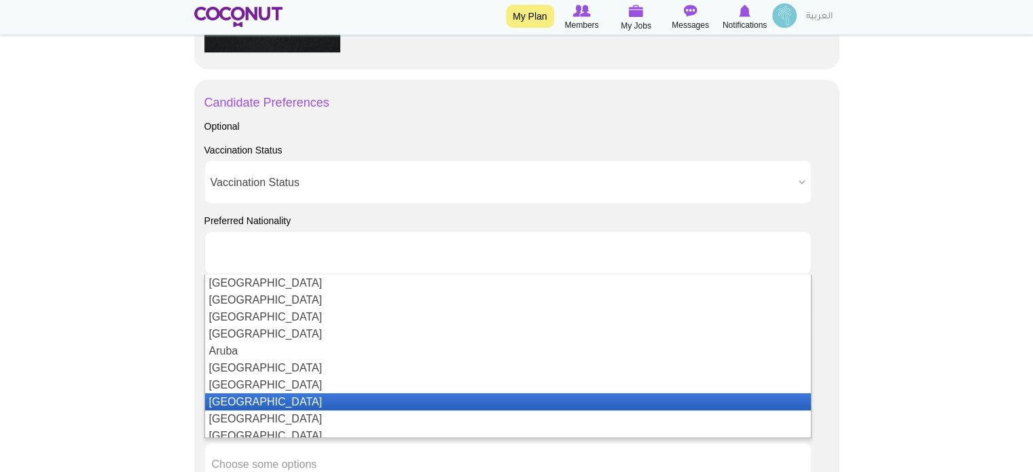
scroll to position [204, 0]
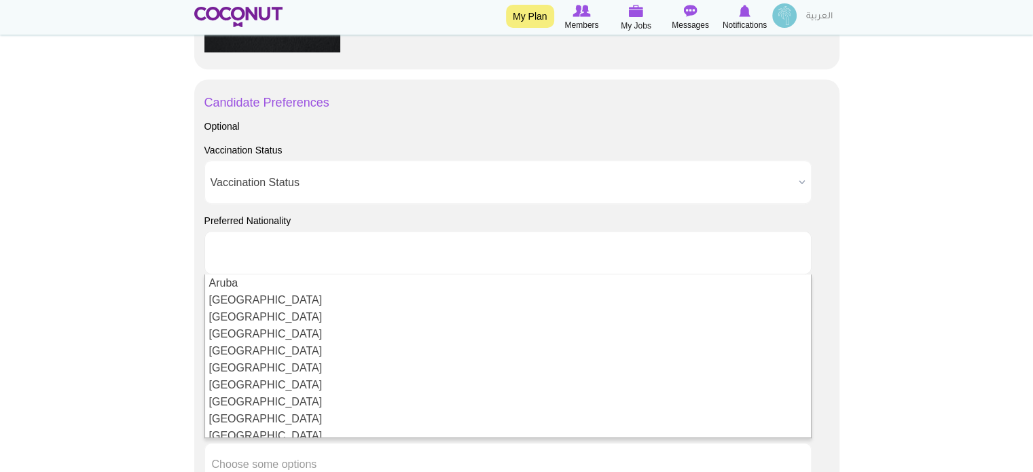
type input "Choose some options"
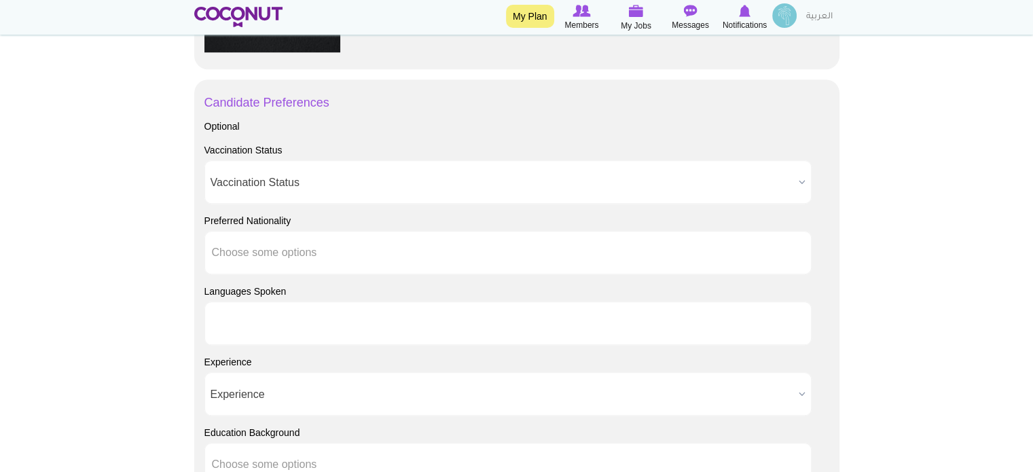
click at [236, 326] on input "text" at bounding box center [273, 323] width 122 height 12
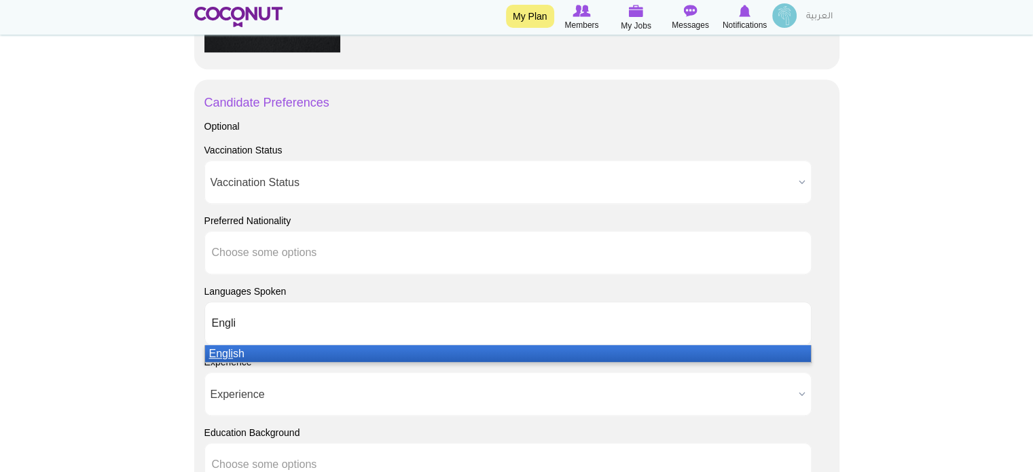
type input "Engli"
click at [228, 355] on em "Engli" at bounding box center [221, 354] width 24 height 12
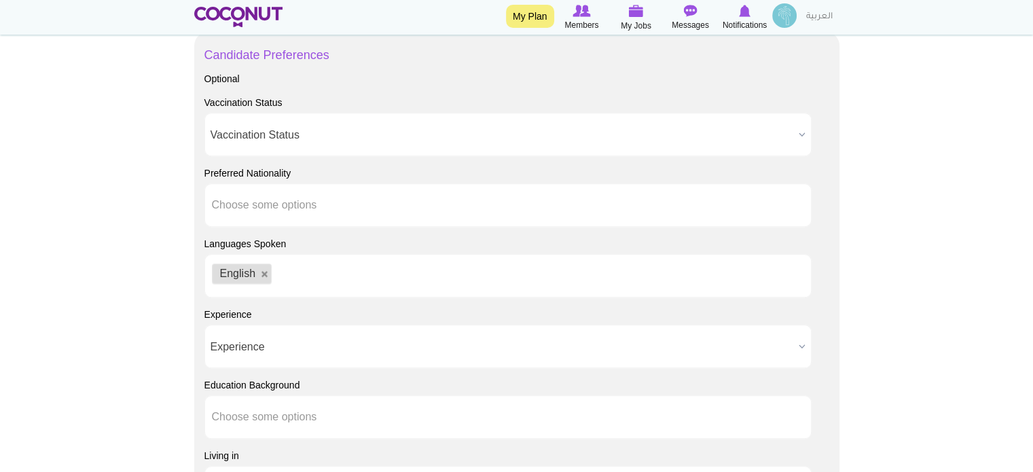
scroll to position [1155, 0]
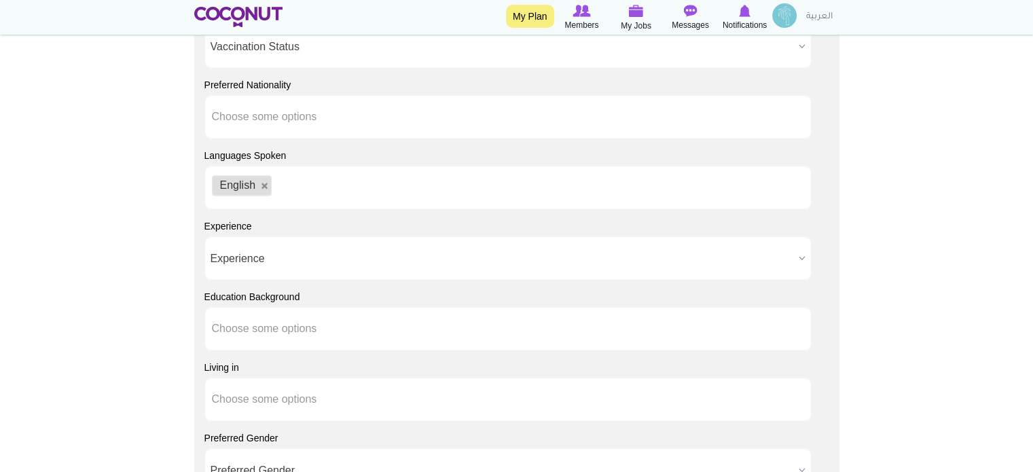
click at [221, 255] on span "Experience" at bounding box center [502, 258] width 583 height 43
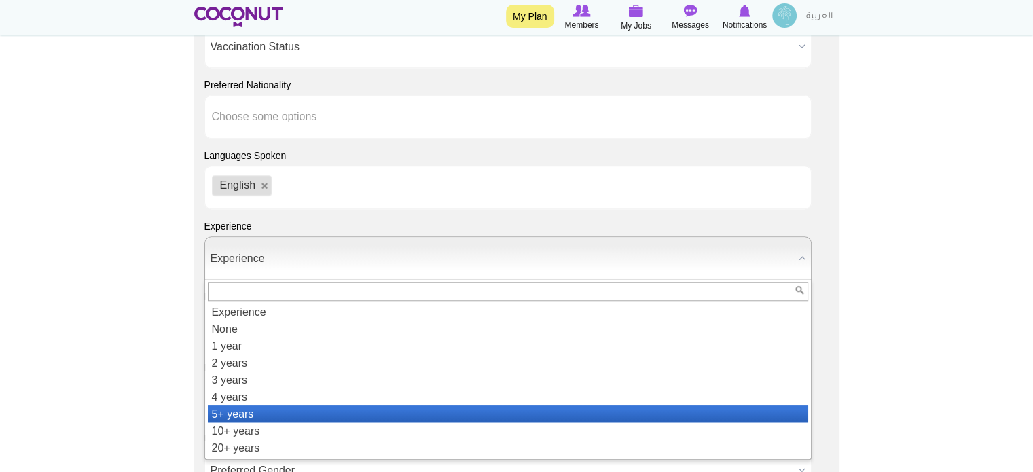
click at [240, 412] on li "5+ years" at bounding box center [508, 414] width 600 height 17
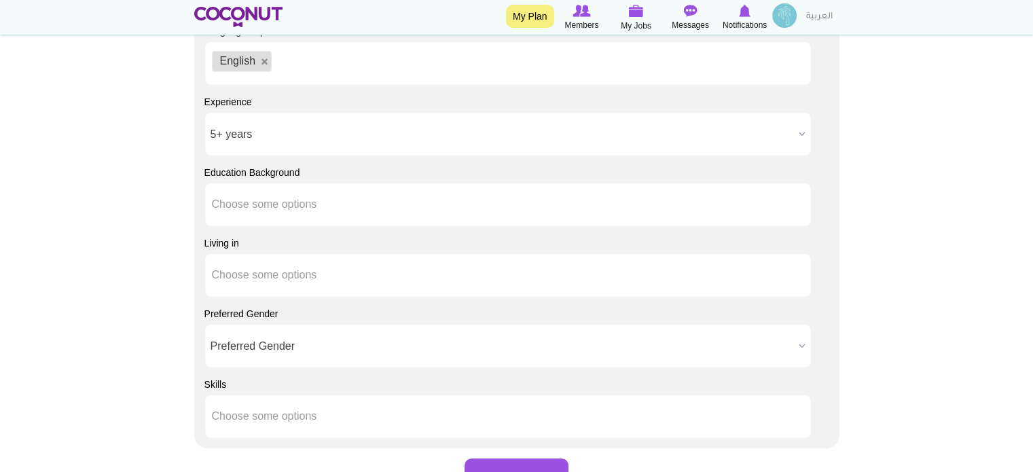
scroll to position [1291, 0]
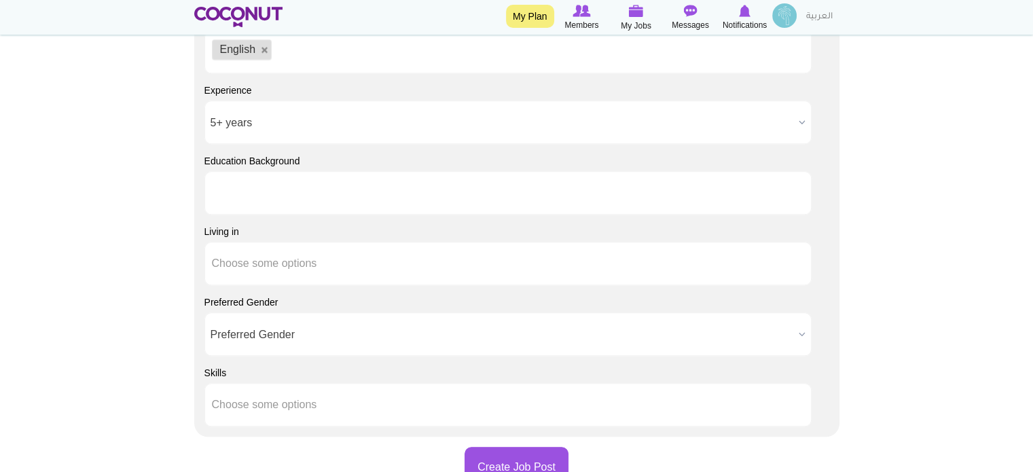
click at [258, 185] on li at bounding box center [273, 193] width 122 height 29
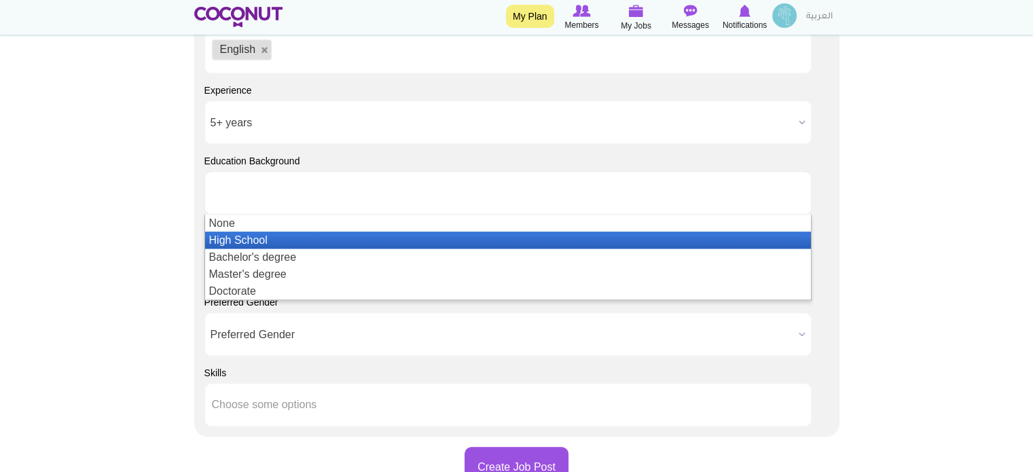
click at [247, 236] on li "High School" at bounding box center [508, 240] width 606 height 17
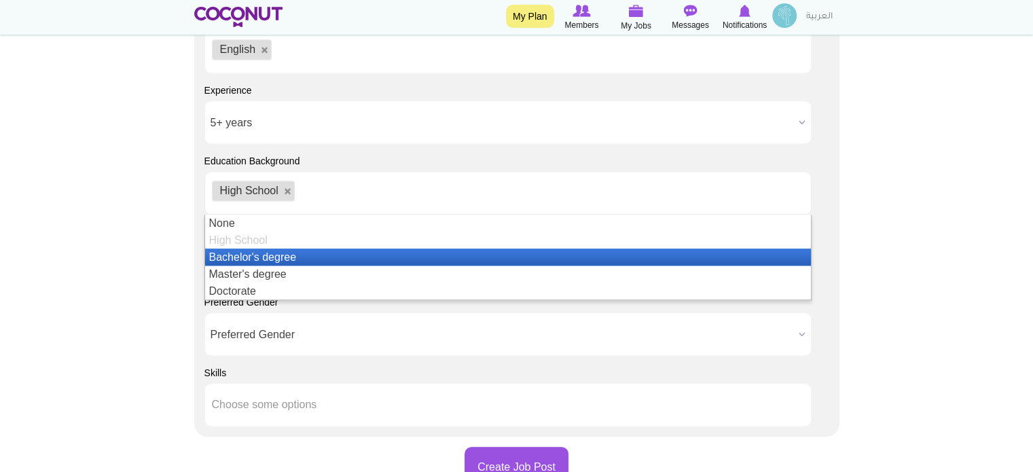
click at [247, 257] on li "Bachelor's degree" at bounding box center [508, 257] width 606 height 17
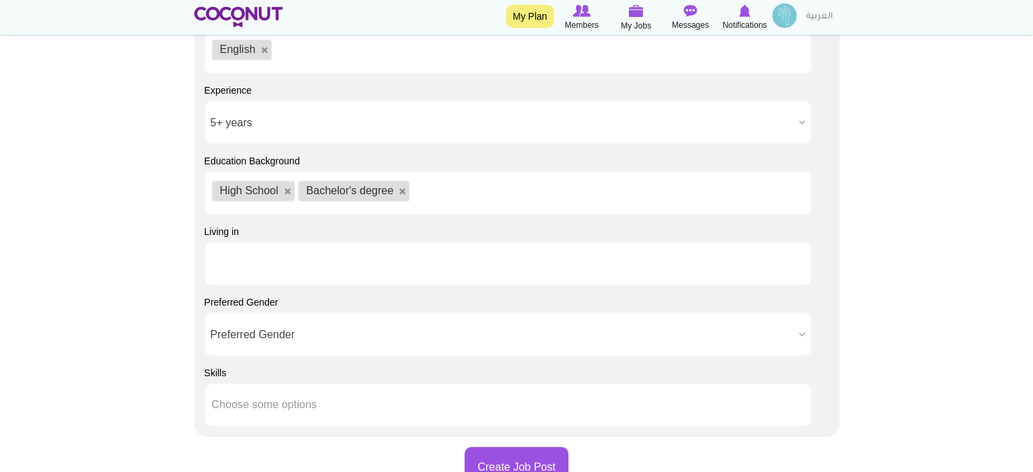
click at [230, 261] on input "text" at bounding box center [273, 263] width 122 height 12
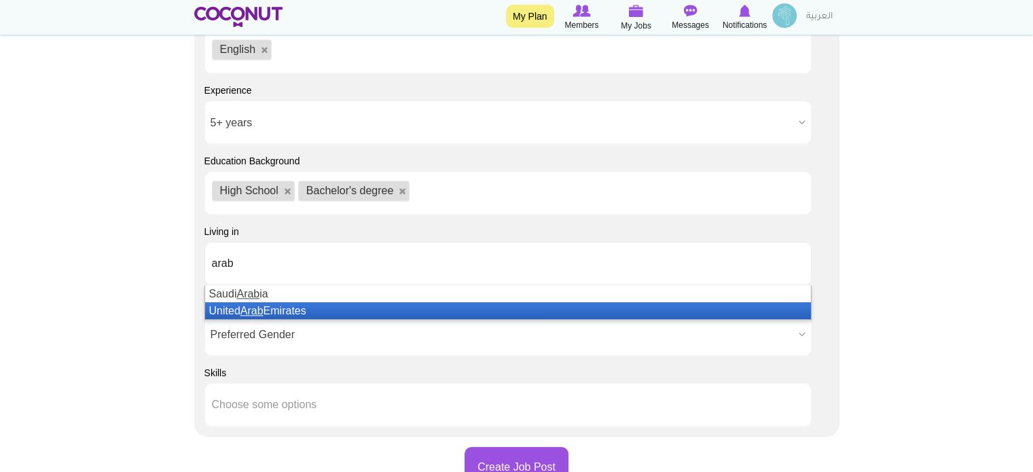
type input "arab"
click at [247, 309] on em "Arab" at bounding box center [251, 311] width 23 height 12
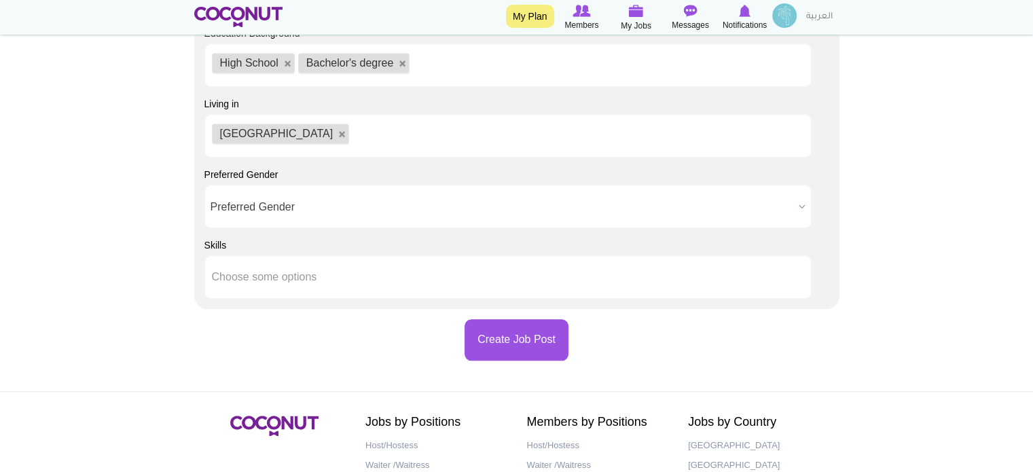
scroll to position [1426, 0]
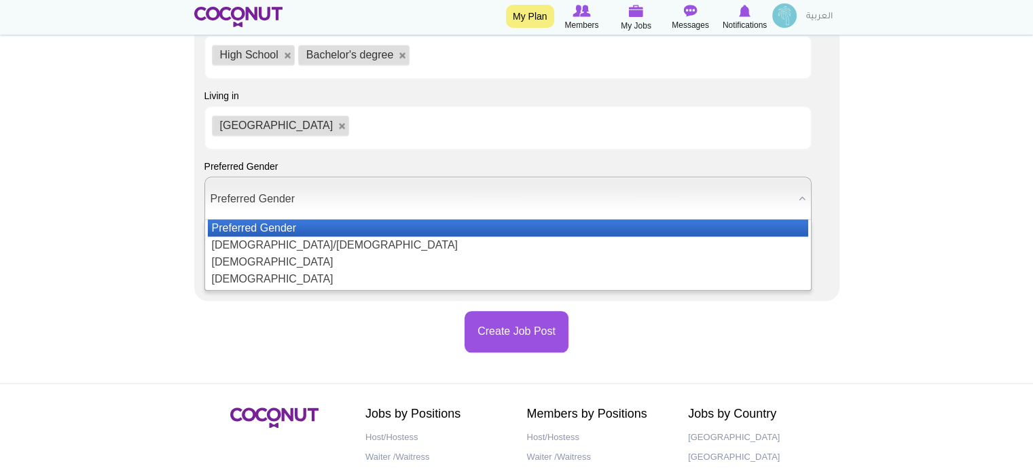
click at [235, 201] on span "Preferred Gender" at bounding box center [502, 198] width 583 height 43
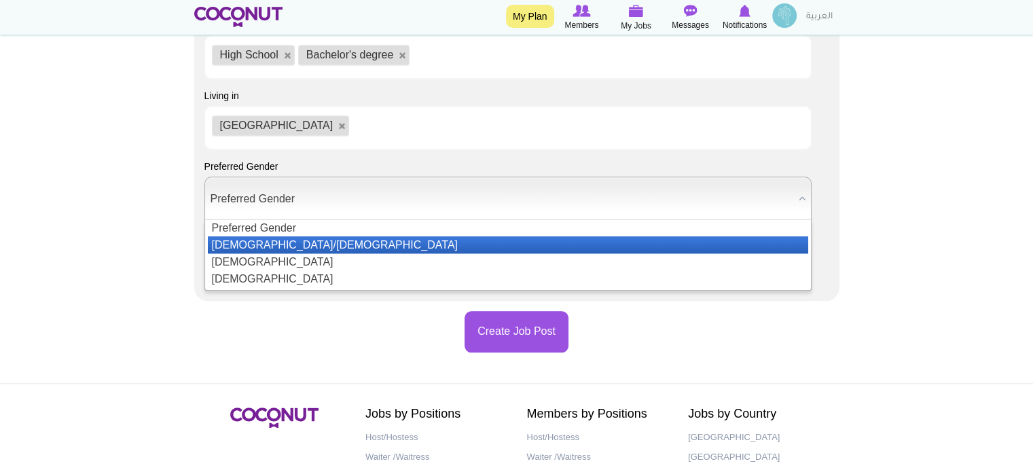
click at [236, 245] on li "Male/Female" at bounding box center [508, 244] width 600 height 17
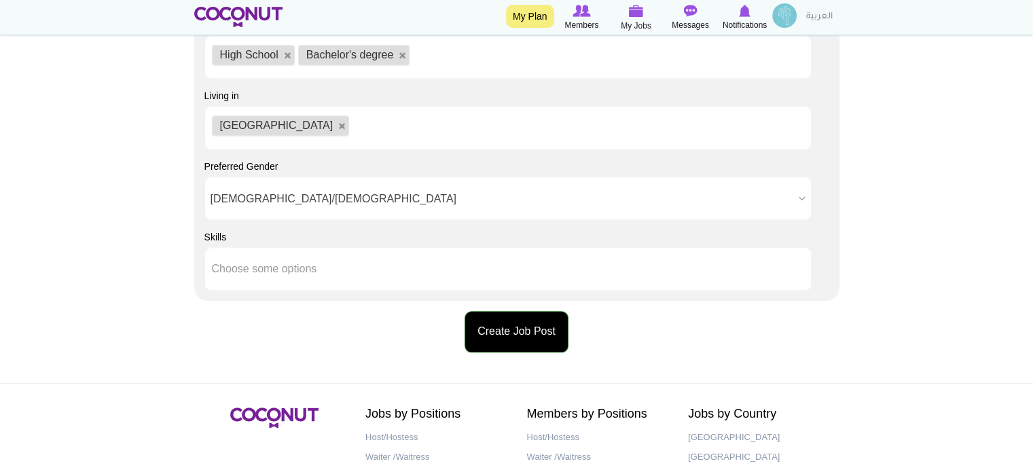
click at [535, 331] on button "Create Job Post" at bounding box center [517, 331] width 104 height 41
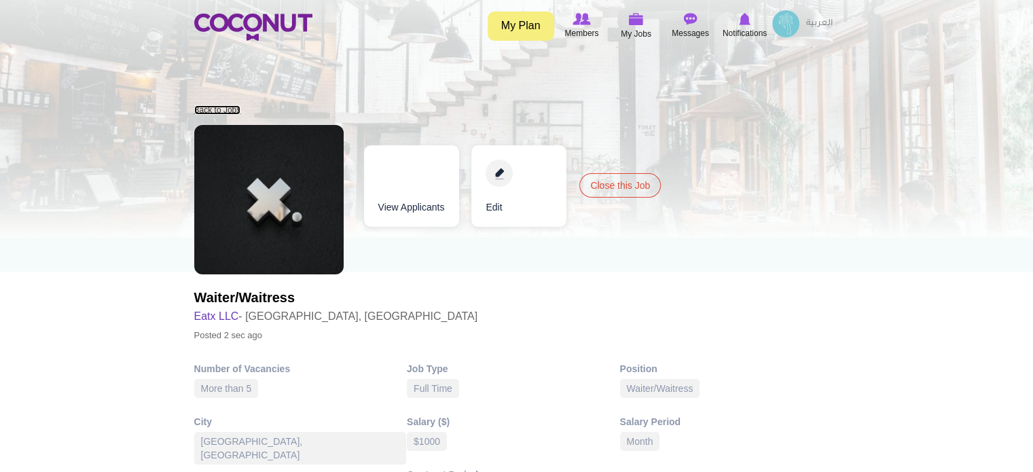
click at [215, 111] on link "Back to Jobs" at bounding box center [217, 110] width 47 height 10
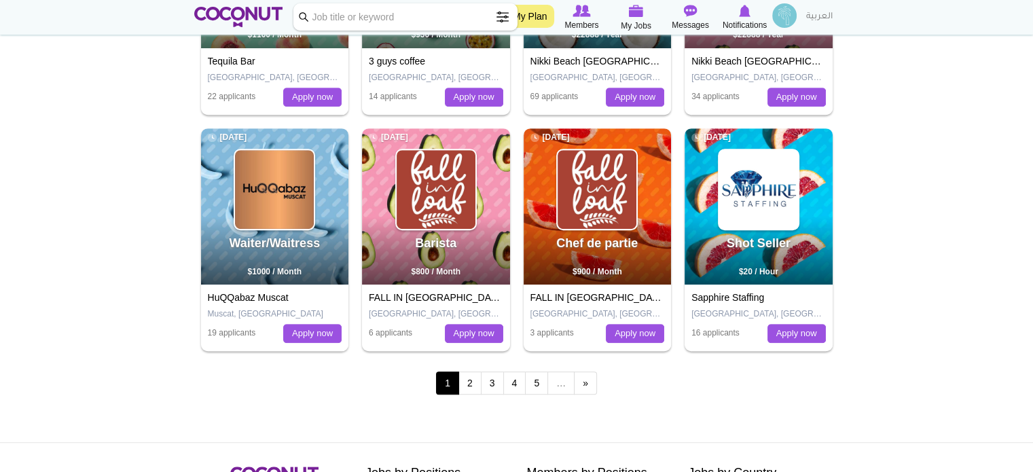
scroll to position [883, 0]
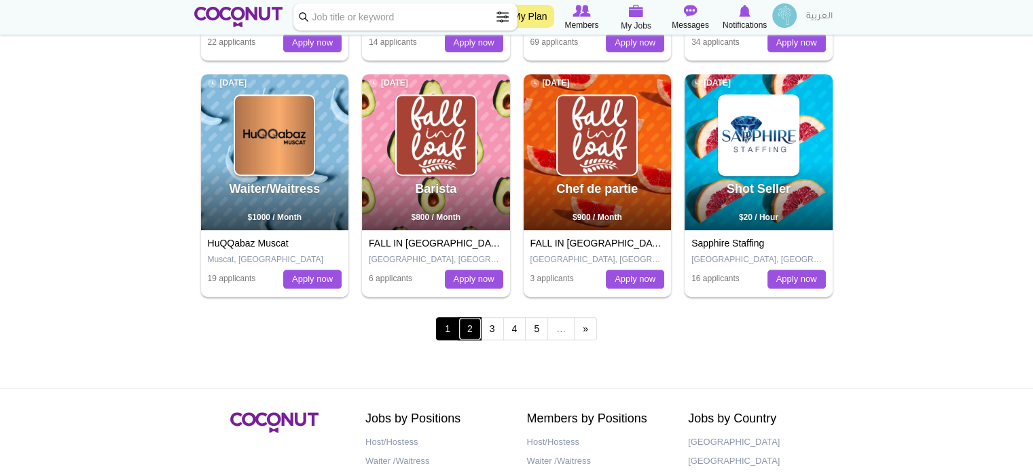
click at [471, 327] on link "2" at bounding box center [470, 328] width 23 height 23
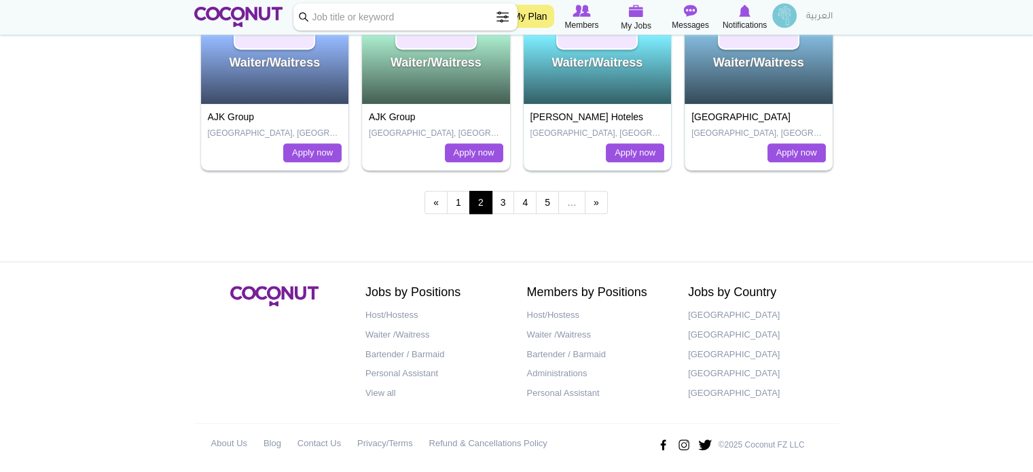
scroll to position [1018, 0]
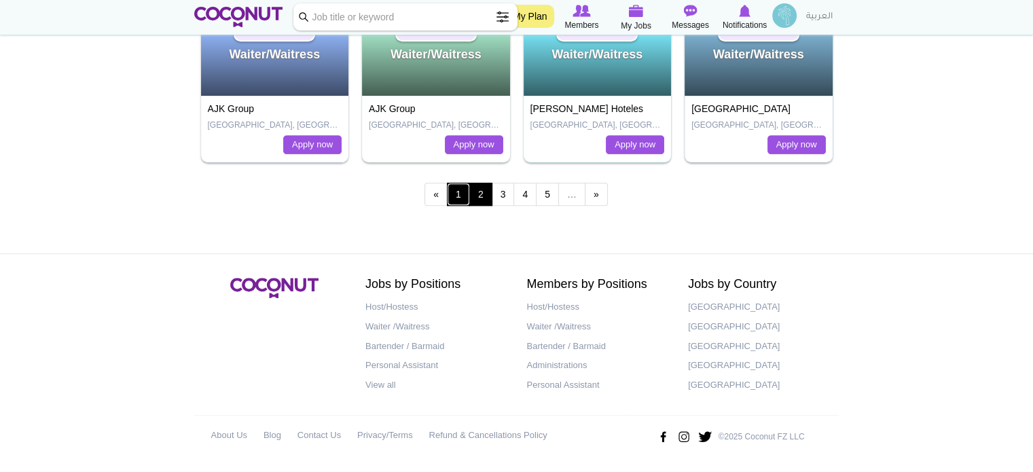
click at [456, 193] on link "1" at bounding box center [458, 194] width 23 height 23
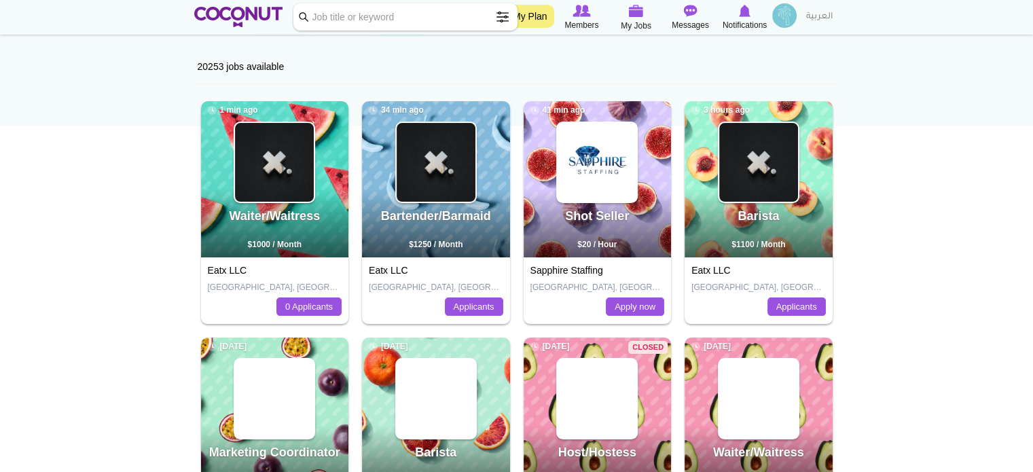
scroll to position [204, 0]
